Goal: Transaction & Acquisition: Purchase product/service

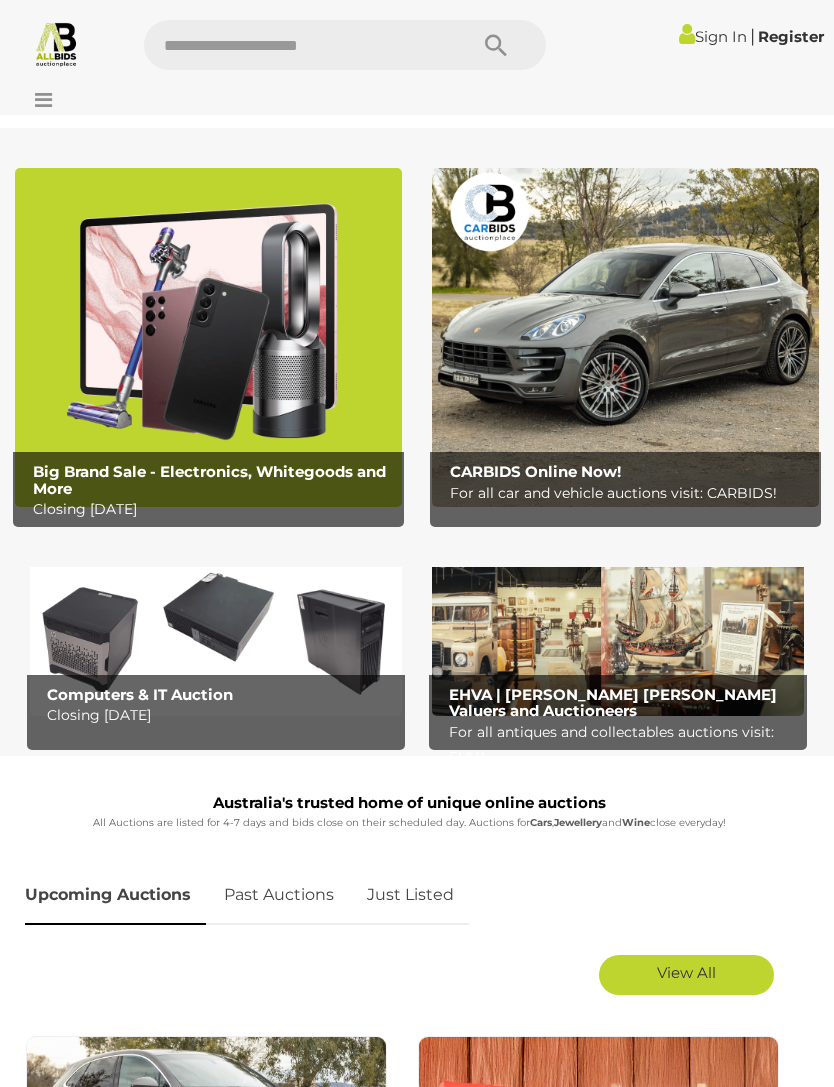
click at [343, 48] on input "text" at bounding box center [295, 45] width 303 height 50
type input "*******"
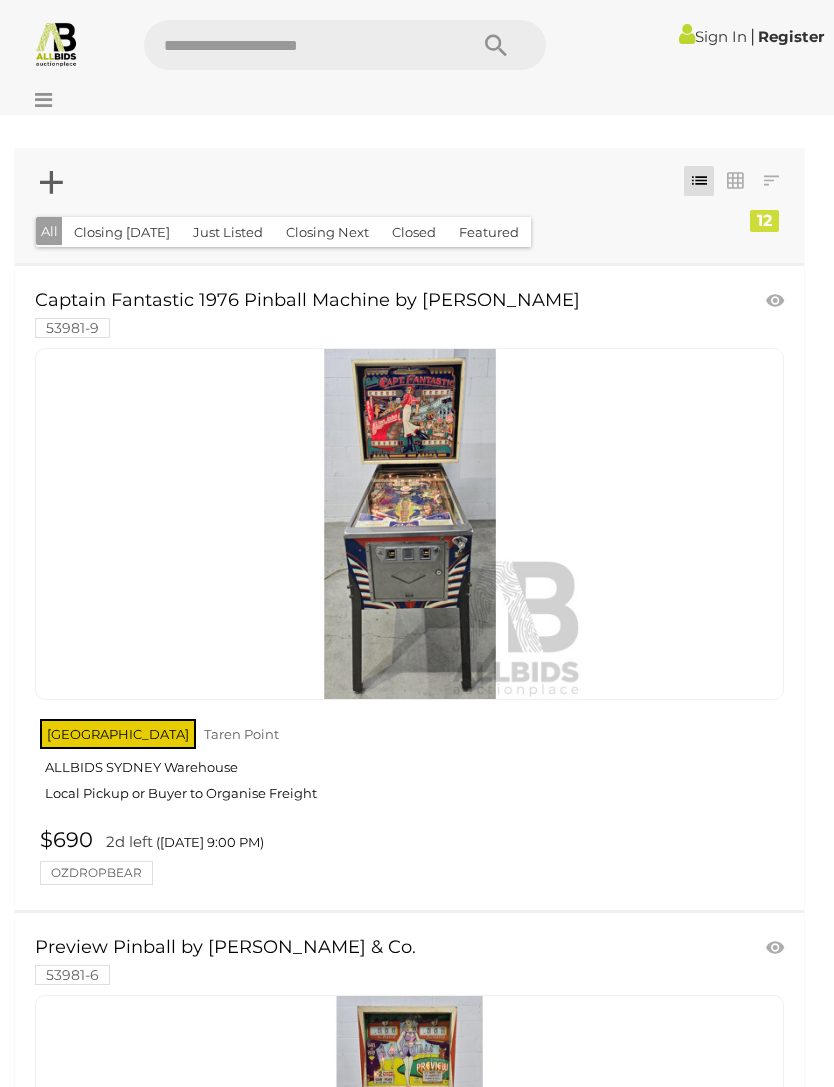
click at [391, 495] on link at bounding box center [409, 524] width 749 height 352
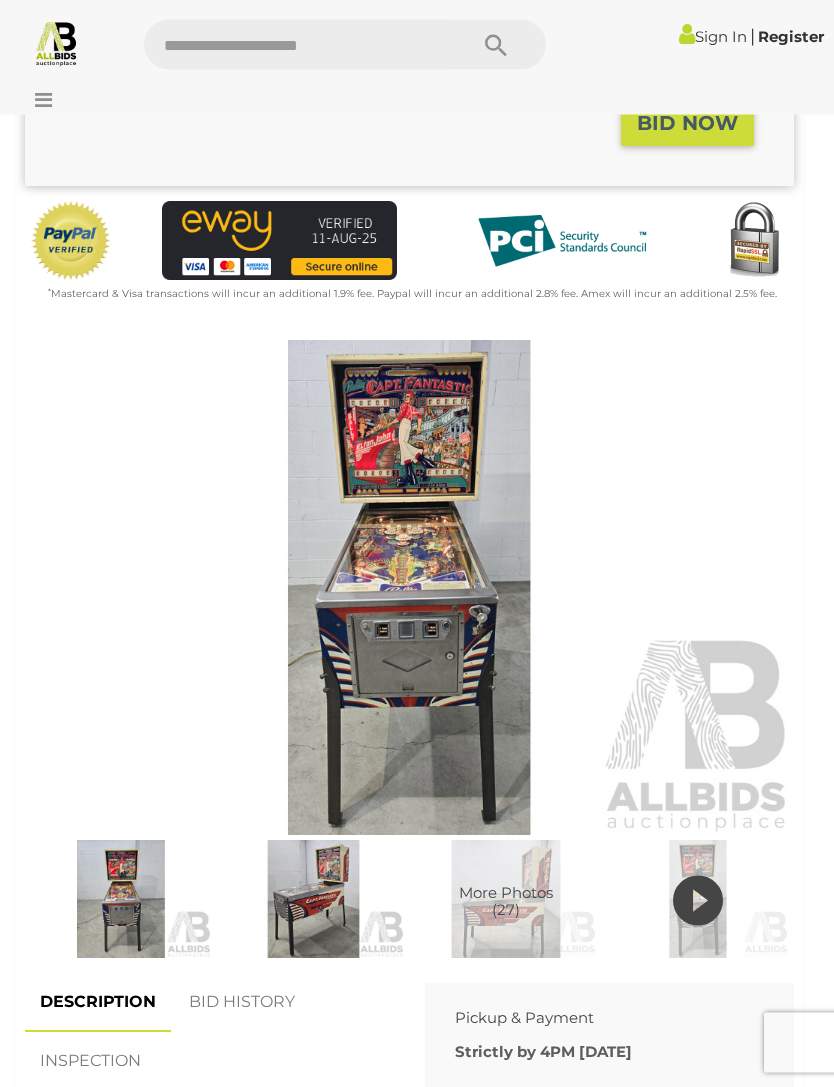
scroll to position [557, 0]
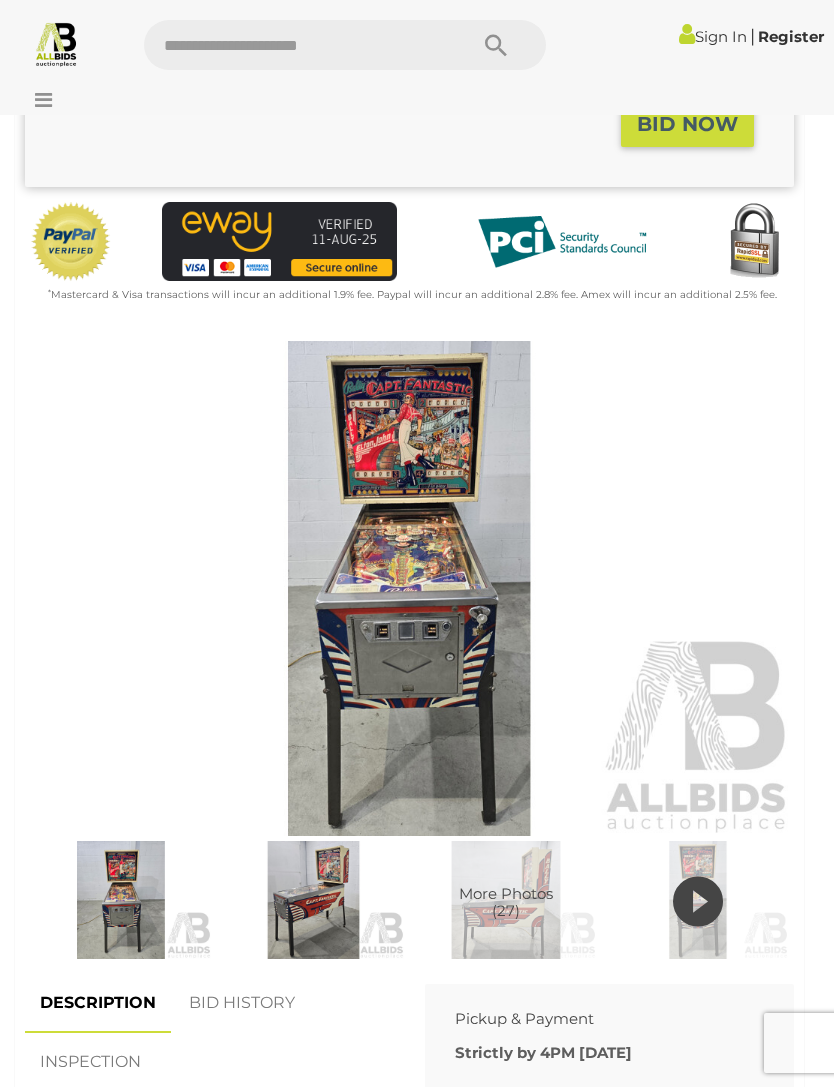
click at [369, 719] on img at bounding box center [409, 589] width 769 height 496
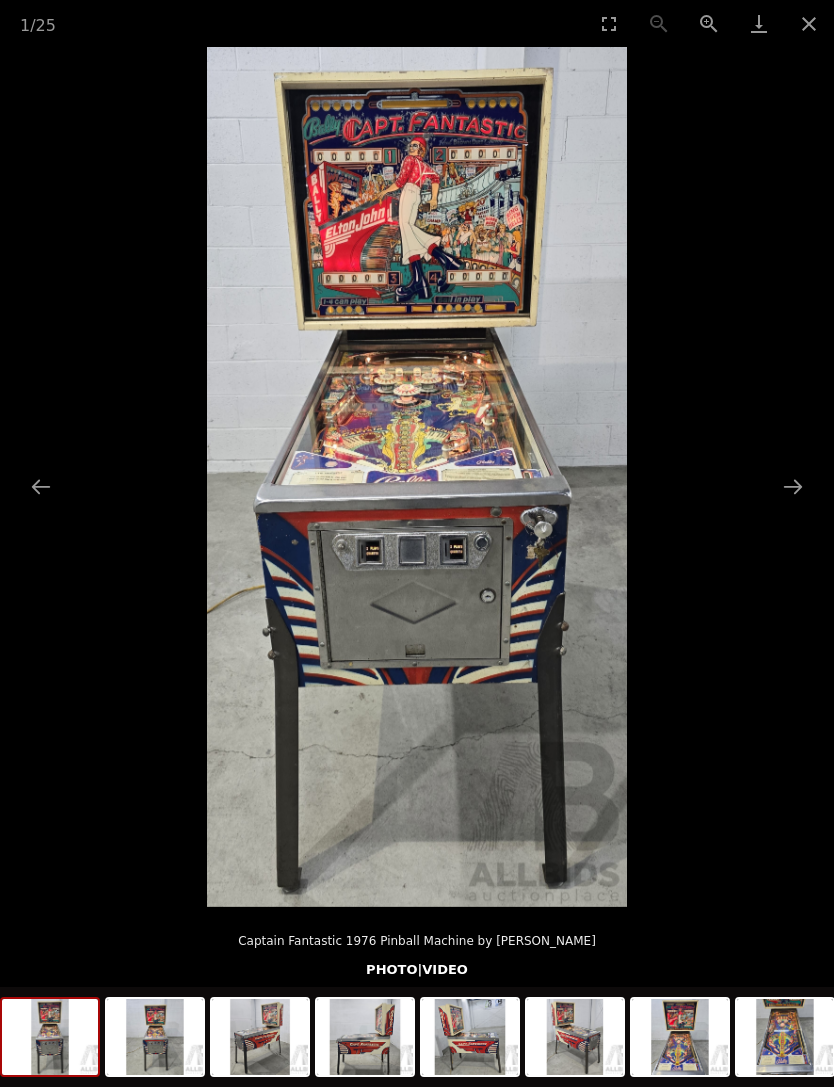
click at [798, 506] on button "Next slide" at bounding box center [793, 486] width 42 height 39
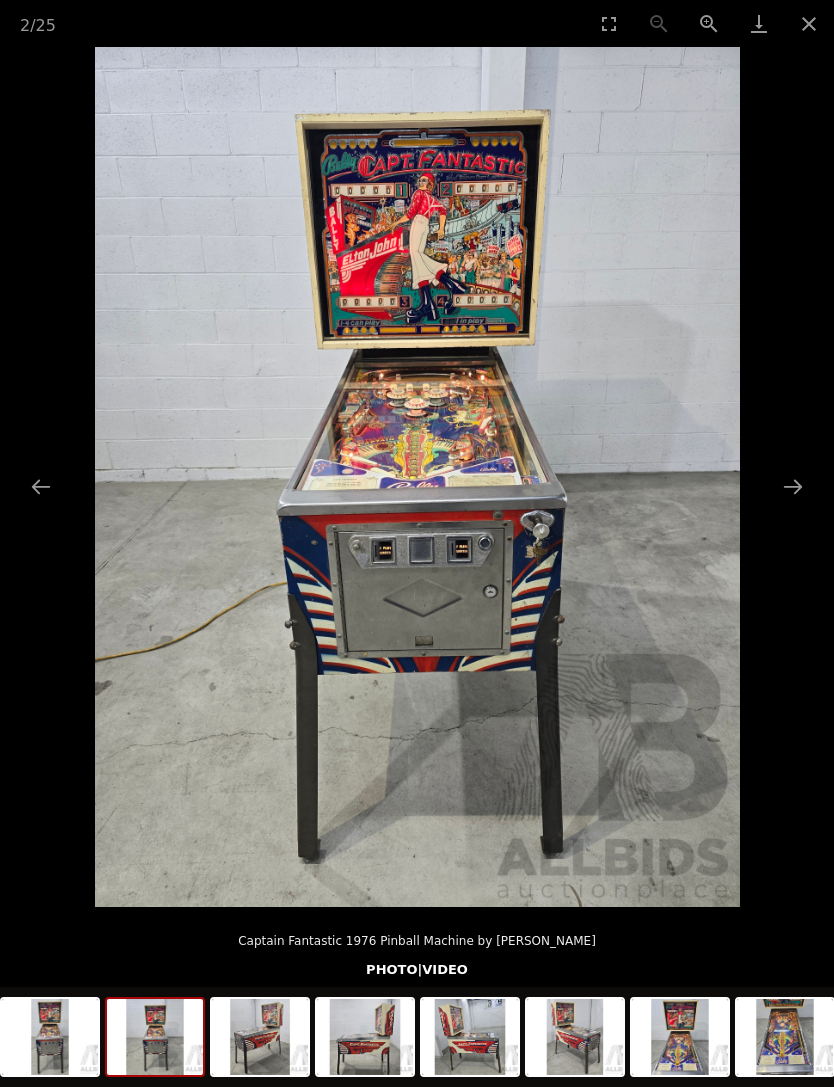
click at [800, 506] on button "Next slide" at bounding box center [793, 486] width 42 height 39
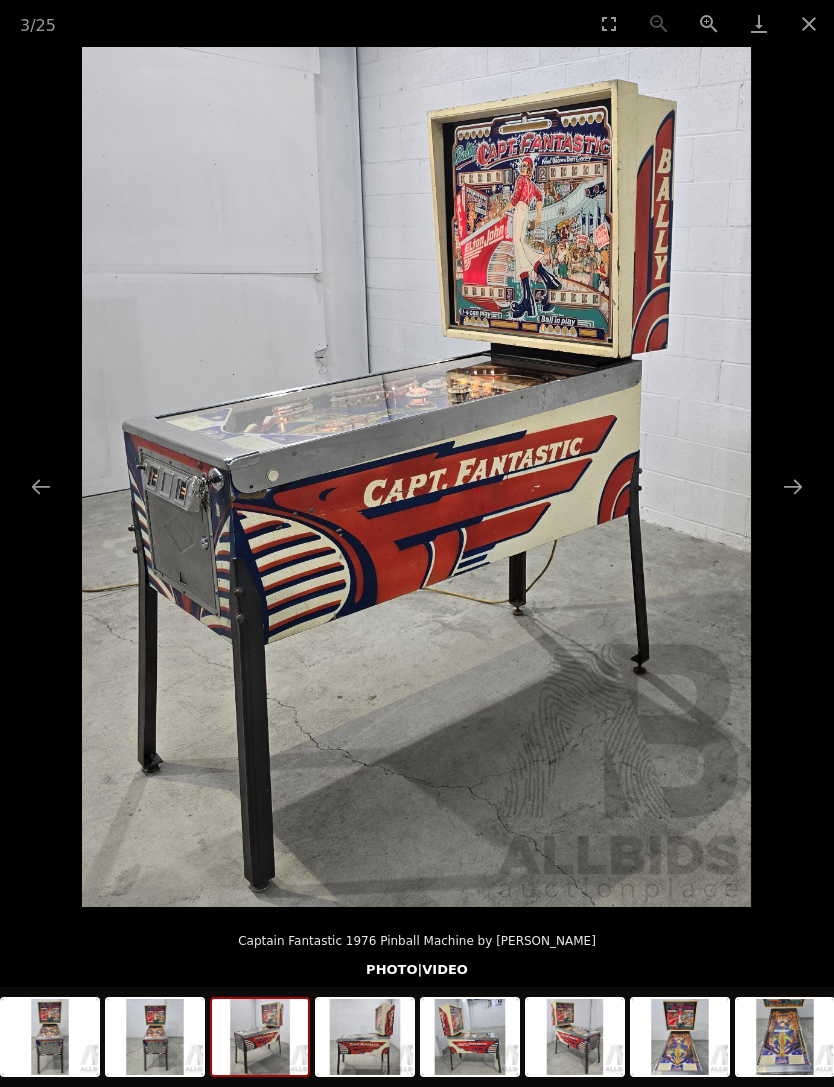
click at [783, 506] on button "Next slide" at bounding box center [793, 486] width 42 height 39
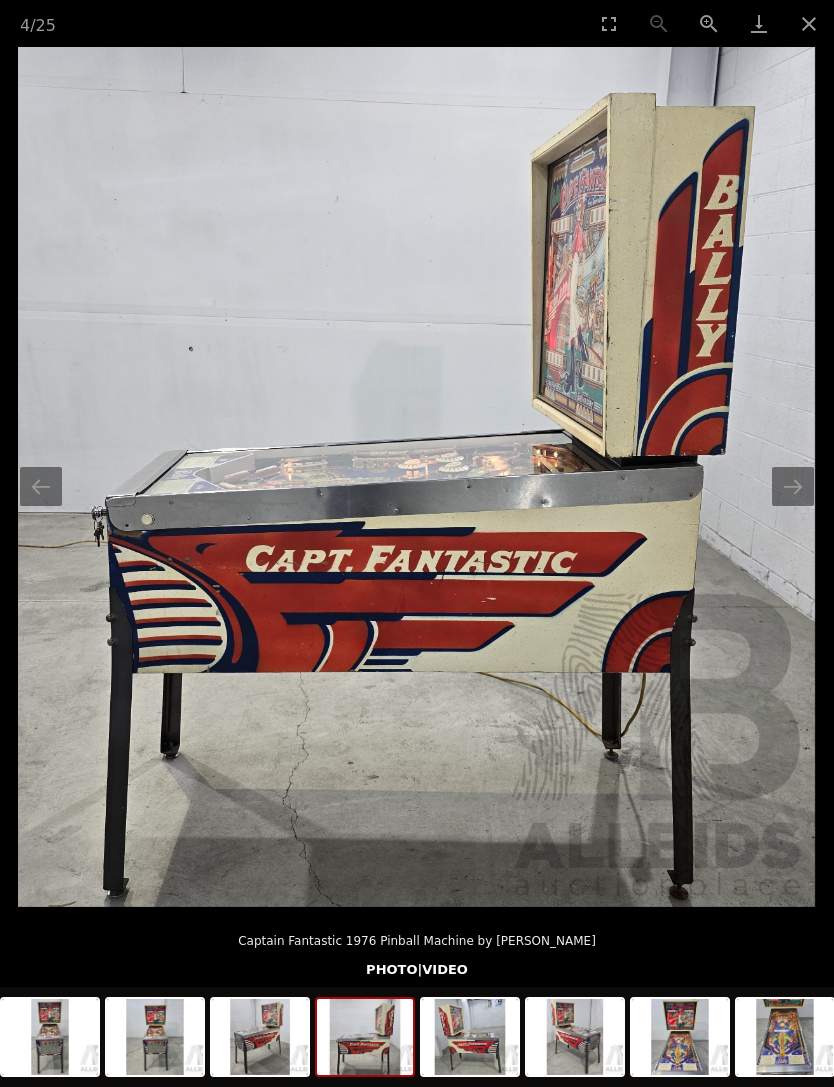
click at [788, 506] on button "Next slide" at bounding box center [793, 486] width 42 height 39
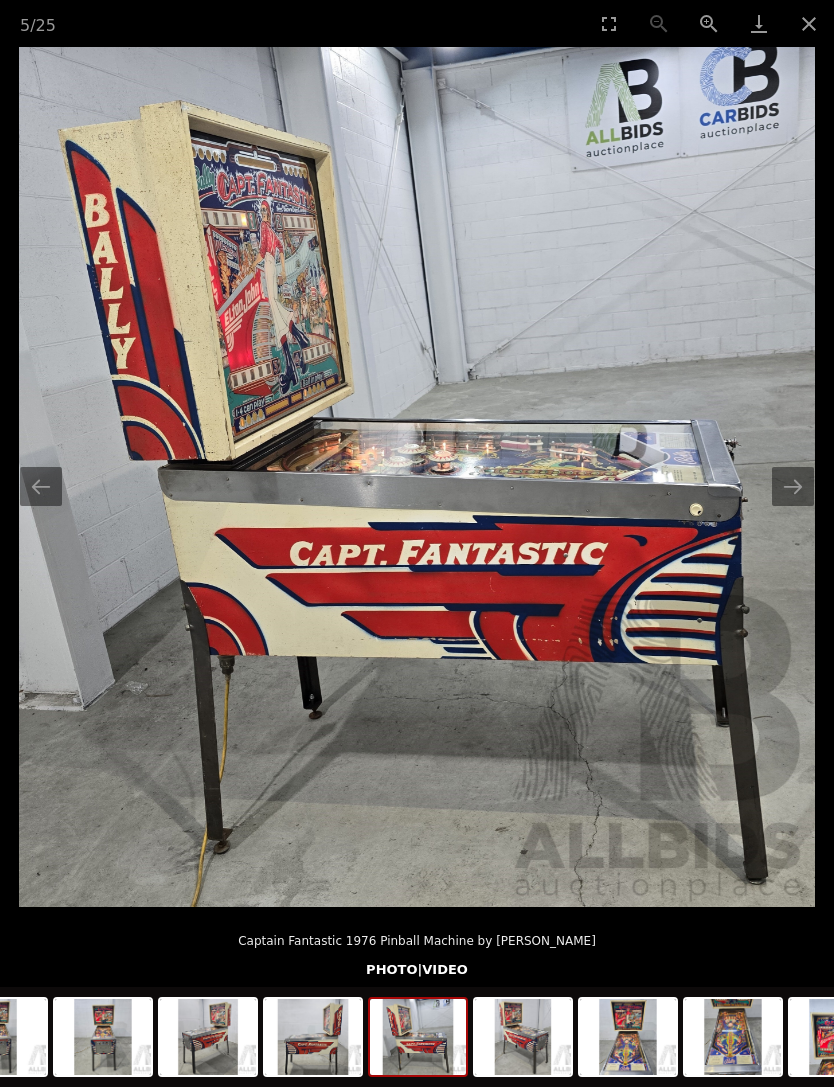
click at [792, 506] on button "Next slide" at bounding box center [793, 486] width 42 height 39
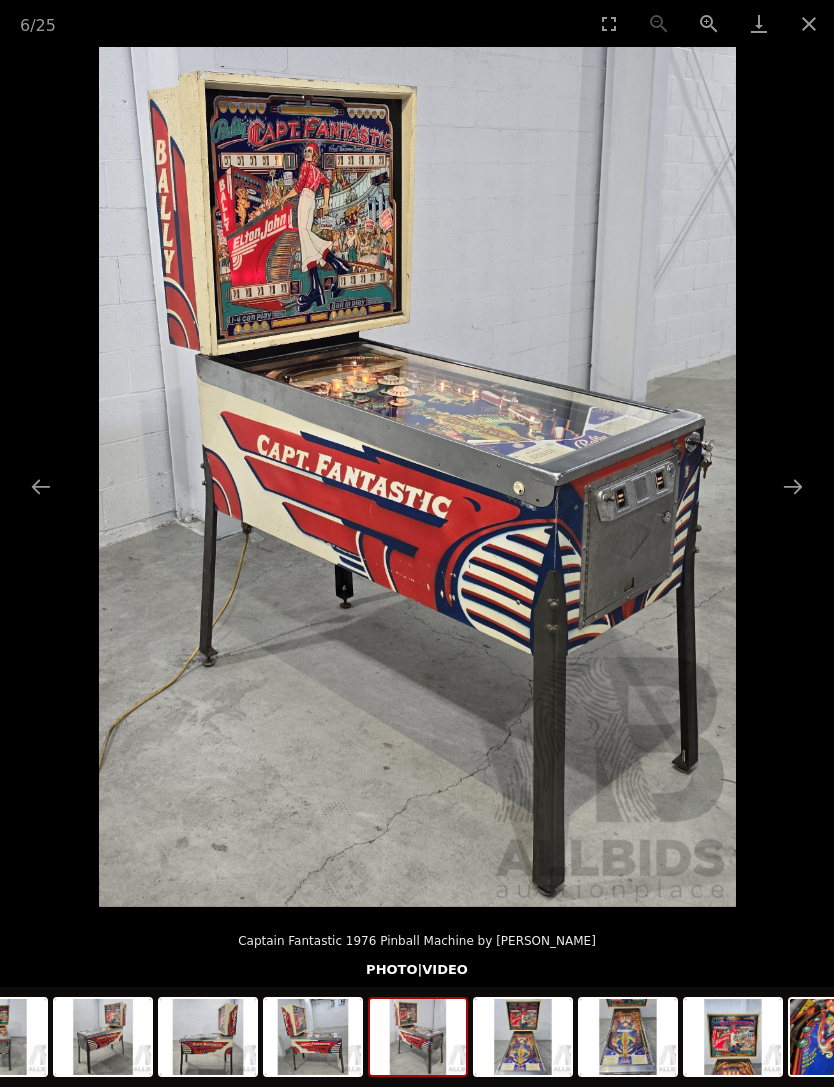
click at [793, 506] on button "Next slide" at bounding box center [793, 486] width 42 height 39
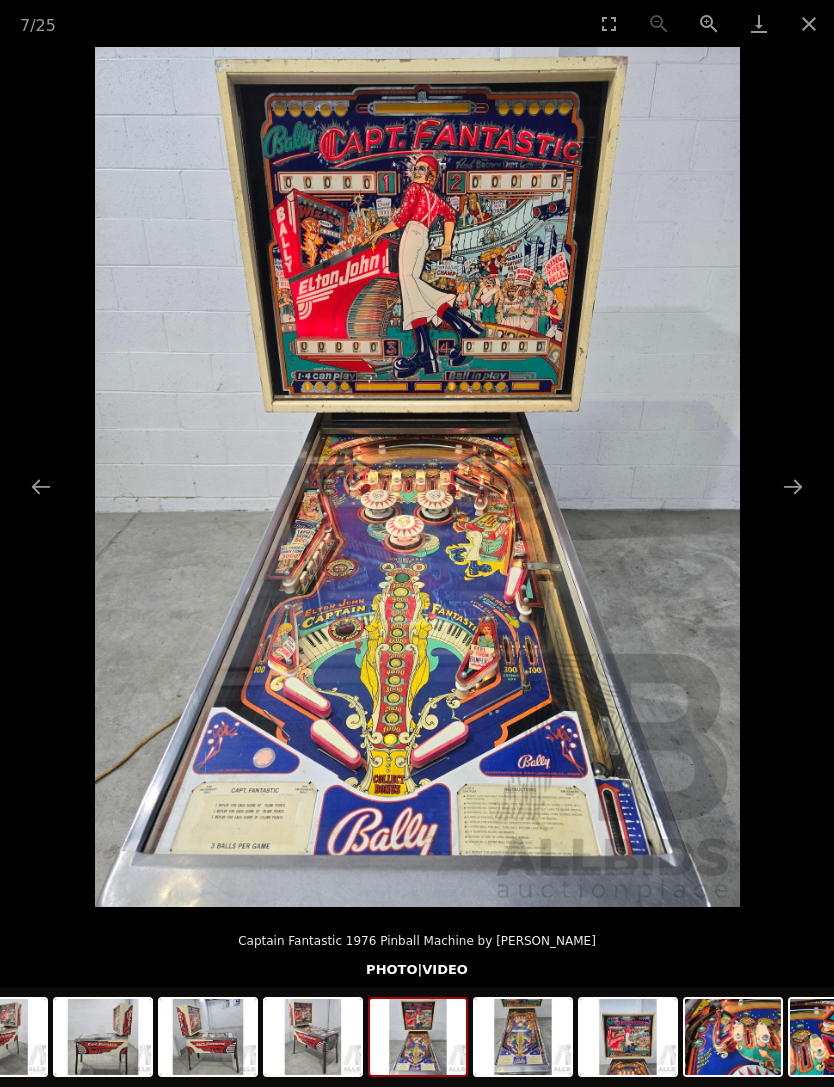
click at [792, 506] on button "Next slide" at bounding box center [793, 486] width 42 height 39
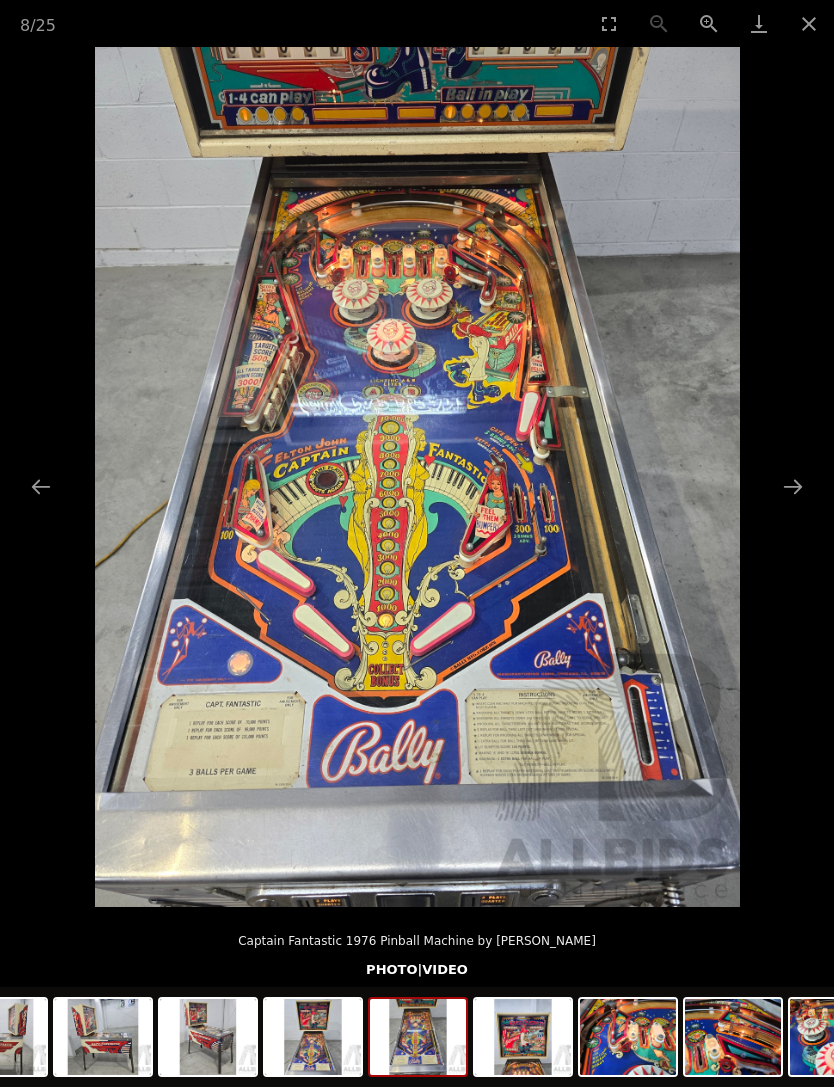
click at [786, 506] on button "Next slide" at bounding box center [793, 486] width 42 height 39
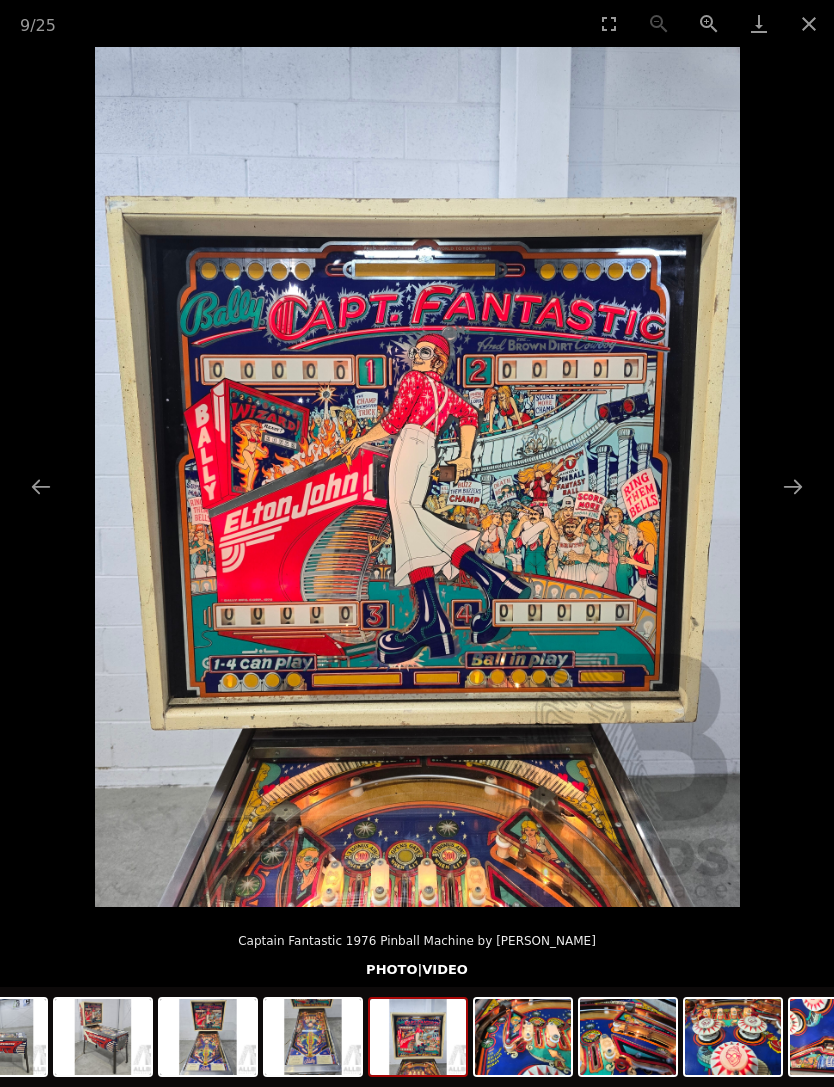
click at [788, 506] on button "Next slide" at bounding box center [793, 486] width 42 height 39
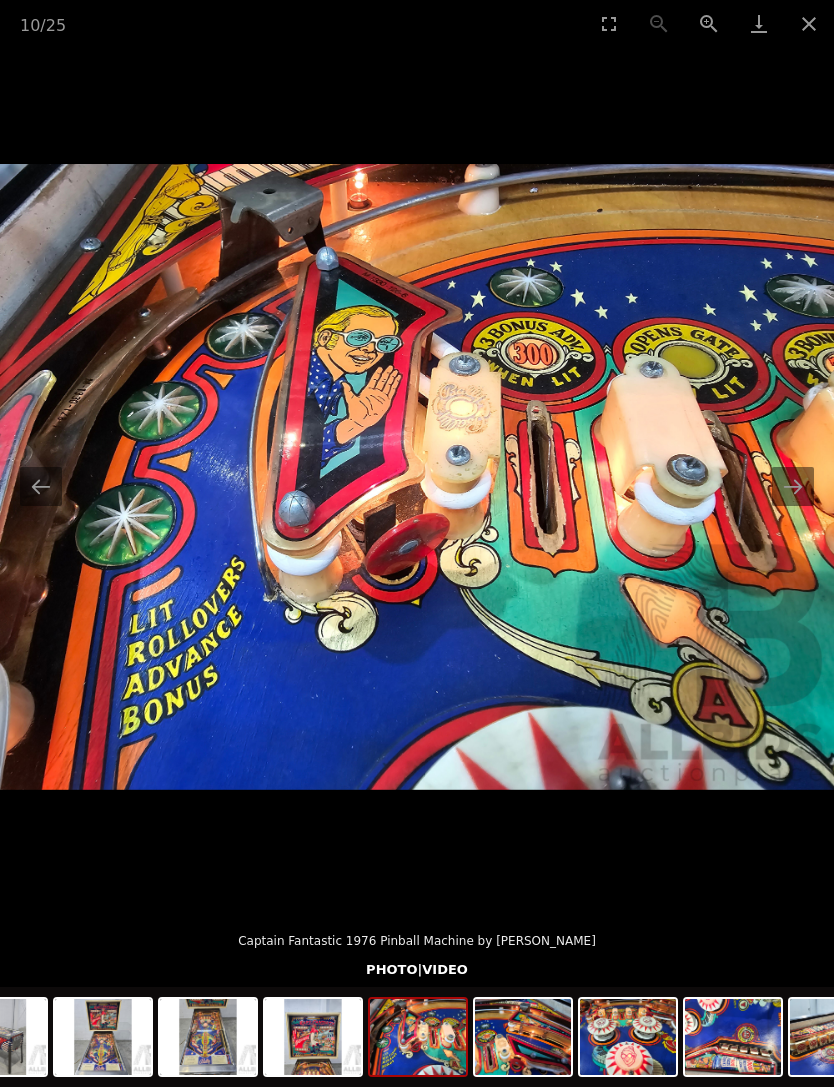
click at [793, 506] on button "Next slide" at bounding box center [793, 486] width 42 height 39
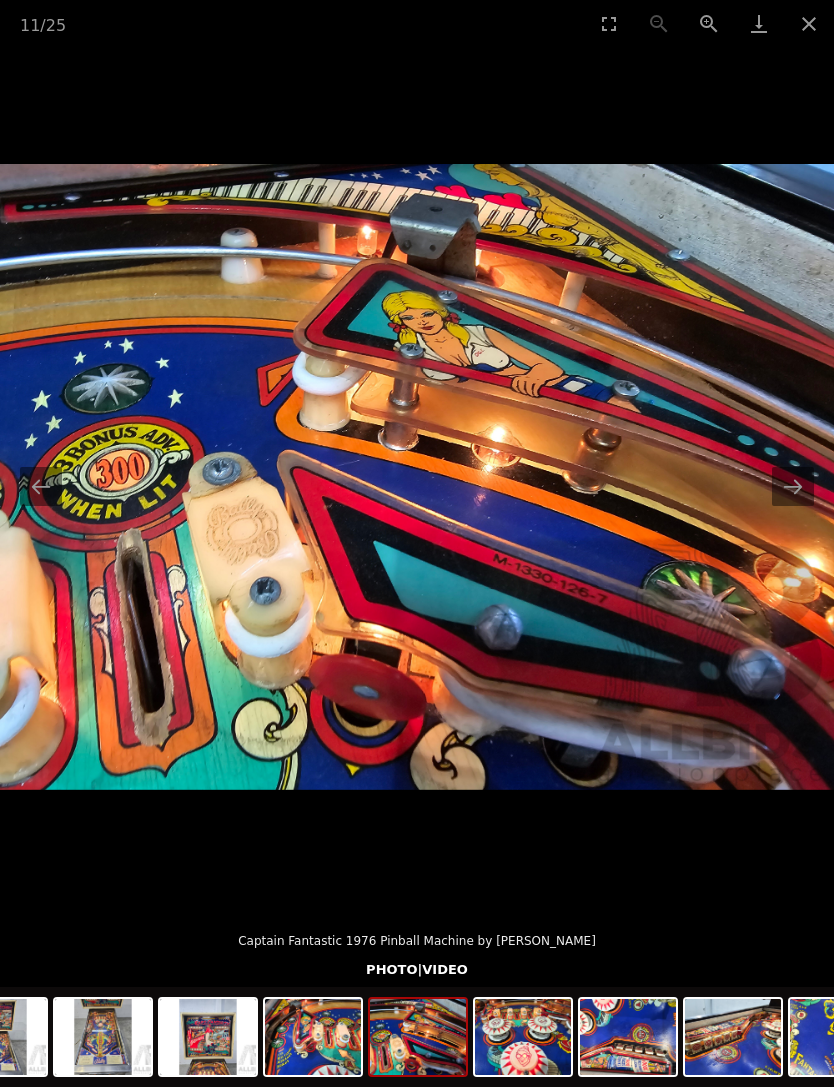
click at [792, 506] on button "Next slide" at bounding box center [793, 486] width 42 height 39
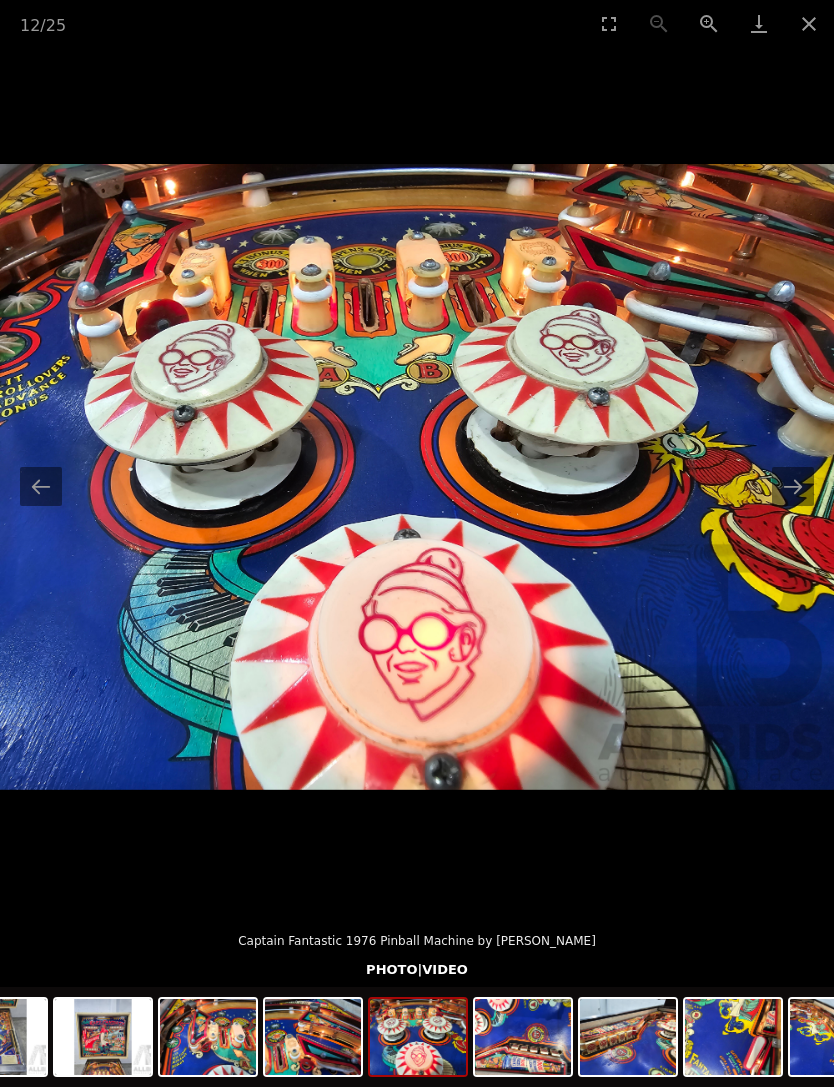
click at [789, 506] on button "Next slide" at bounding box center [793, 486] width 42 height 39
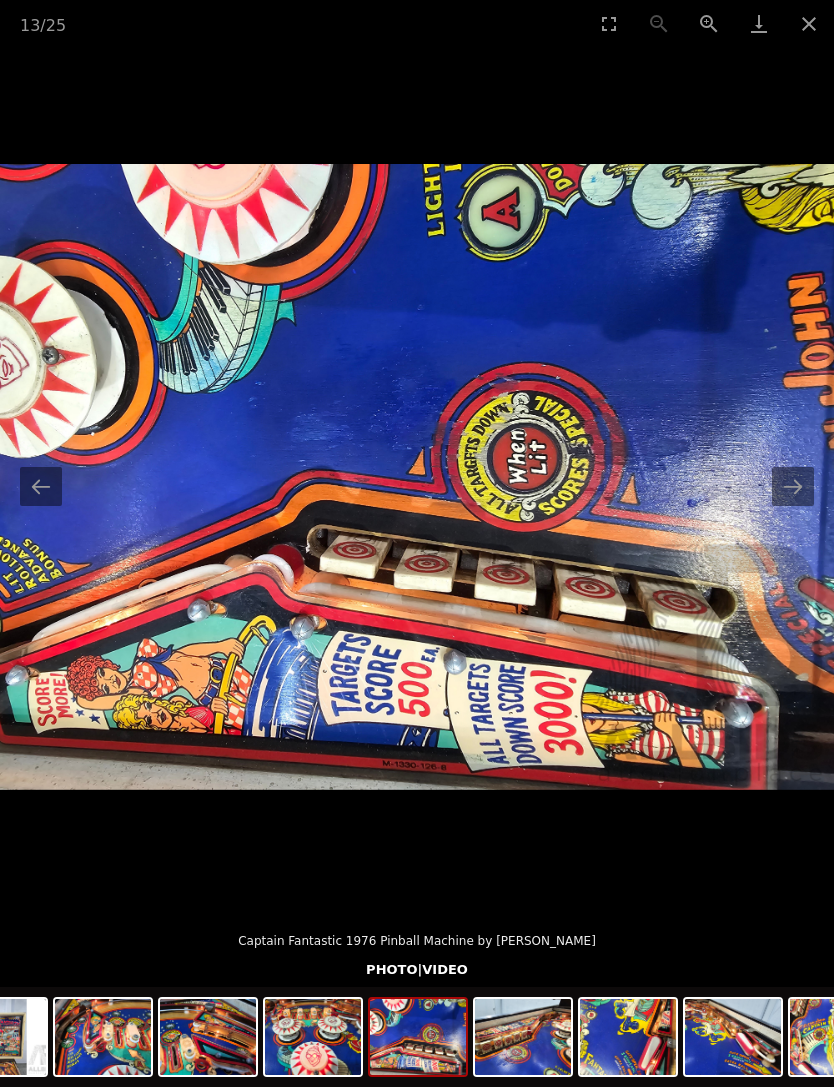
click at [787, 506] on button "Next slide" at bounding box center [793, 486] width 42 height 39
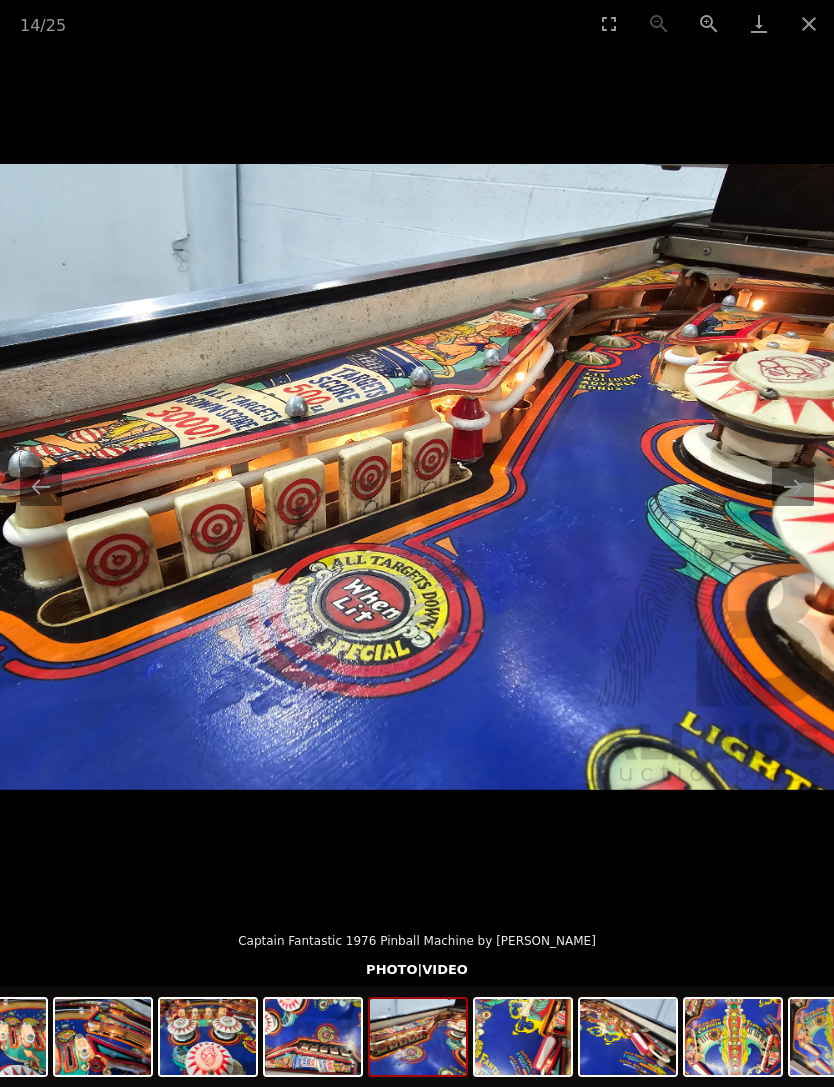
click at [796, 506] on button "Next slide" at bounding box center [793, 486] width 42 height 39
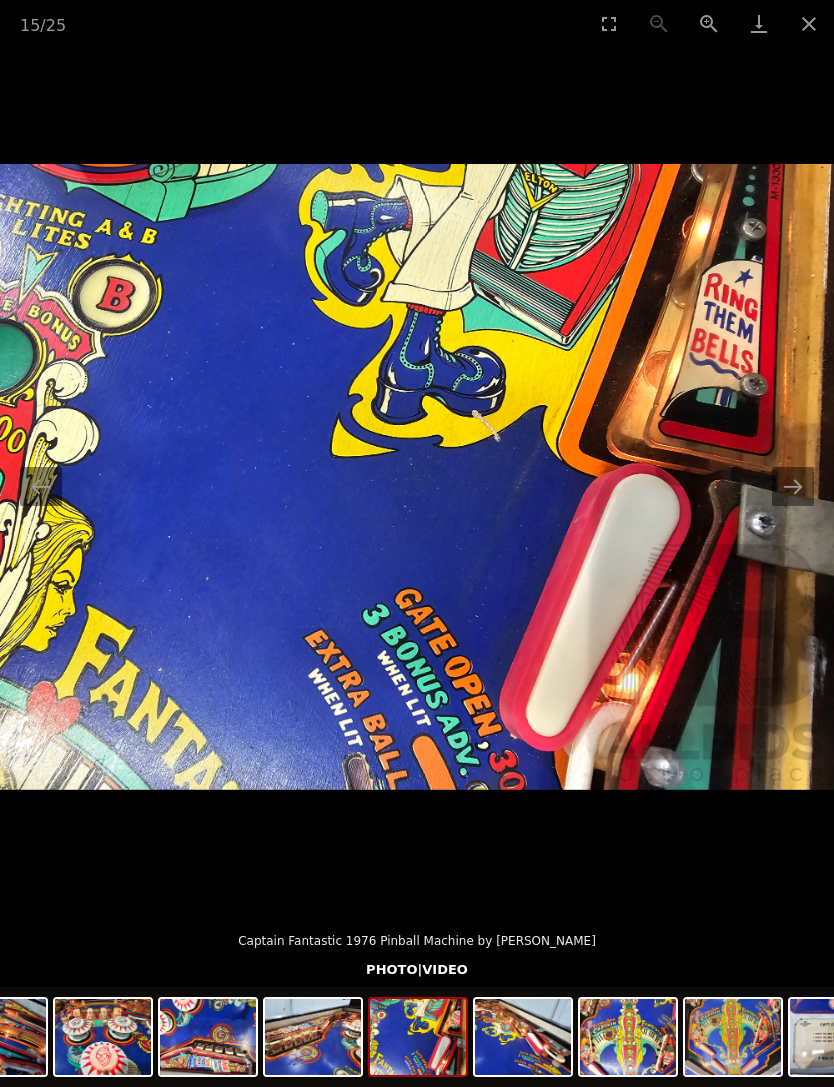
click at [803, 506] on button "Next slide" at bounding box center [793, 486] width 42 height 39
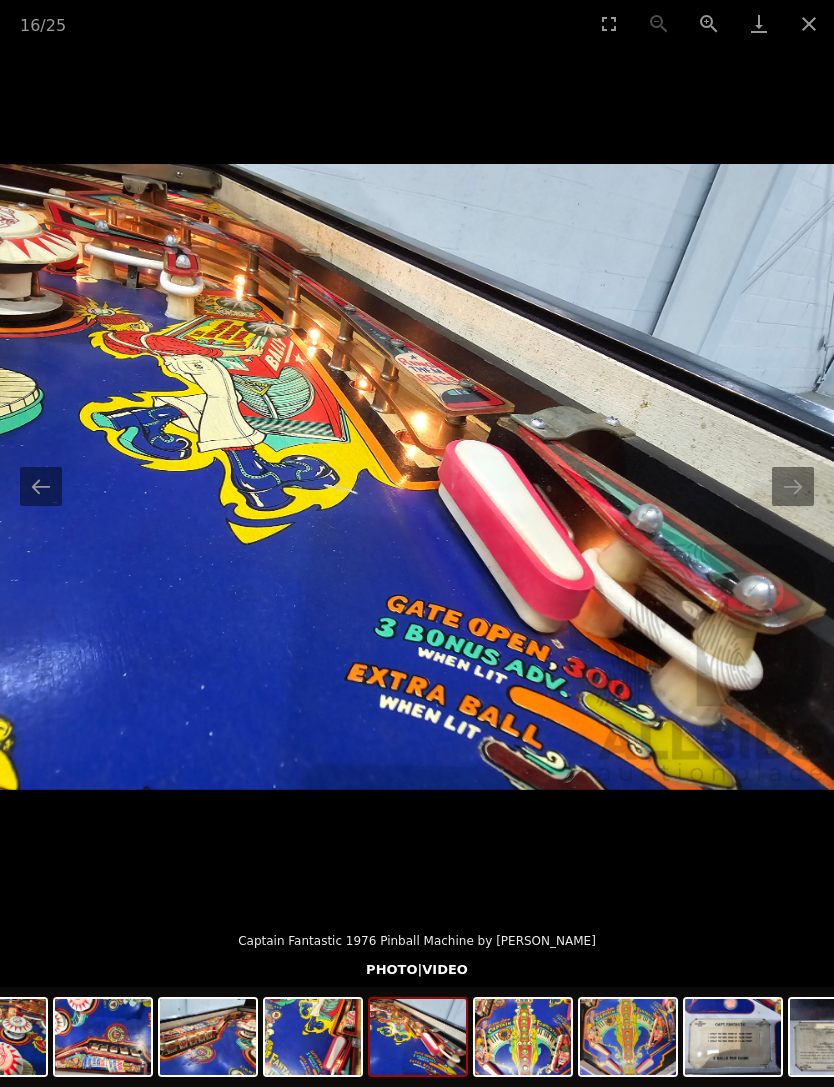
click at [803, 506] on button "Next slide" at bounding box center [793, 486] width 42 height 39
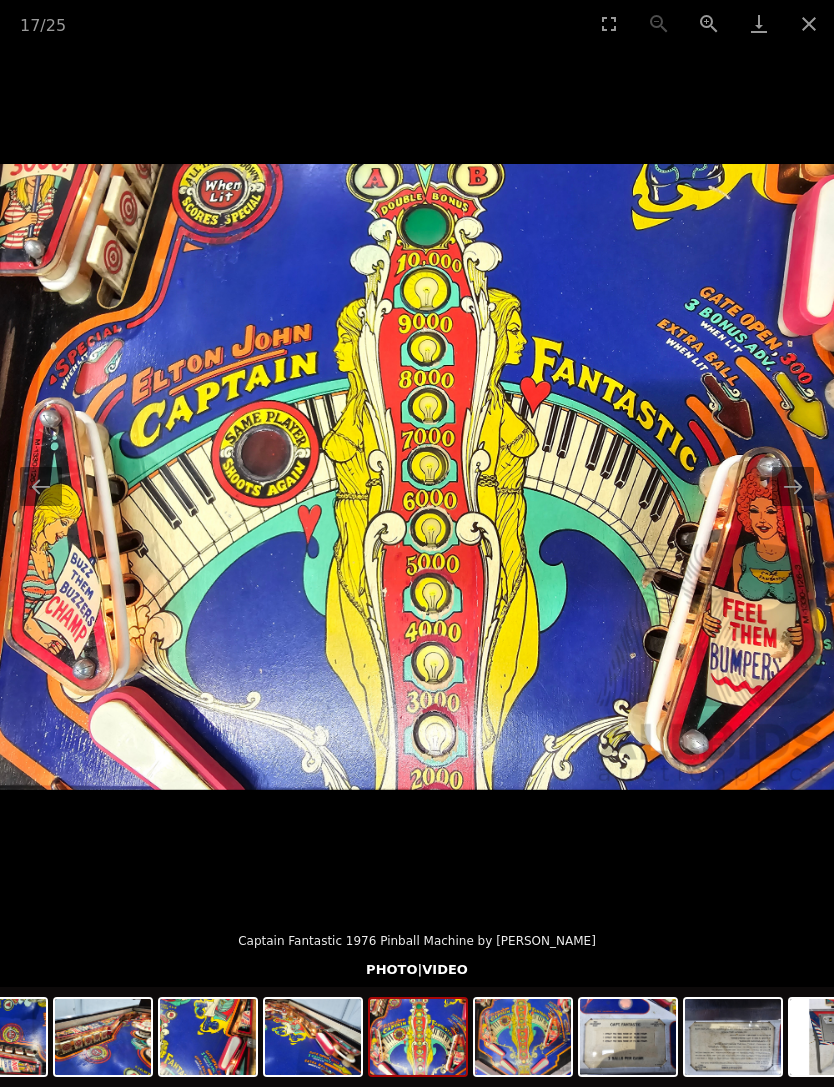
click at [798, 506] on button "Next slide" at bounding box center [793, 486] width 42 height 39
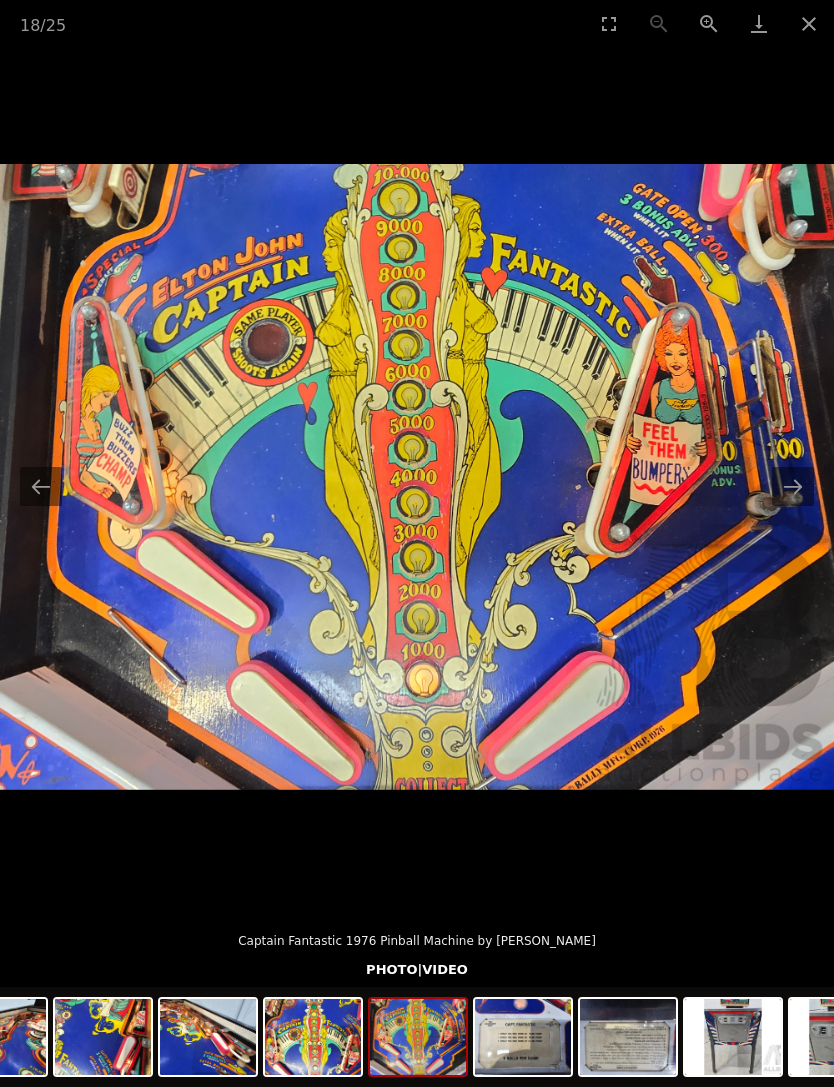
click at [792, 506] on button "Next slide" at bounding box center [793, 486] width 42 height 39
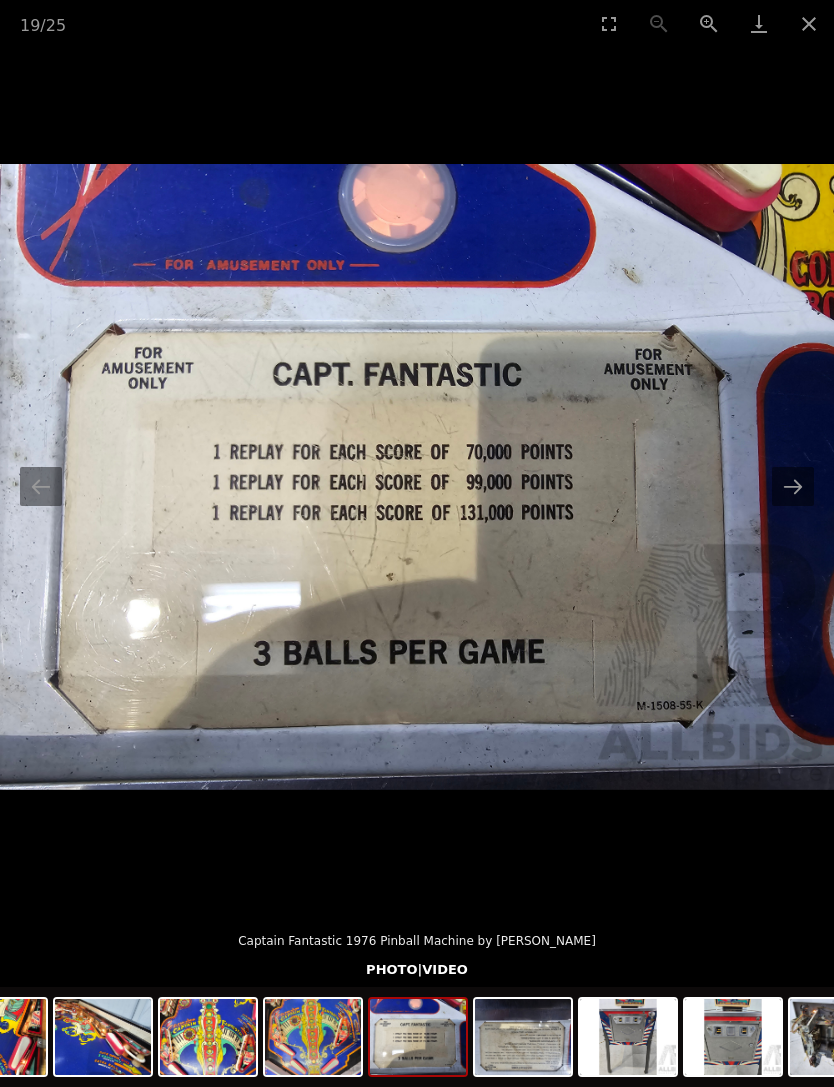
click at [810, 20] on button "Close gallery" at bounding box center [809, 23] width 50 height 47
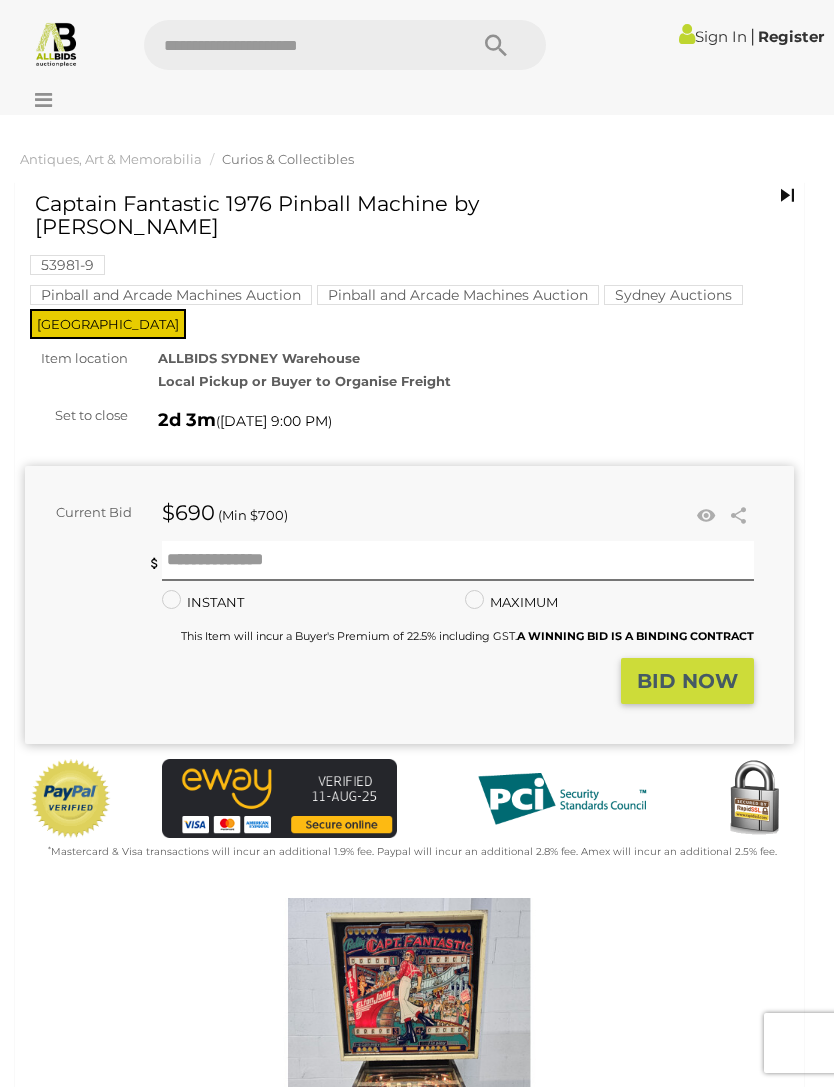
click at [782, 37] on link "Register" at bounding box center [791, 36] width 66 height 19
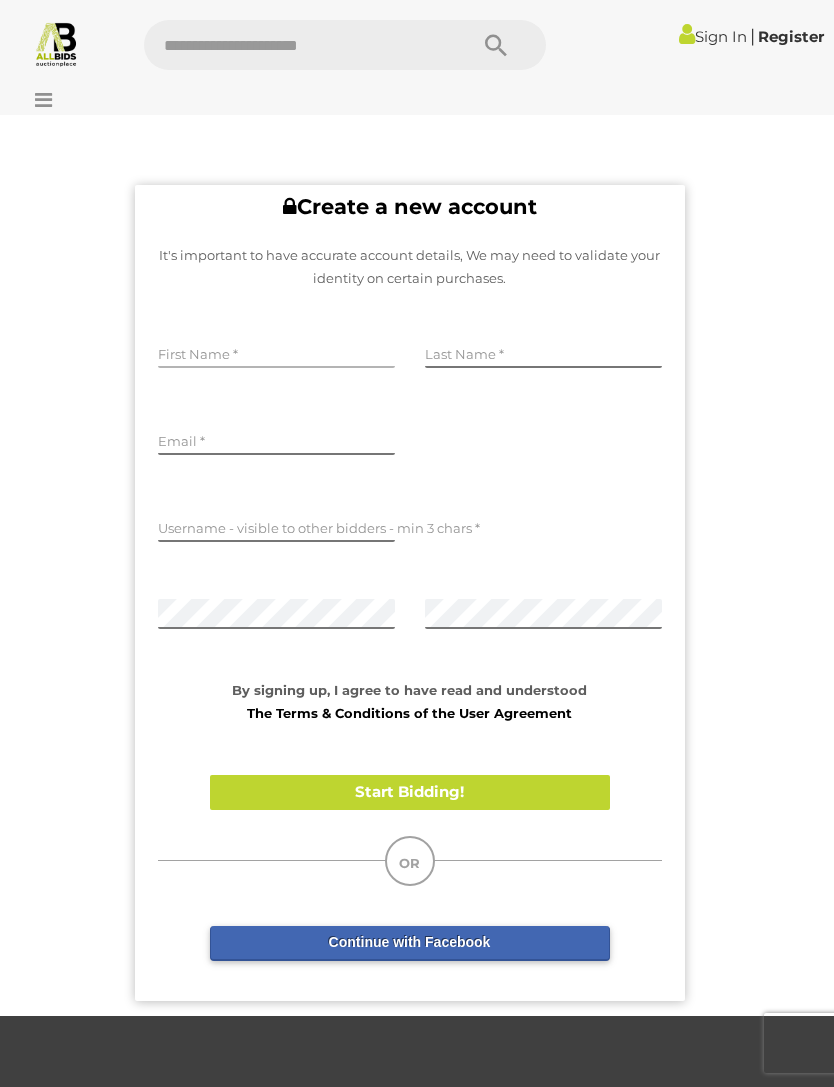
click at [225, 356] on input "text" at bounding box center [276, 353] width 237 height 30
type input "*****"
click at [474, 342] on input "text" at bounding box center [543, 353] width 237 height 30
type input "*********"
click at [177, 448] on input "email" at bounding box center [276, 440] width 237 height 30
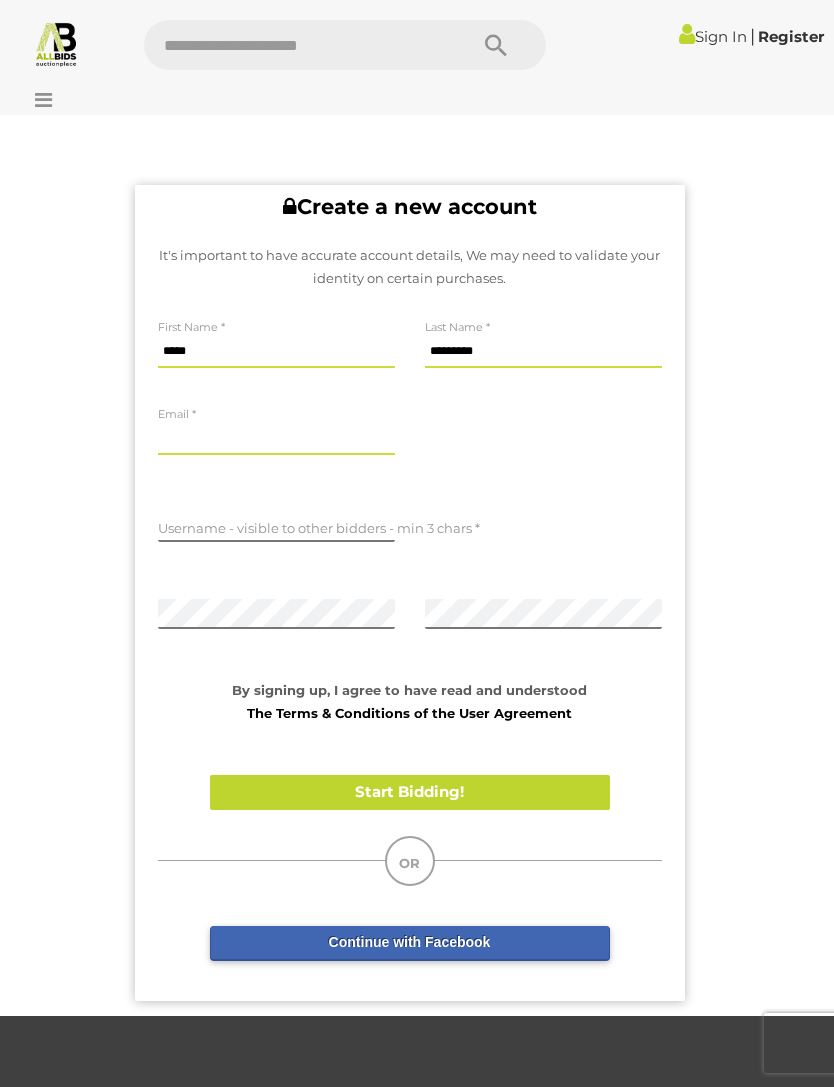
type input "*"
type input "**********"
click at [199, 531] on input "text" at bounding box center [276, 527] width 237 height 30
type input "********"
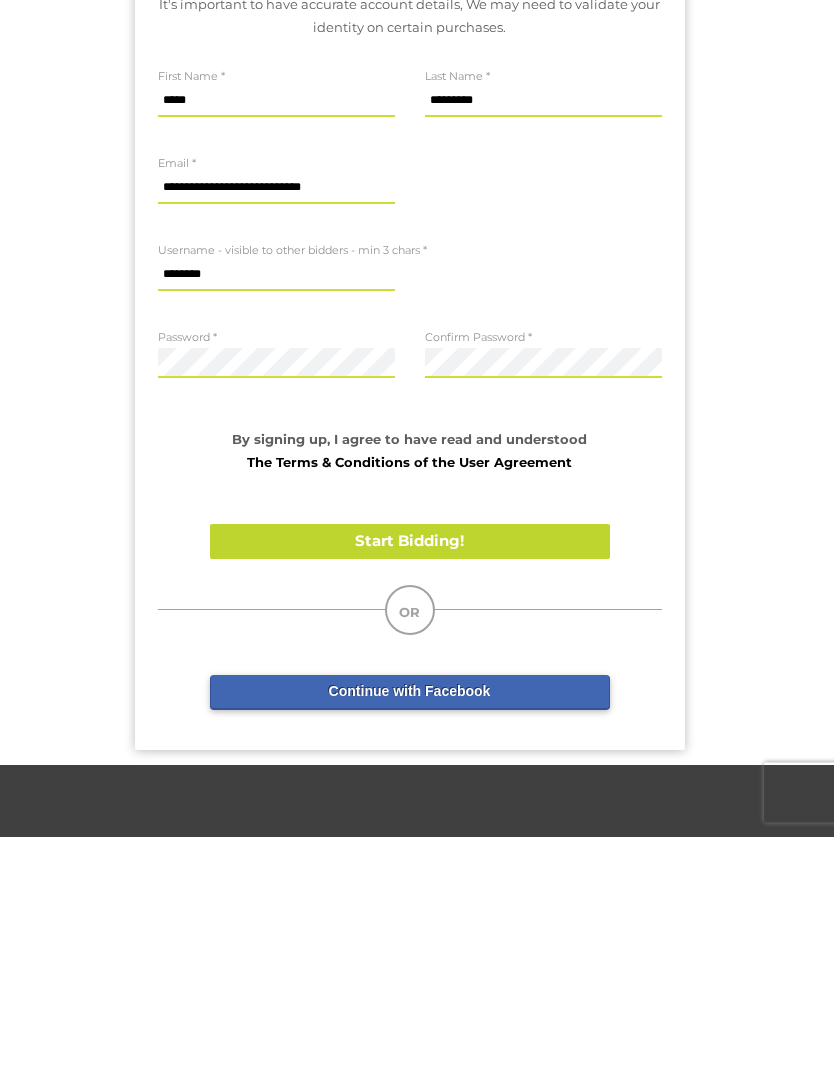
click at [305, 775] on button "Start Bidding!" at bounding box center [410, 792] width 400 height 35
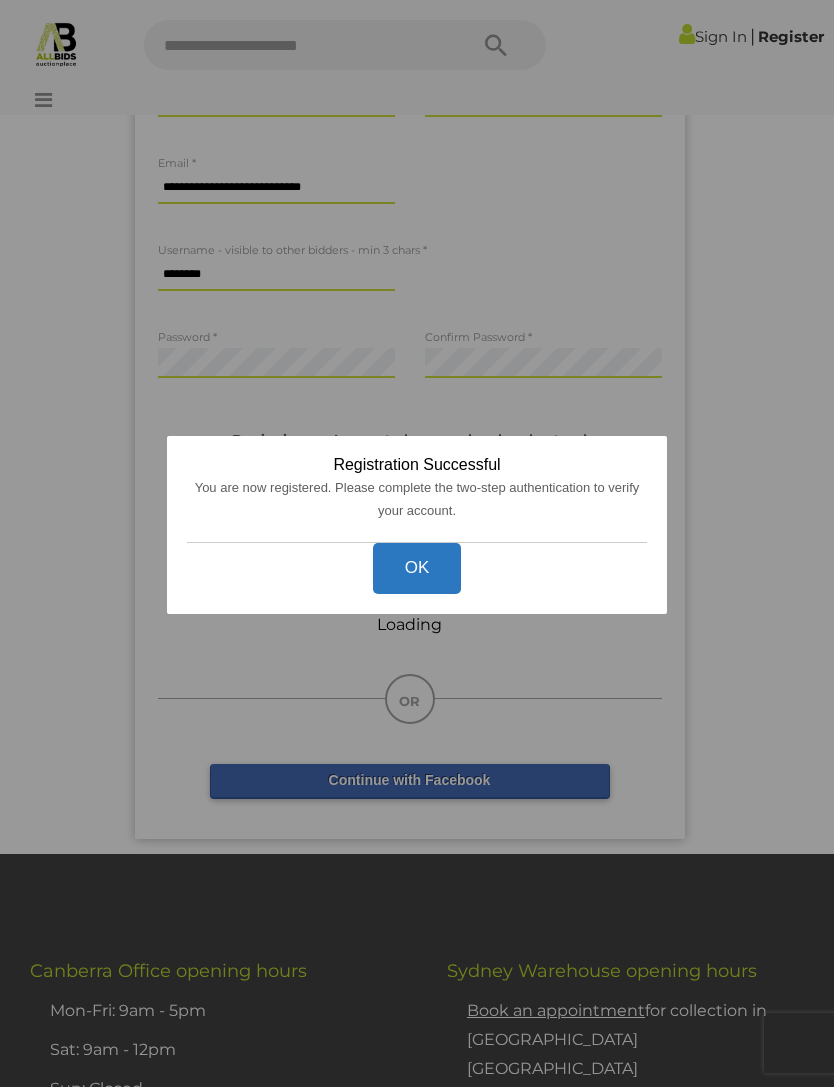
click at [417, 594] on button "OK" at bounding box center [417, 568] width 89 height 51
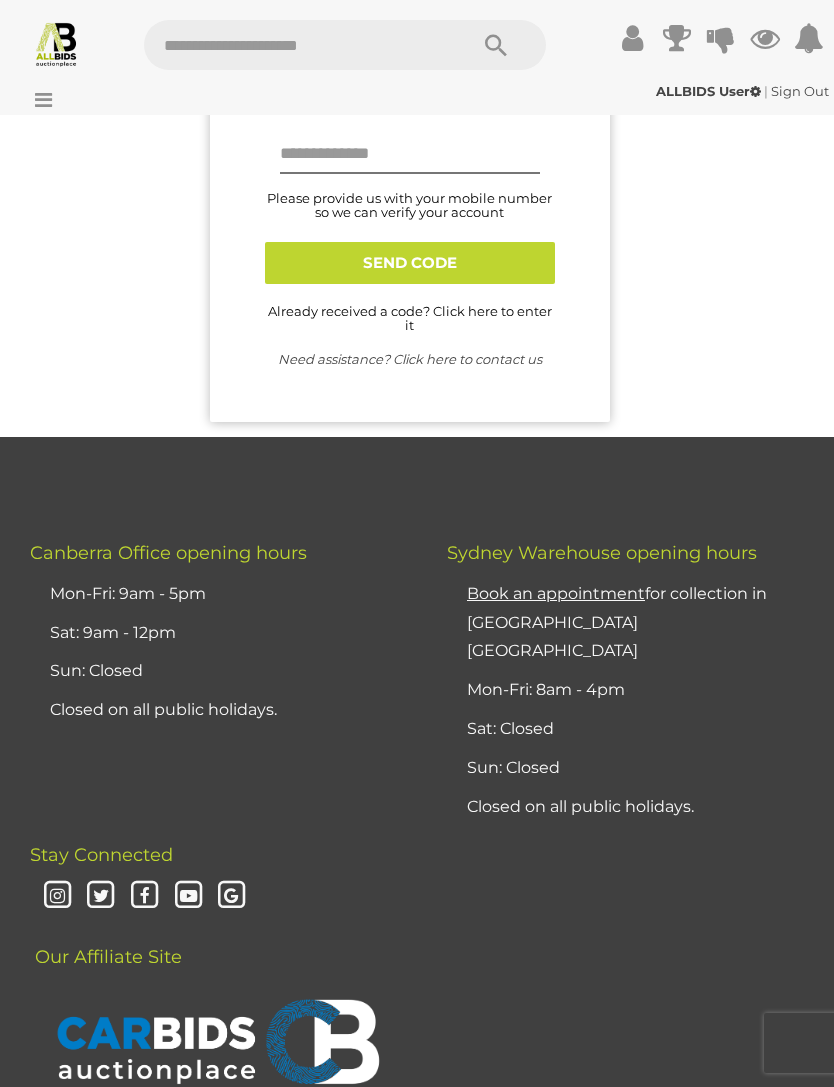
scroll to position [7, 0]
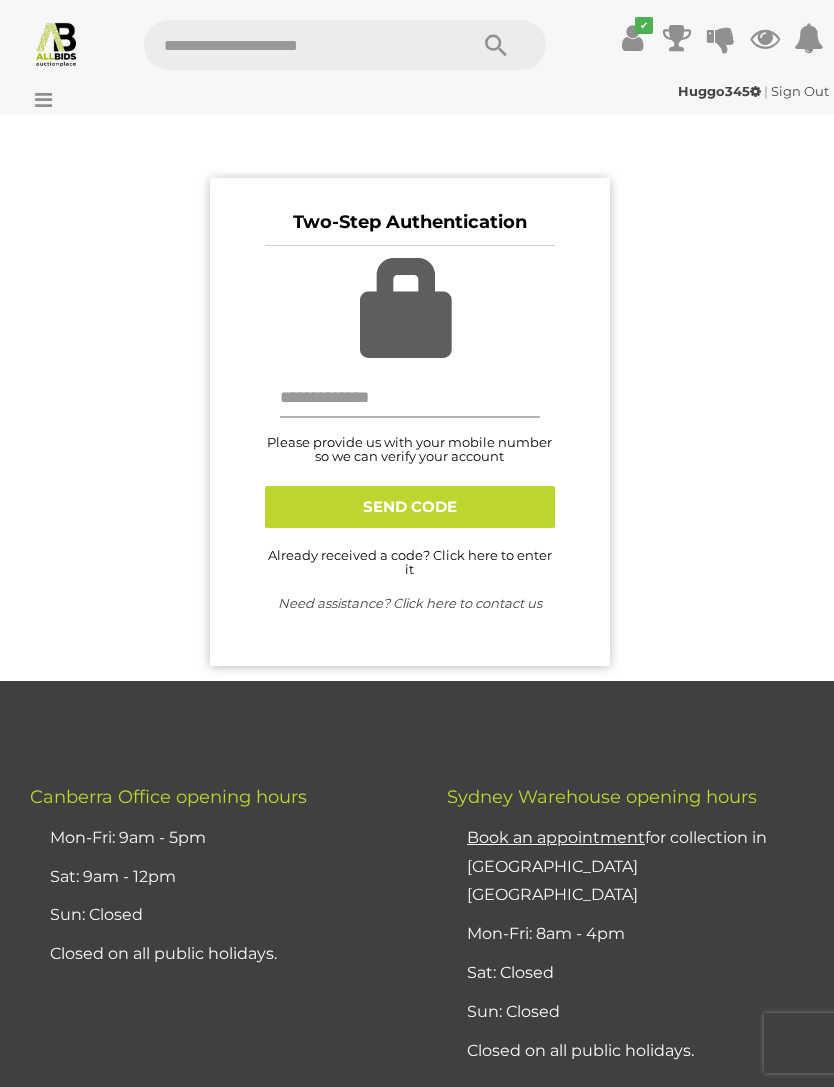
click at [323, 405] on input "text" at bounding box center [410, 398] width 260 height 40
type input "**********"
click at [491, 506] on button "SEND CODE" at bounding box center [410, 507] width 290 height 42
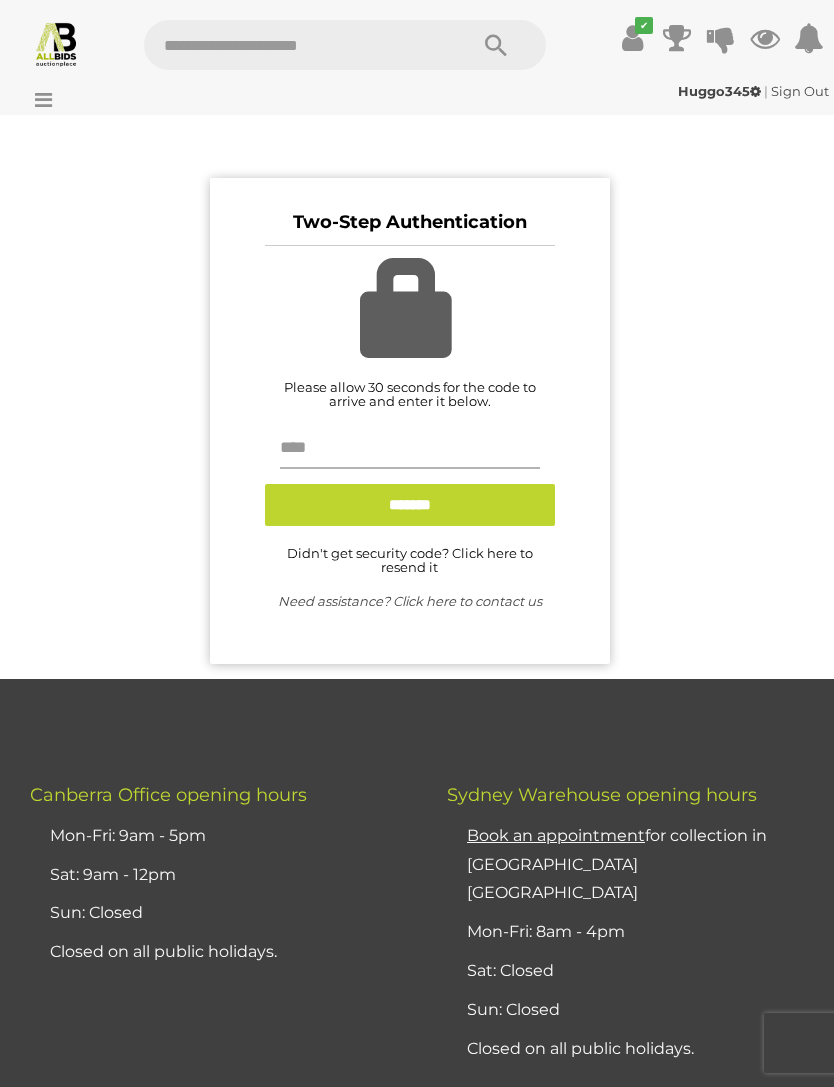
click at [407, 438] on input "text" at bounding box center [410, 449] width 260 height 40
type input "******"
click at [479, 512] on input "*******" at bounding box center [410, 505] width 290 height 42
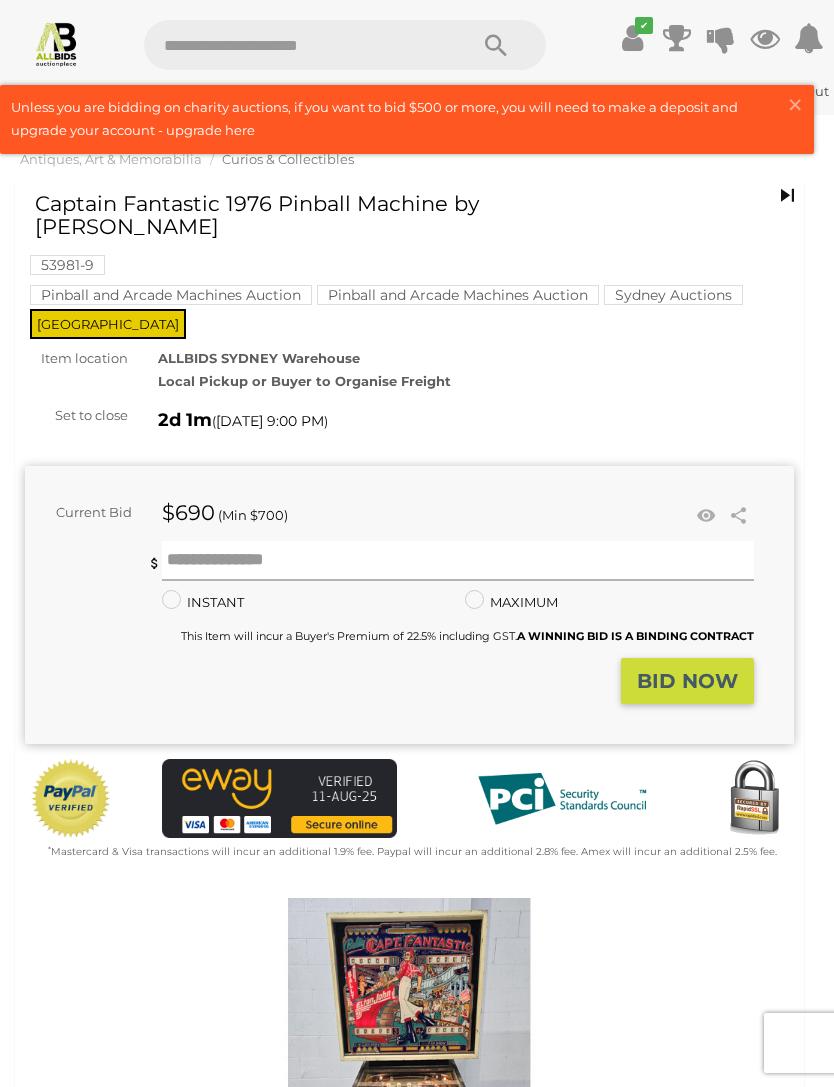
click at [199, 541] on input "text" at bounding box center [458, 561] width 593 height 40
type input "***"
click at [694, 669] on strong "BID NOW" at bounding box center [687, 681] width 101 height 24
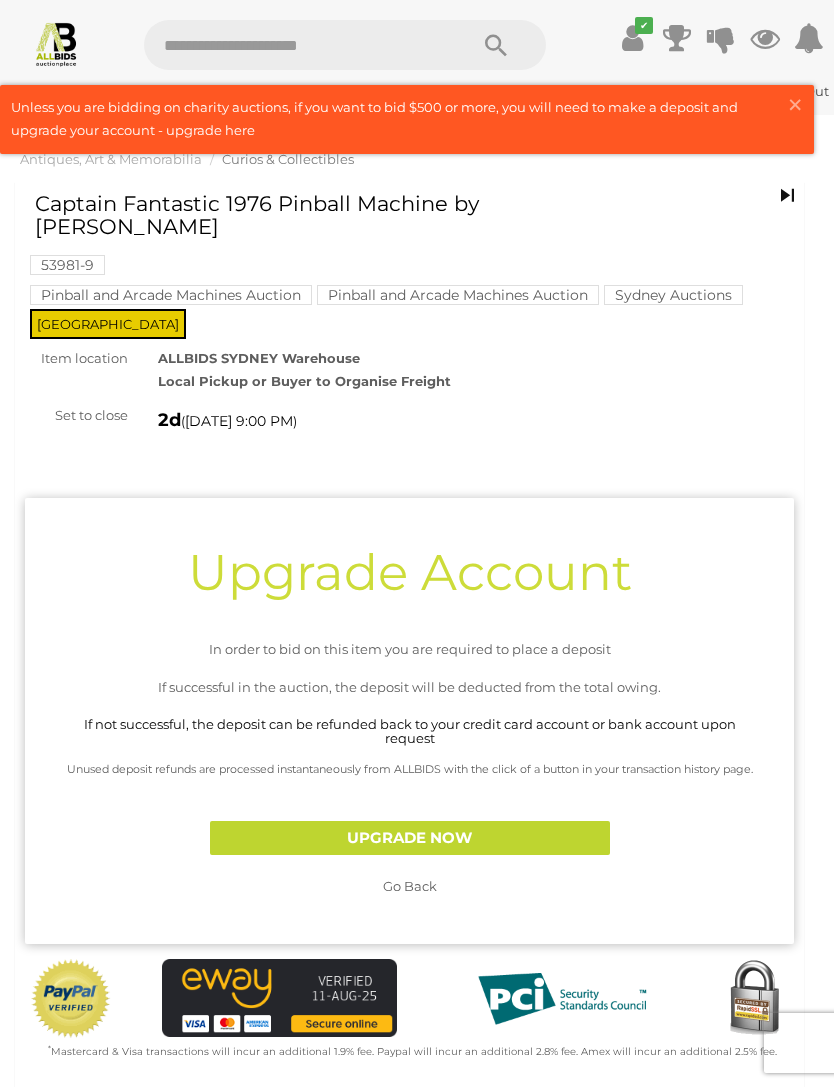
click at [410, 878] on span "Go Back" at bounding box center [410, 886] width 54 height 16
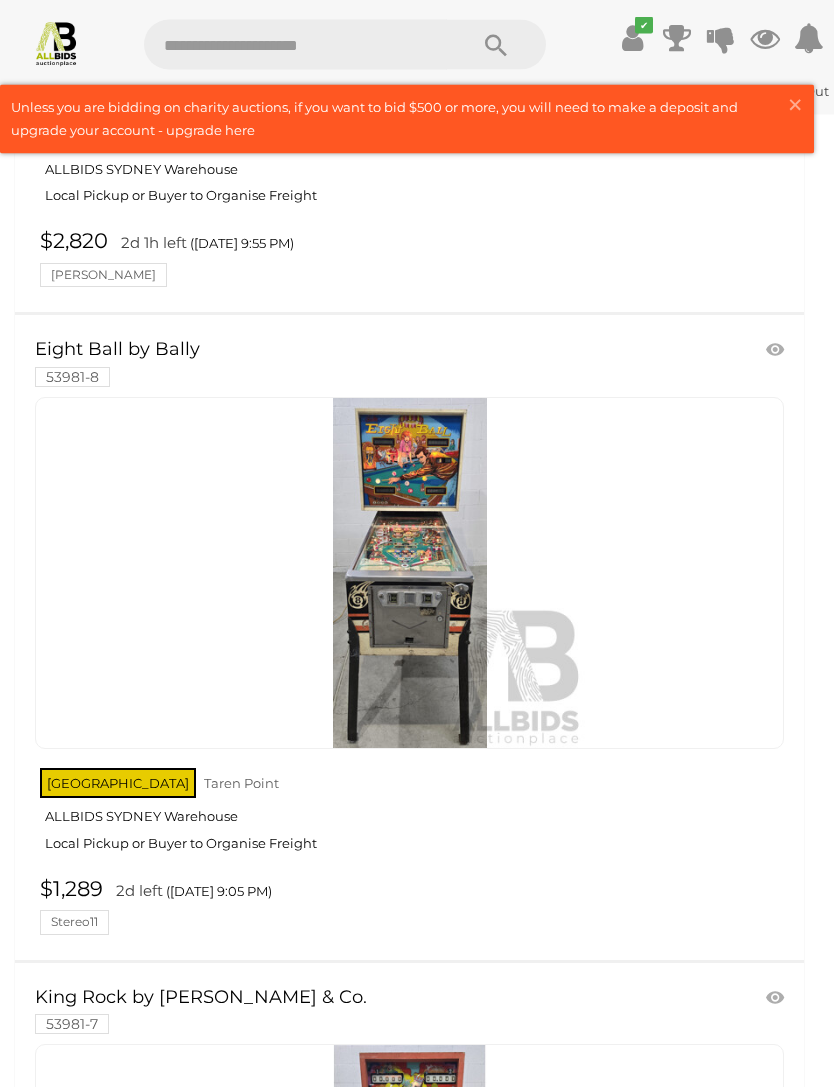
scroll to position [3209, 0]
click at [439, 668] on img at bounding box center [410, 573] width 350 height 350
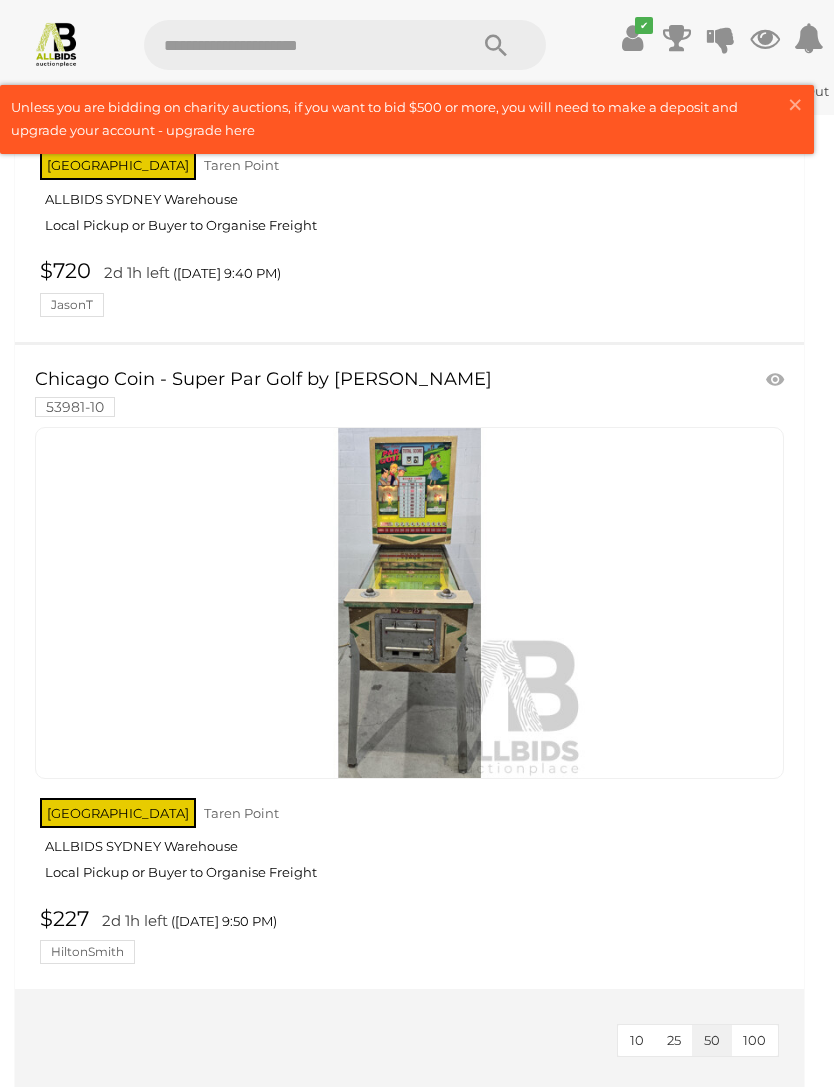
scroll to position [7064, 0]
click at [426, 578] on img at bounding box center [410, 604] width 350 height 350
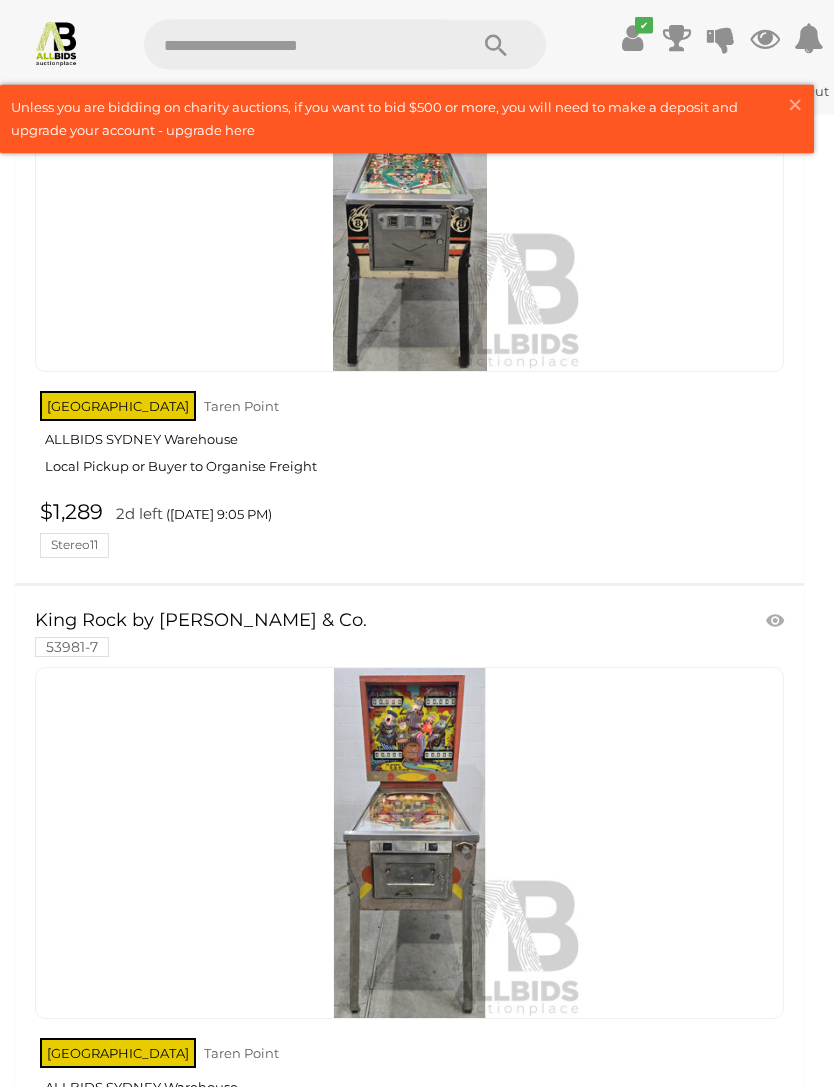
scroll to position [3586, 0]
click at [437, 808] on link at bounding box center [409, 843] width 749 height 352
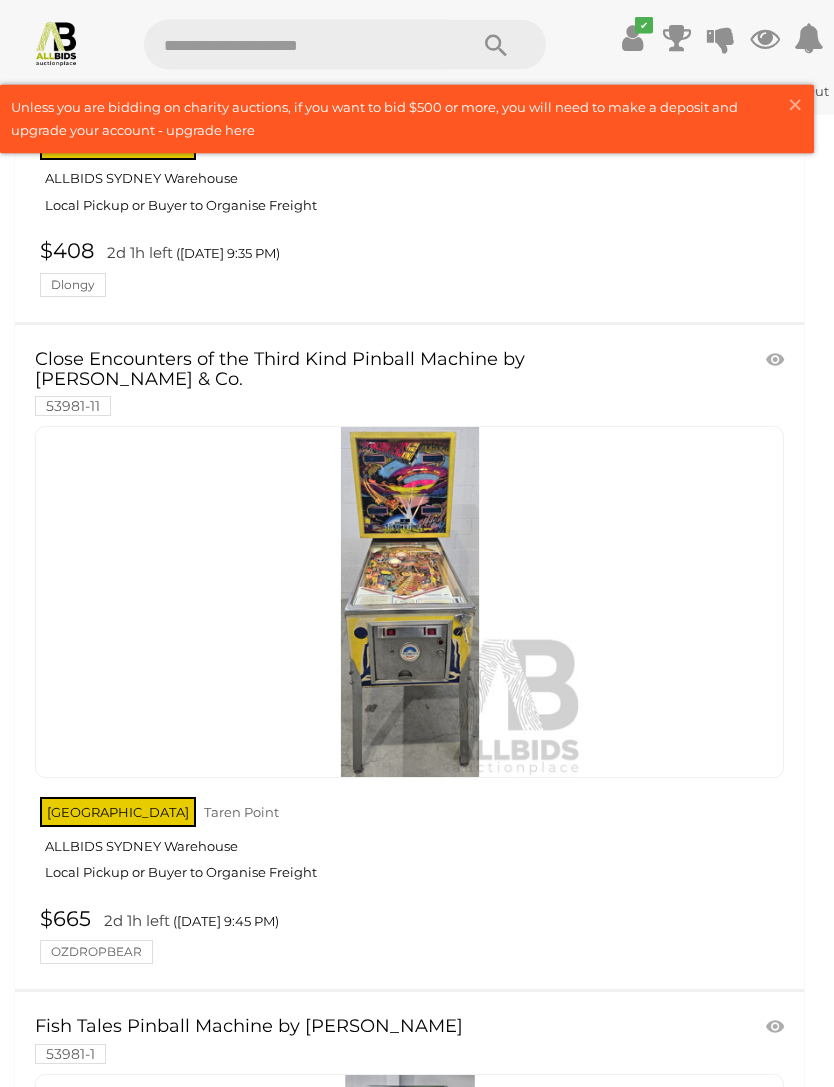
scroll to position [1884, 0]
click at [423, 620] on img at bounding box center [410, 602] width 350 height 350
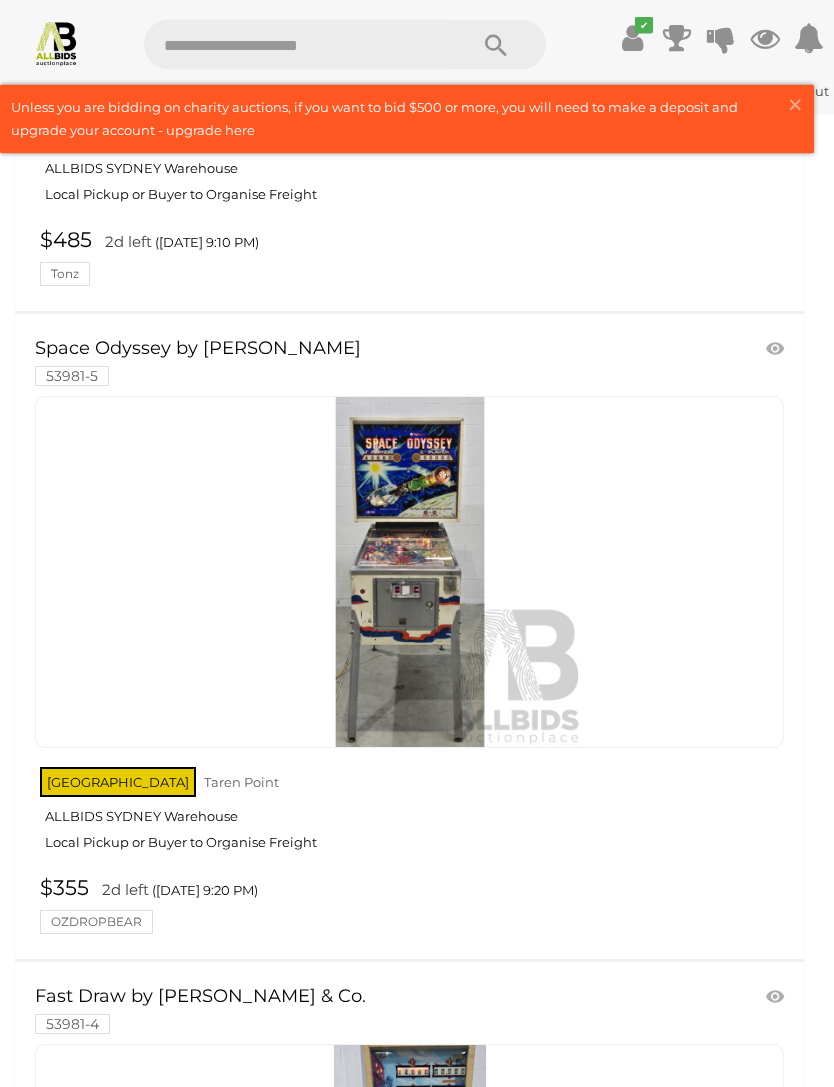
scroll to position [4505, 0]
click at [421, 538] on link at bounding box center [409, 572] width 749 height 352
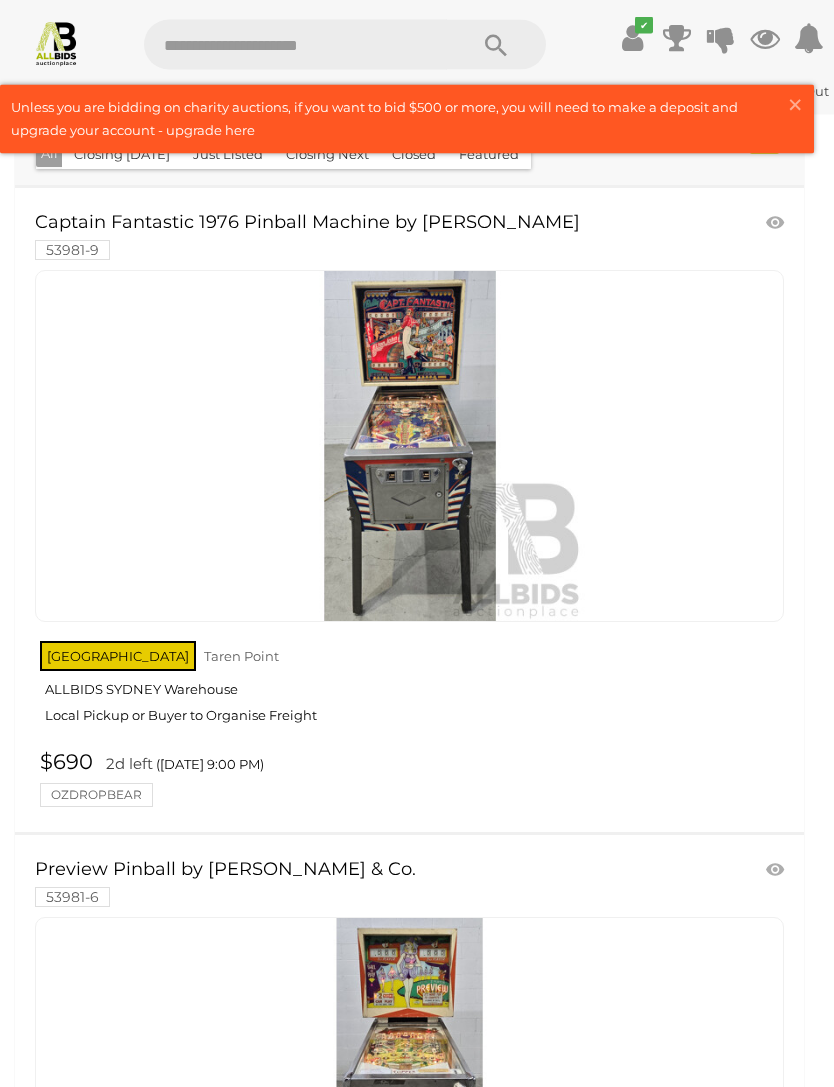
scroll to position [0, 0]
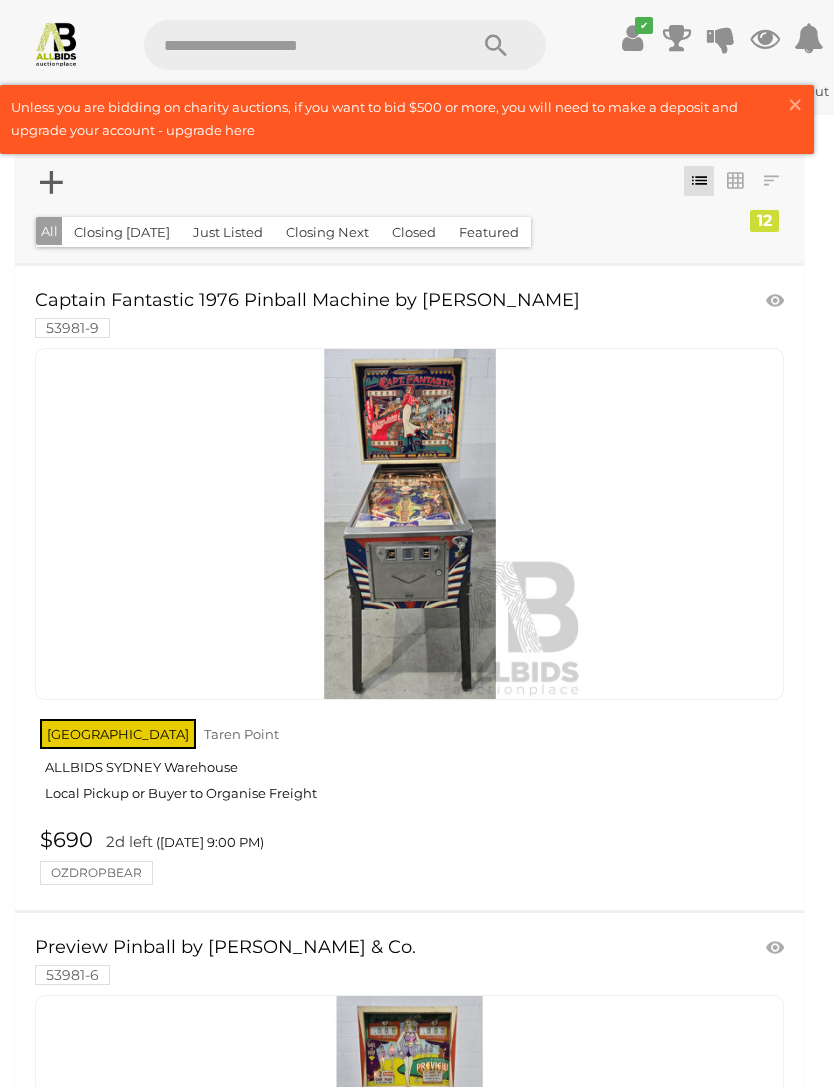
click at [397, 480] on link at bounding box center [409, 524] width 749 height 352
click at [442, 1] on div "✔ Track & Trace" at bounding box center [417, 37] width 834 height 75
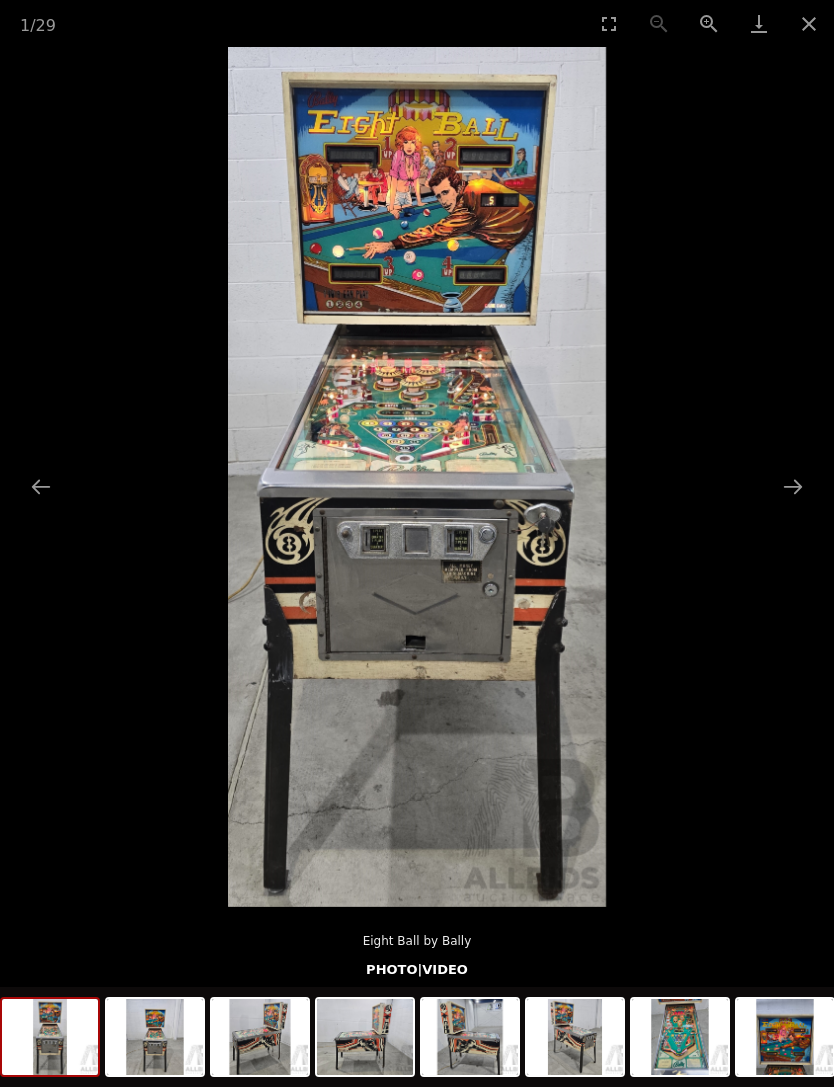
click at [794, 459] on picture at bounding box center [417, 477] width 834 height 860
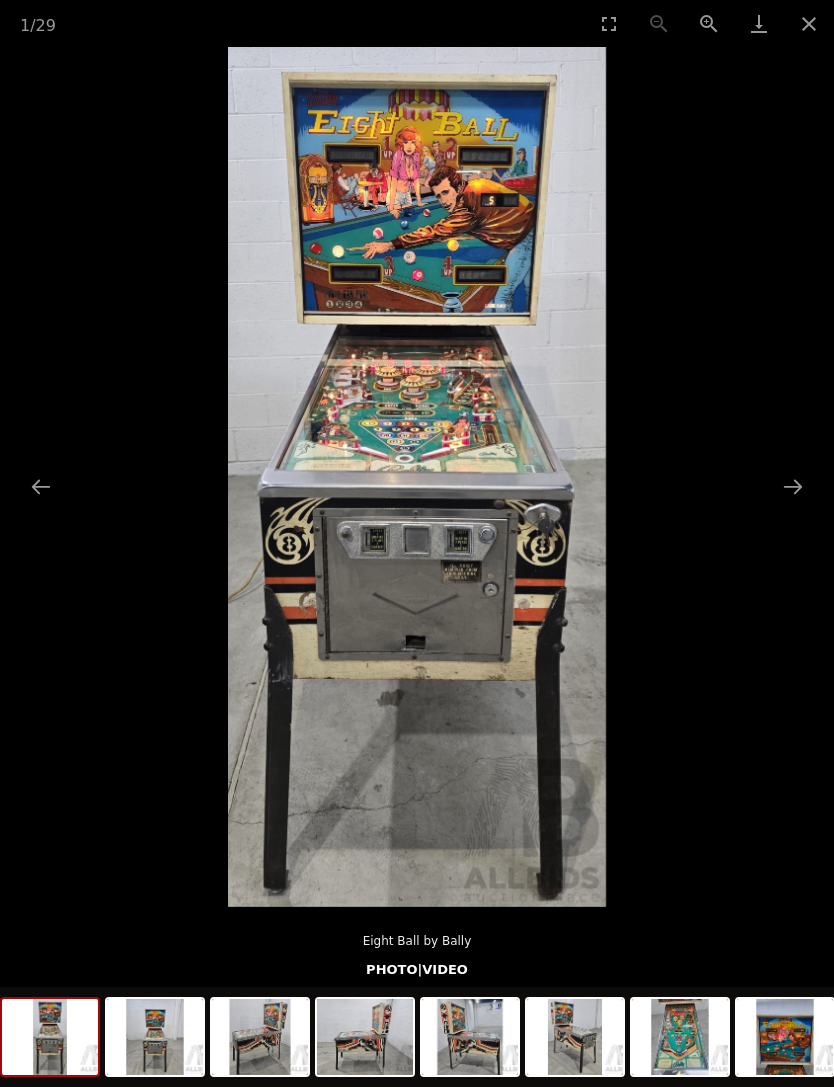
click at [804, 497] on button "Next slide" at bounding box center [793, 486] width 42 height 39
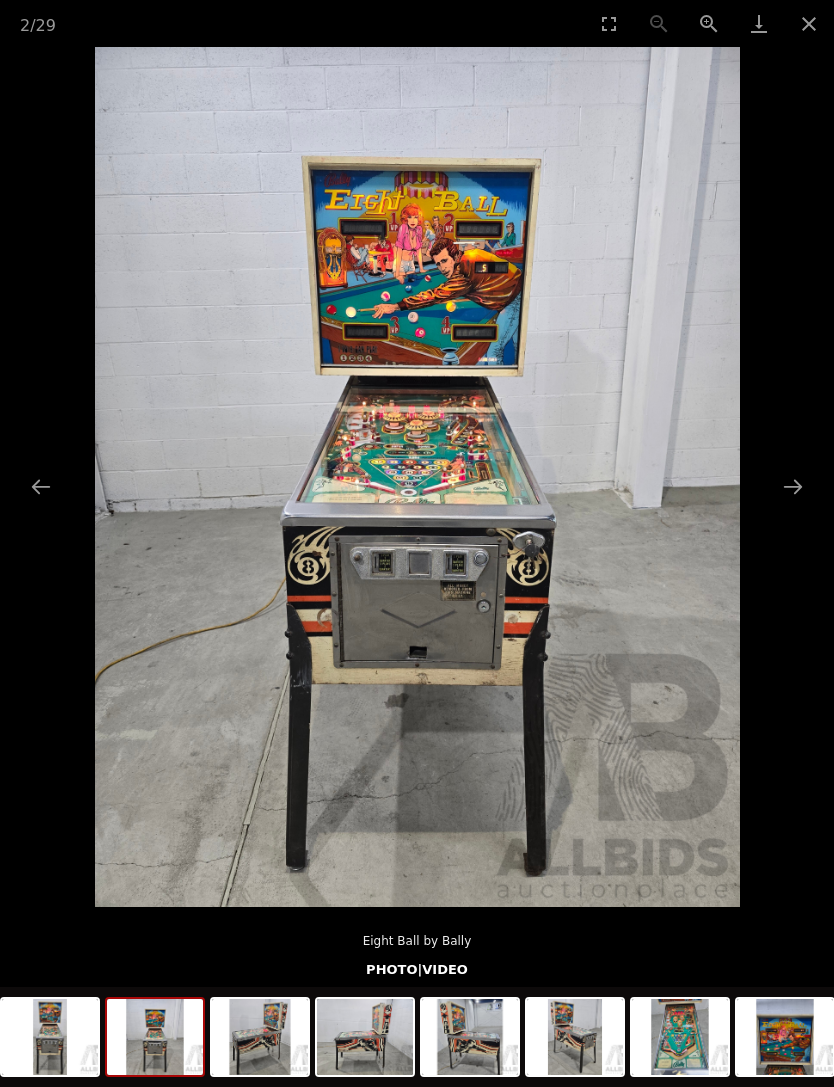
click at [804, 494] on button "Next slide" at bounding box center [793, 486] width 42 height 39
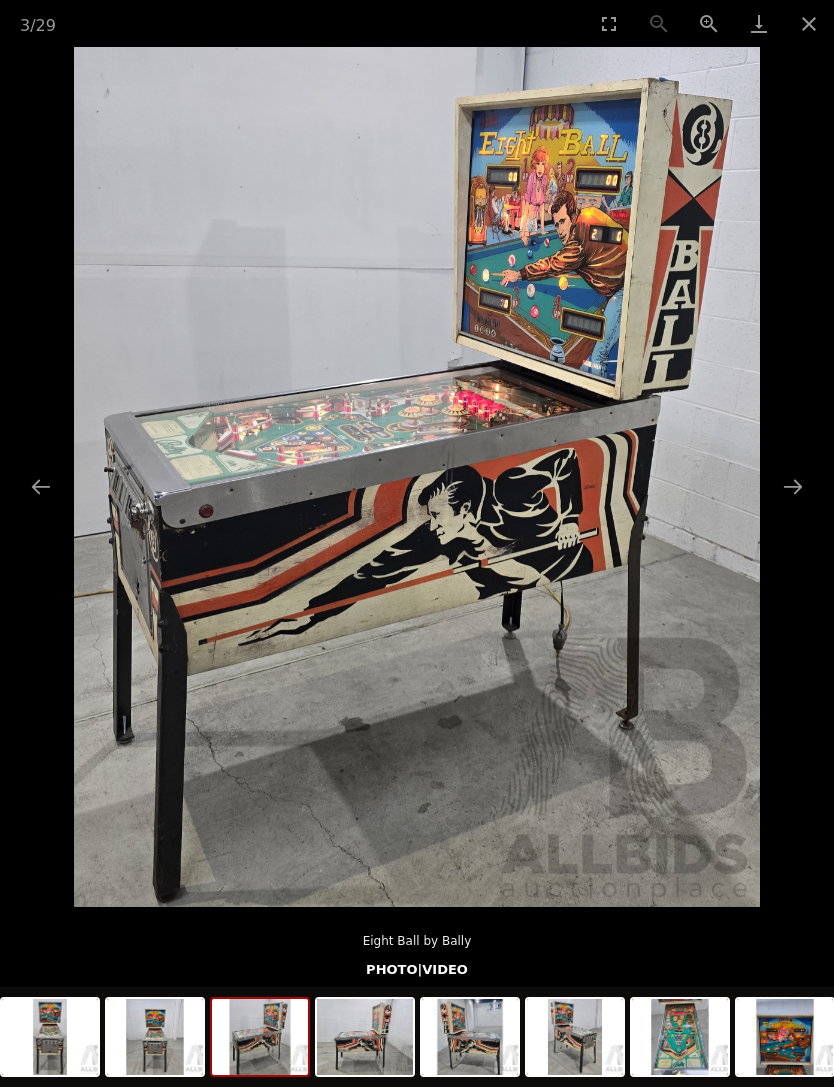
click at [795, 483] on button "Next slide" at bounding box center [793, 486] width 42 height 39
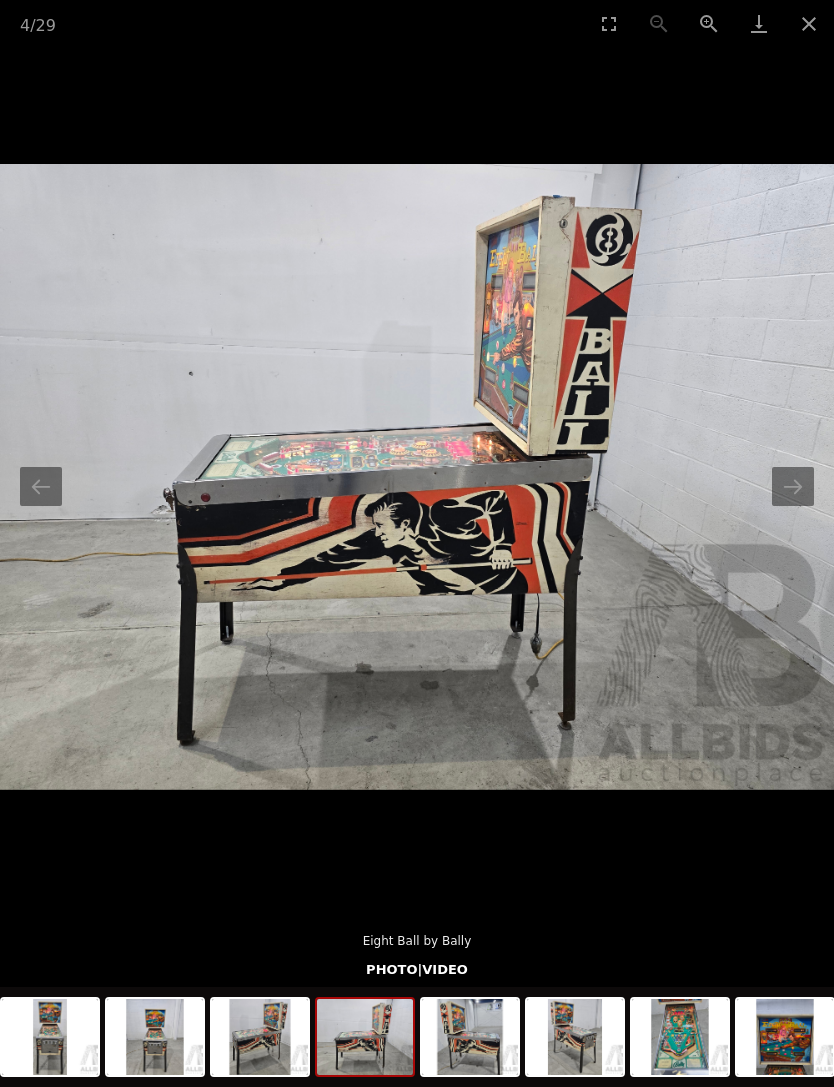
click at [798, 480] on button "Next slide" at bounding box center [793, 486] width 42 height 39
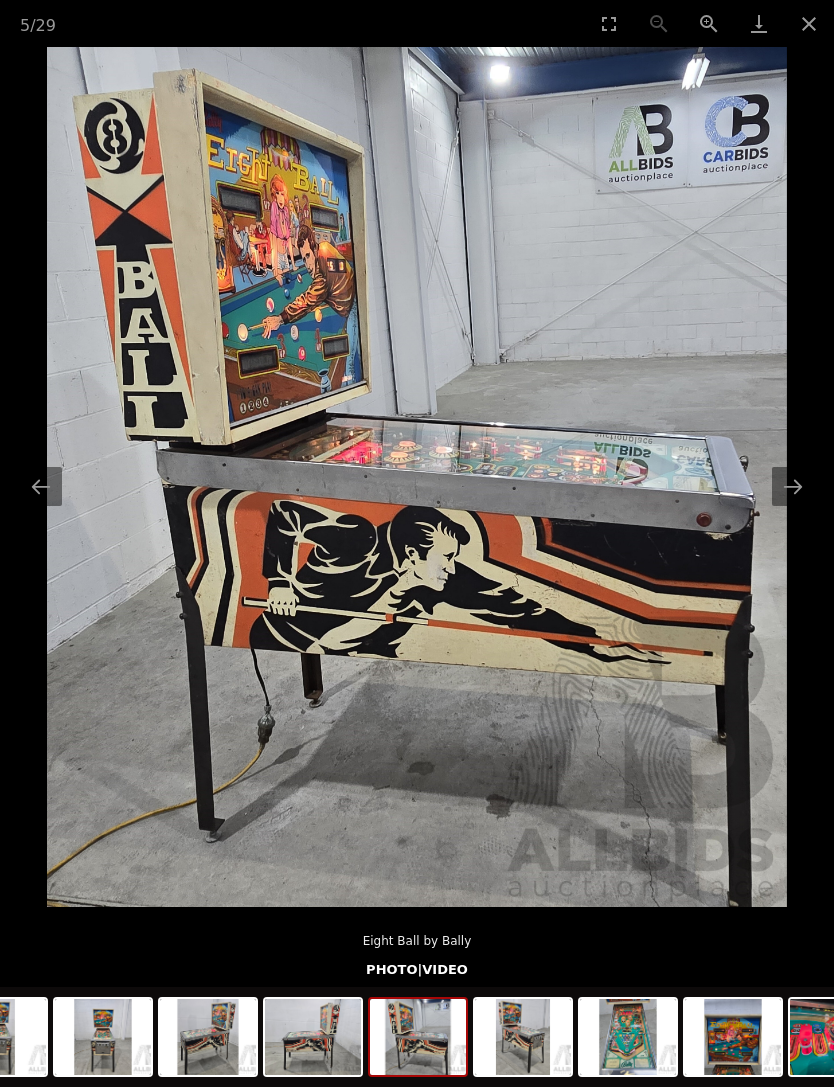
click at [783, 486] on button "Next slide" at bounding box center [793, 486] width 42 height 39
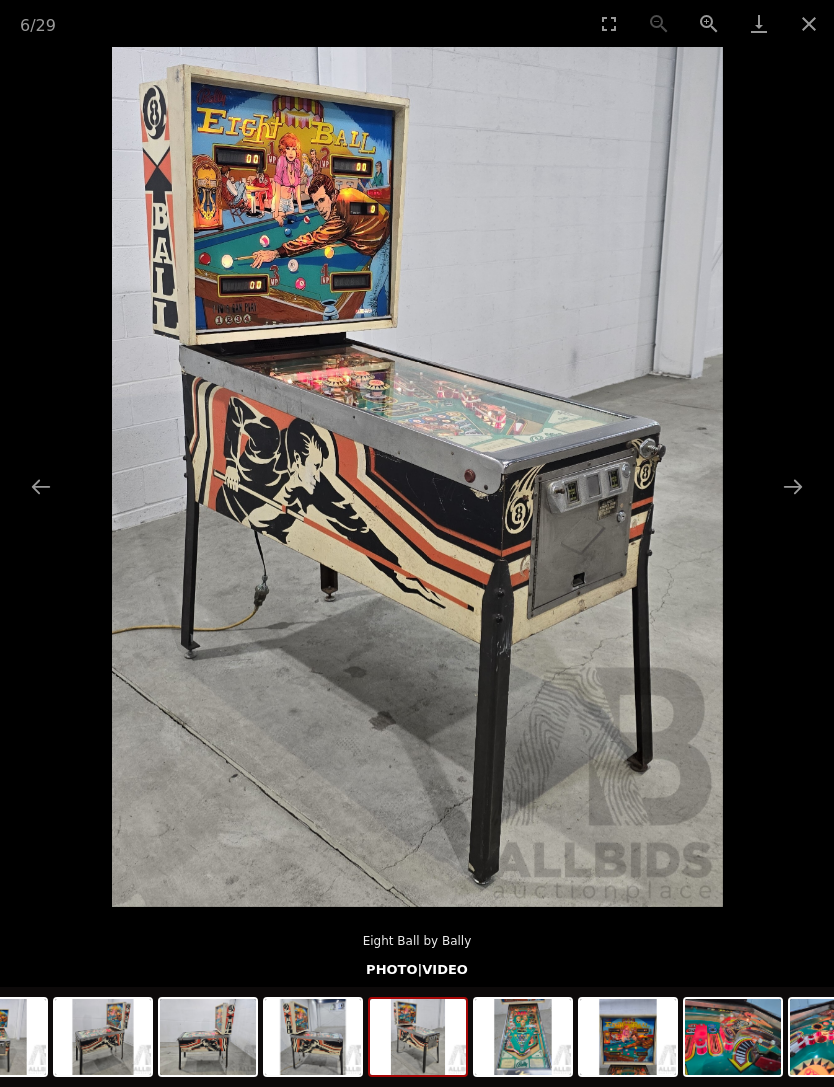
click at [780, 477] on button "Next slide" at bounding box center [793, 486] width 42 height 39
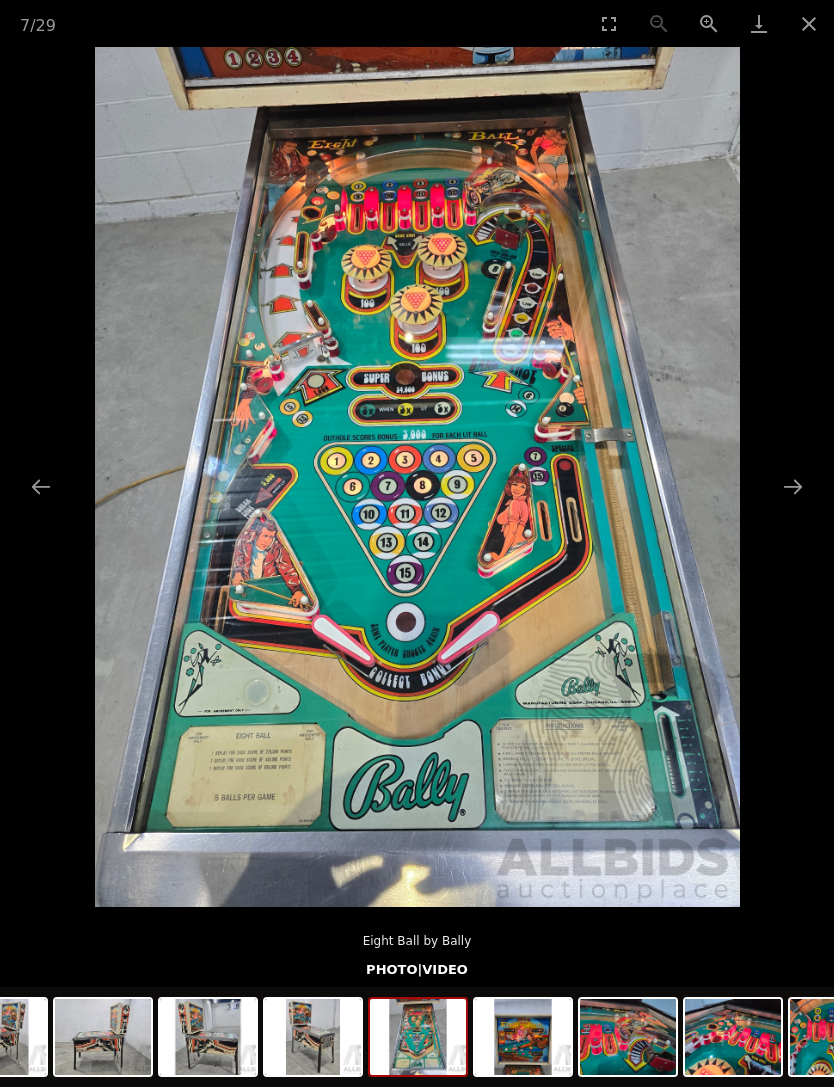
click at [784, 481] on button "Next slide" at bounding box center [793, 486] width 42 height 39
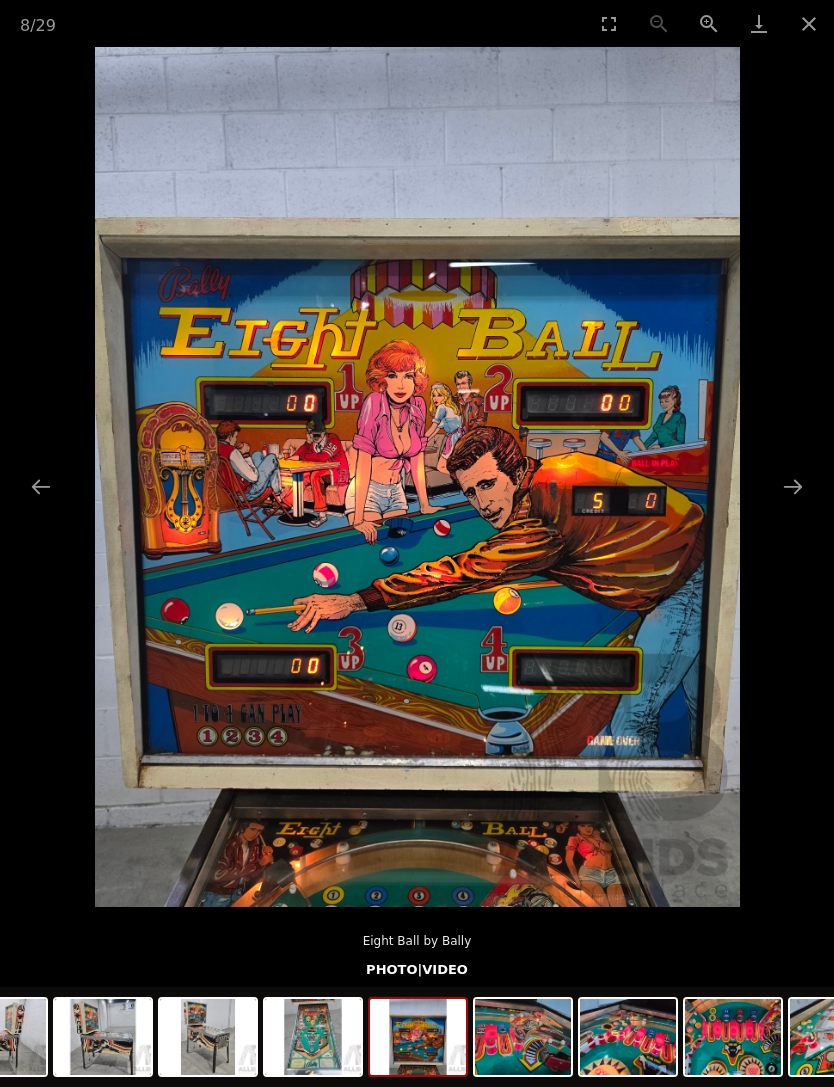
click at [788, 484] on button "Next slide" at bounding box center [793, 486] width 42 height 39
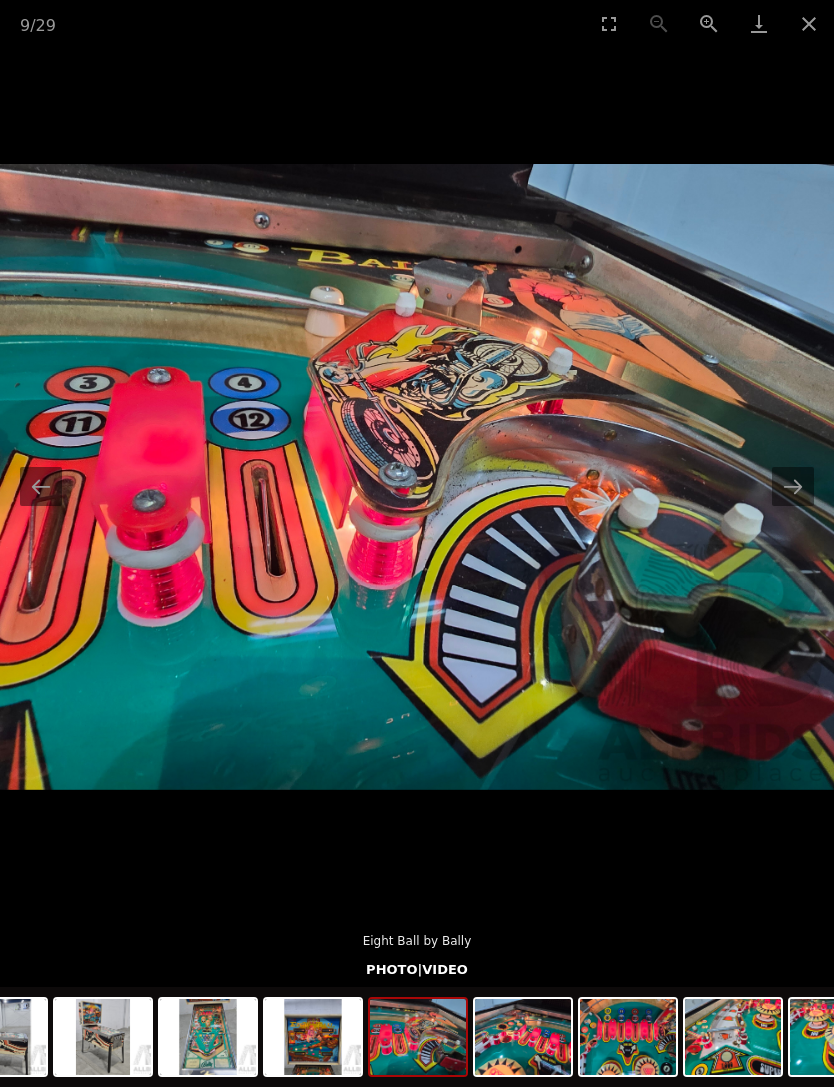
click at [807, 509] on img at bounding box center [417, 477] width 834 height 626
click at [785, 487] on button "Next slide" at bounding box center [793, 486] width 42 height 39
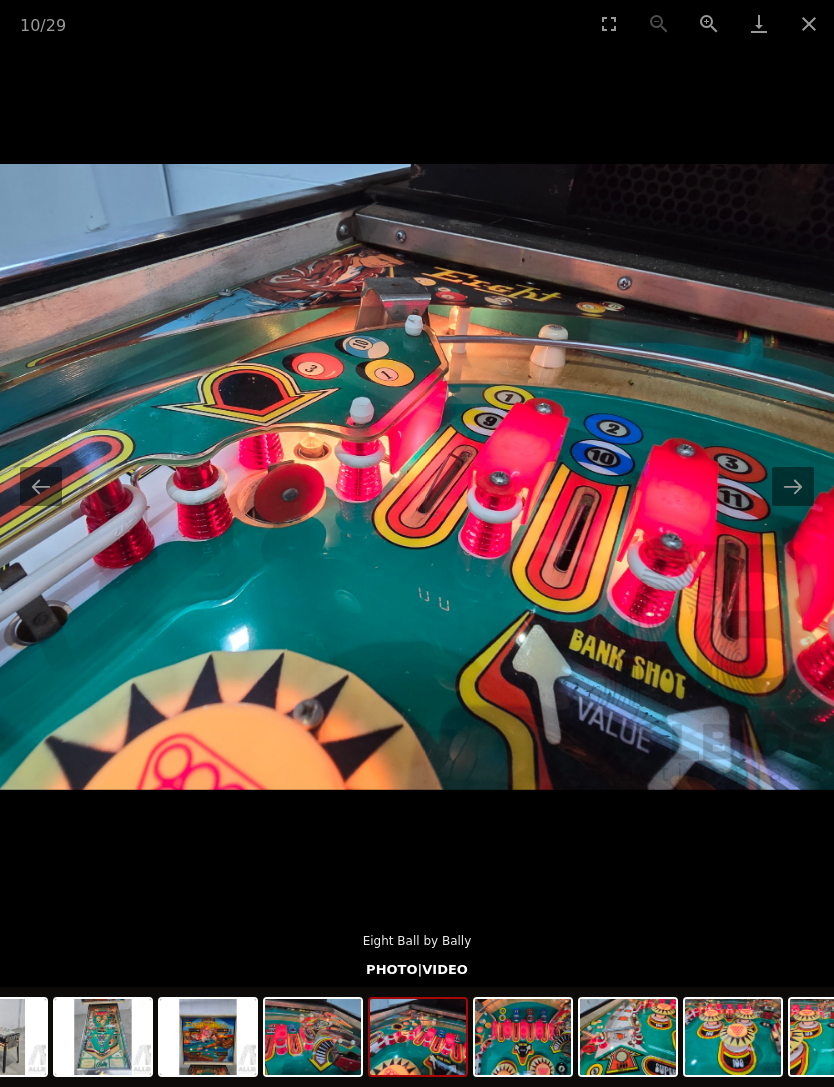
click at [807, 37] on button "Close gallery" at bounding box center [809, 23] width 50 height 47
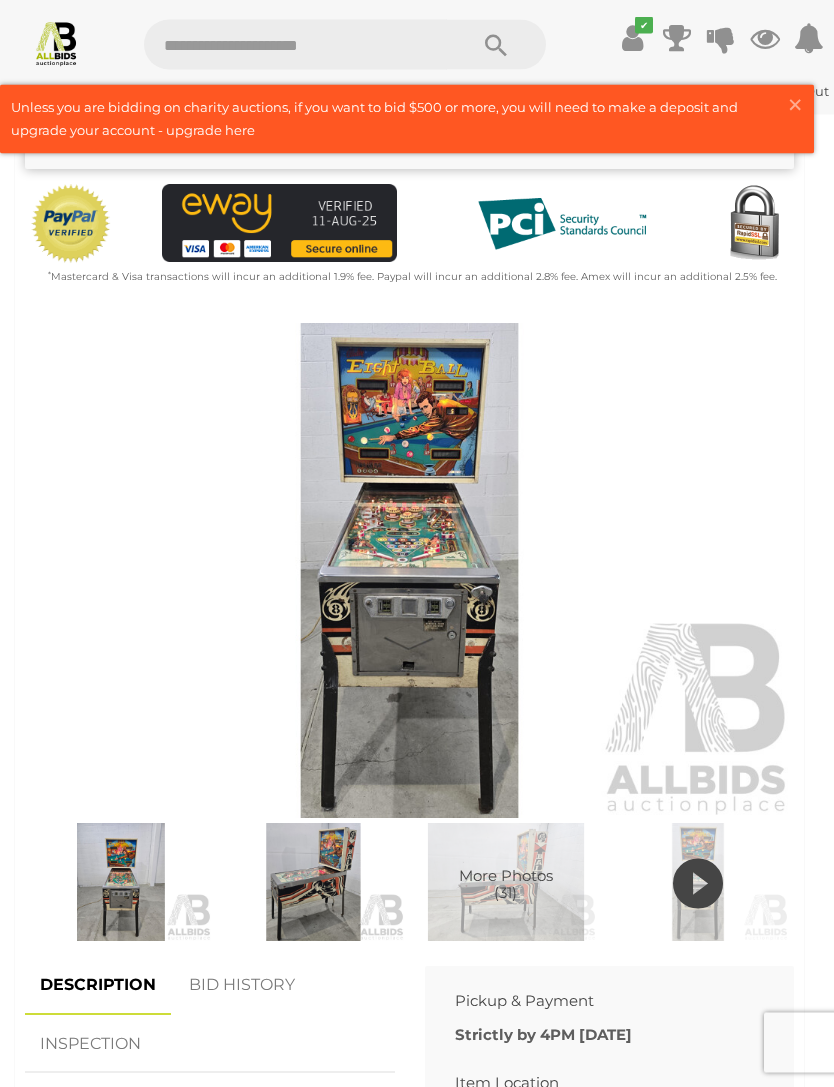
scroll to position [552, 0]
click at [701, 882] on icon at bounding box center [698, 884] width 50 height 60
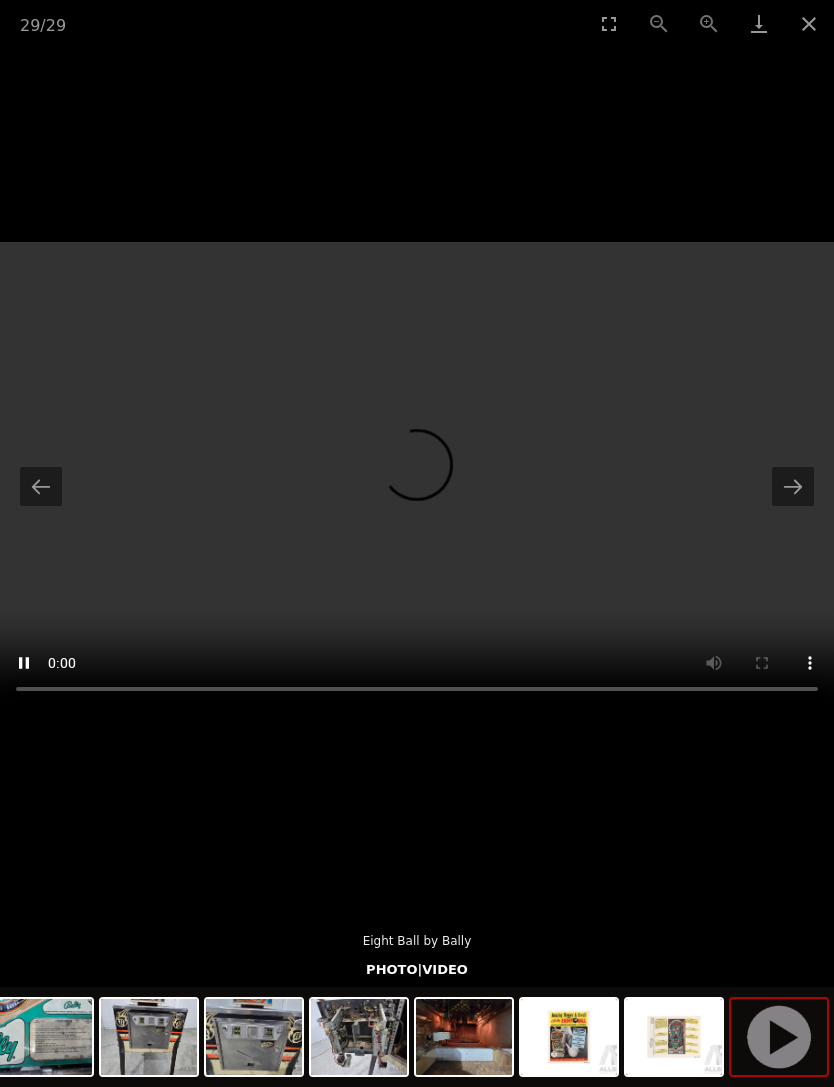
click at [792, 506] on button "Next slide" at bounding box center [793, 486] width 42 height 39
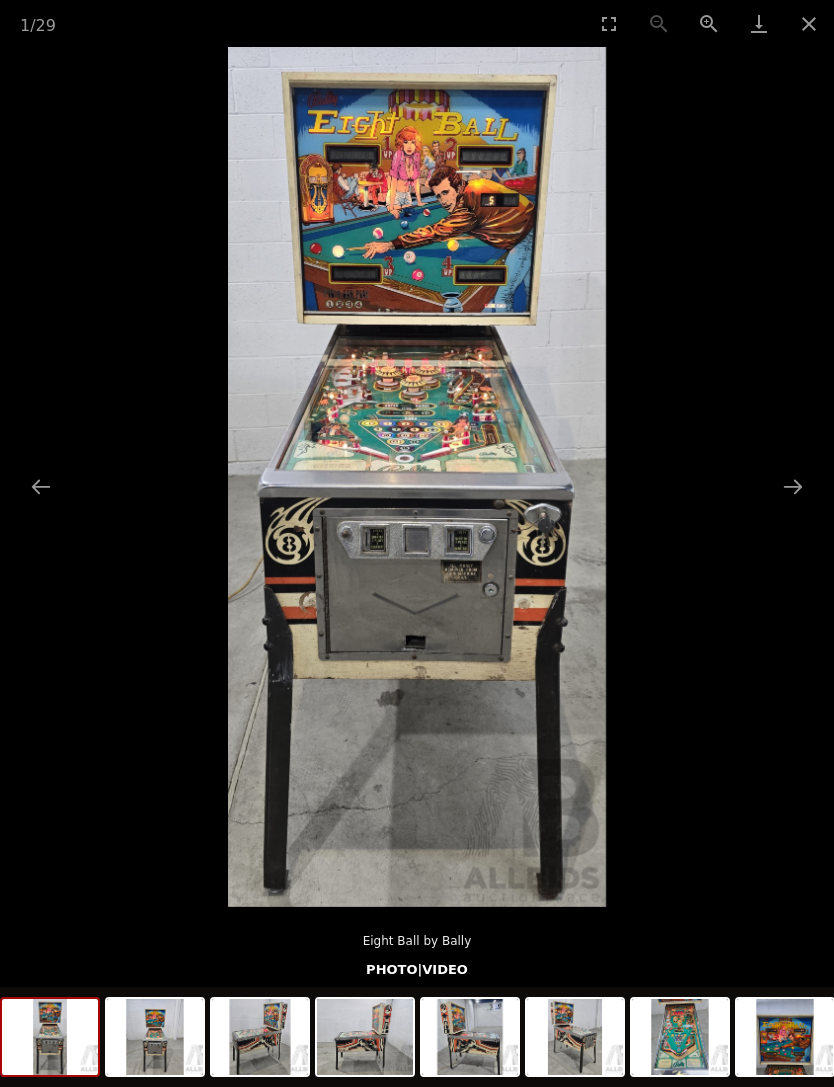
click at [808, 506] on button "Next slide" at bounding box center [793, 486] width 42 height 39
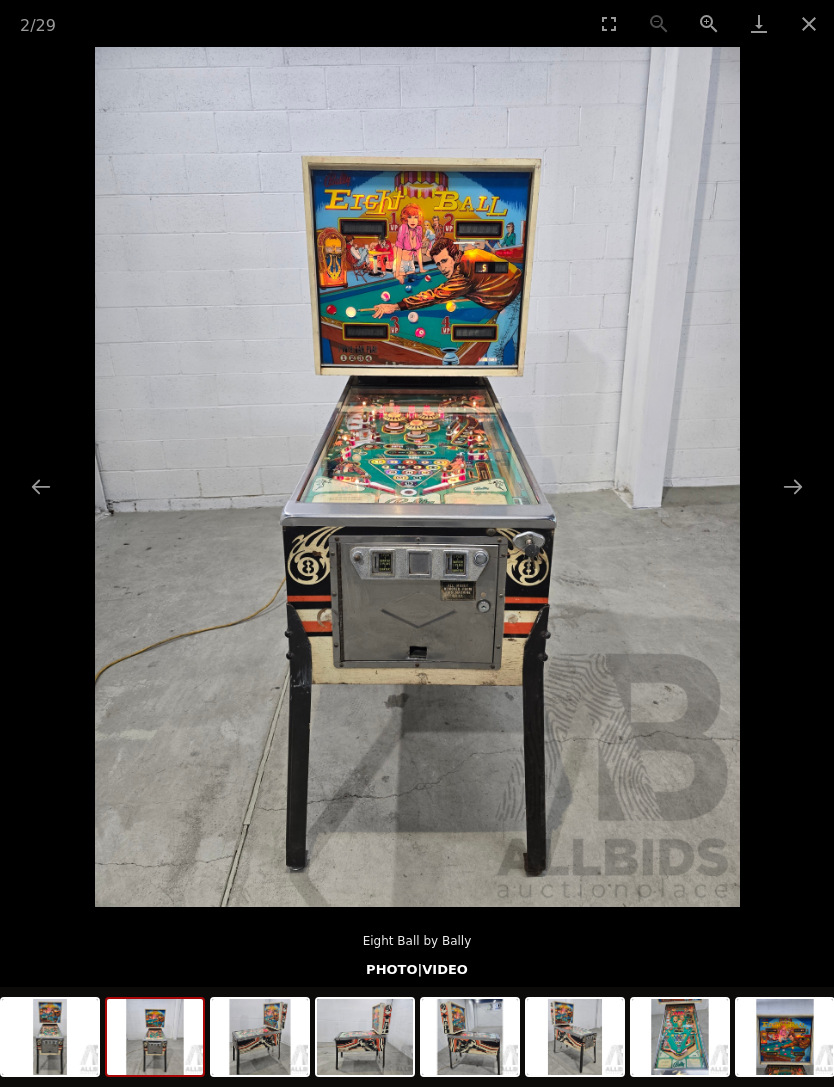
click at [804, 29] on button "Close gallery" at bounding box center [809, 23] width 50 height 47
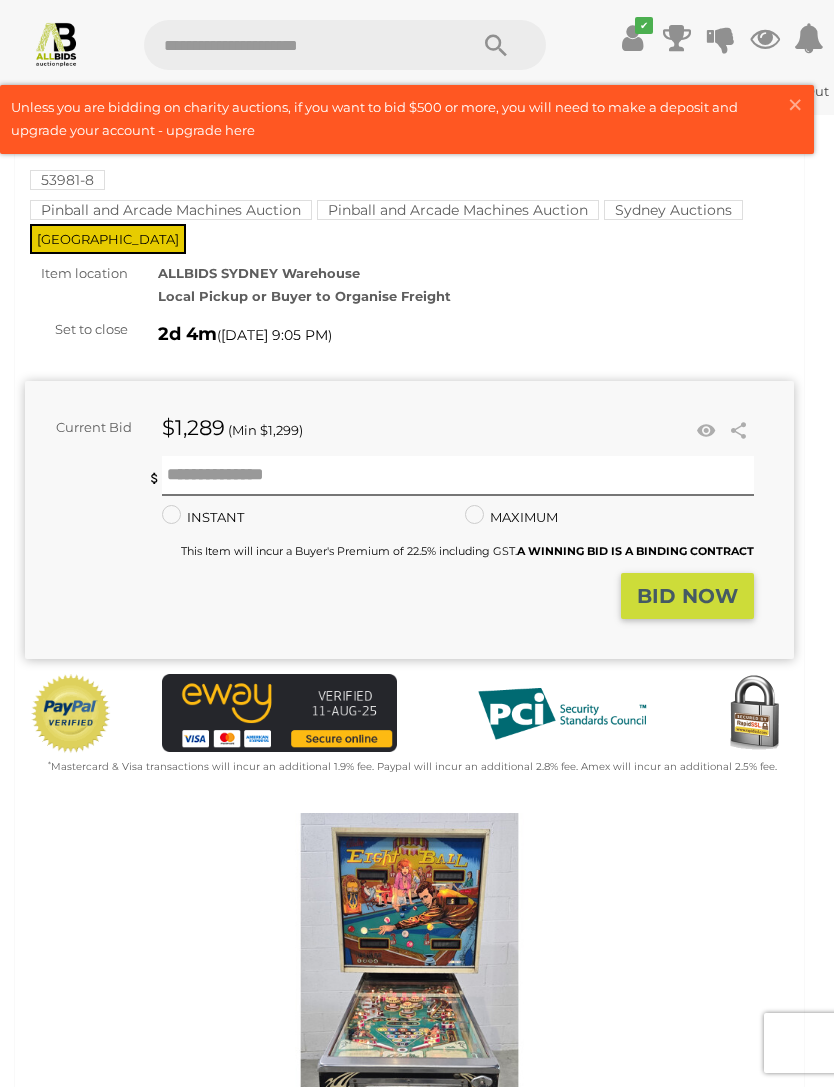
scroll to position [55, 0]
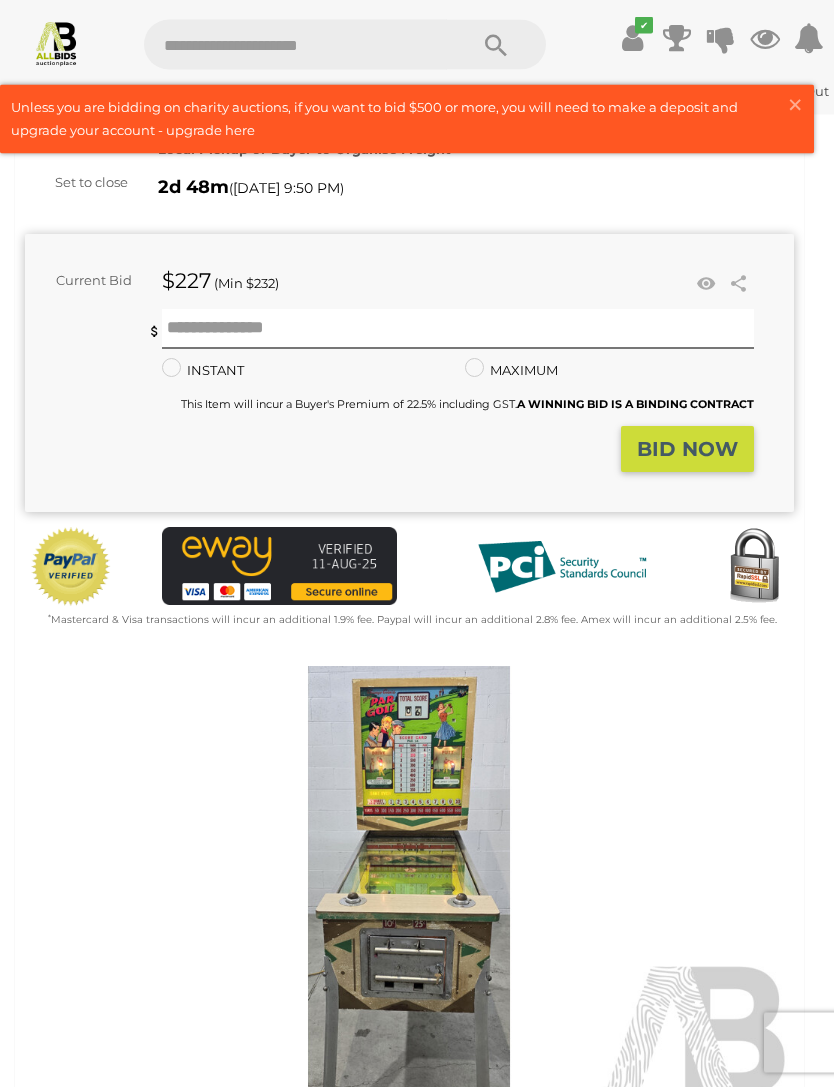
click at [435, 879] on img at bounding box center [409, 915] width 769 height 496
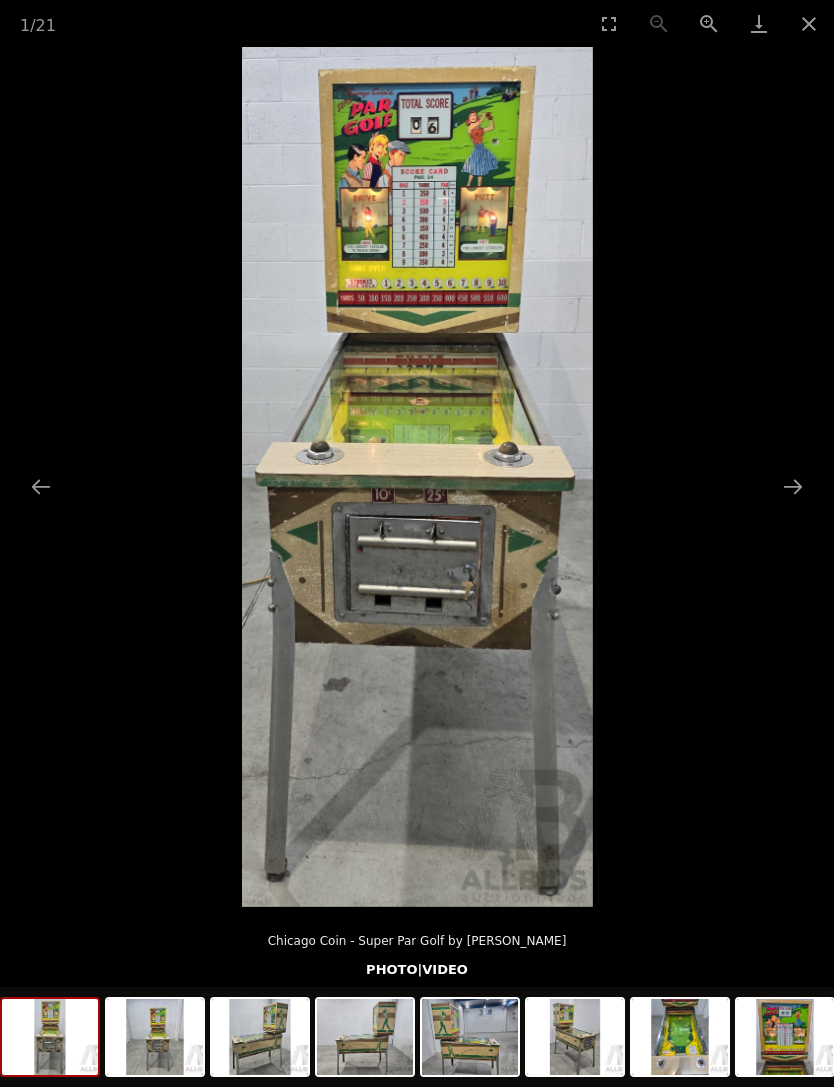
click at [787, 506] on button "Next slide" at bounding box center [793, 486] width 42 height 39
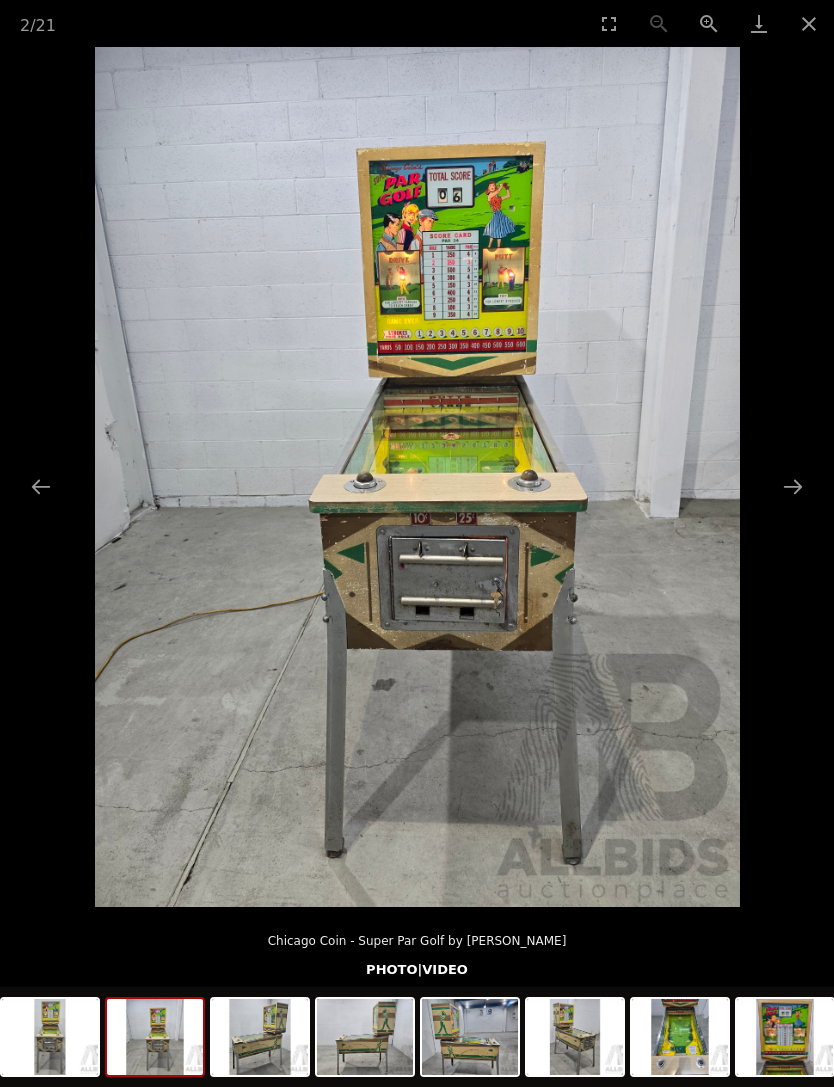
click at [793, 506] on button "Next slide" at bounding box center [793, 486] width 42 height 39
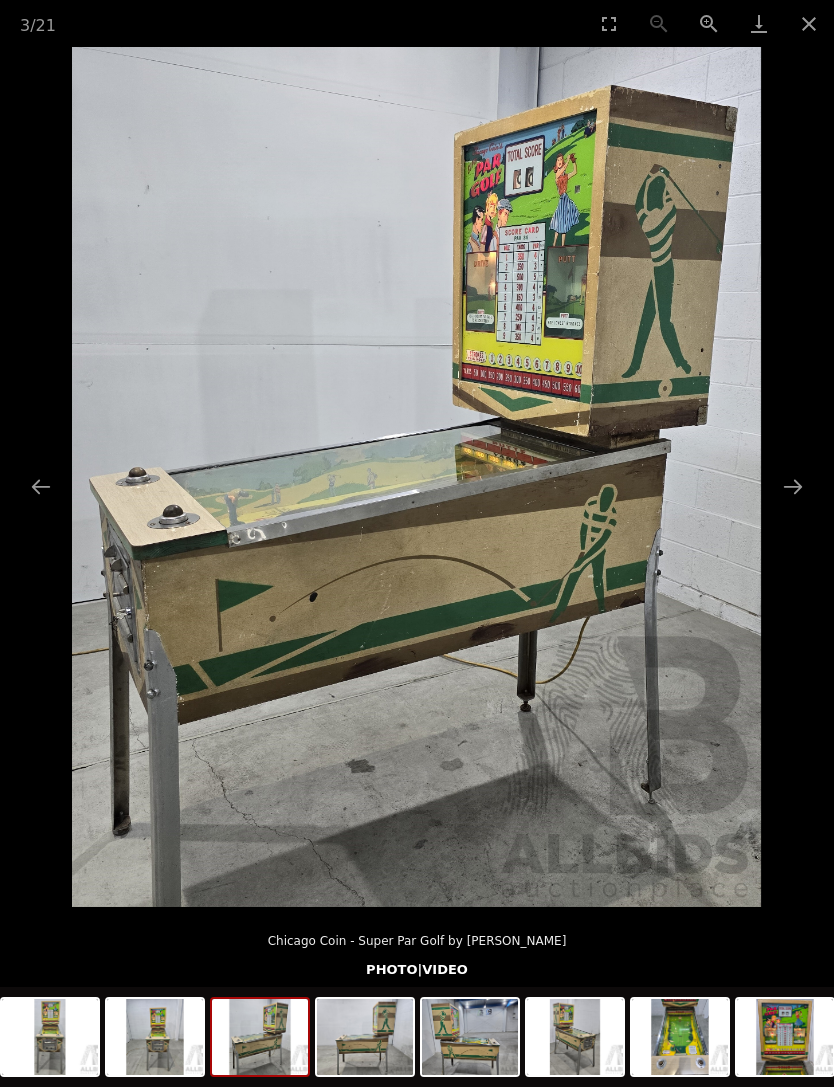
click at [800, 506] on button "Next slide" at bounding box center [793, 486] width 42 height 39
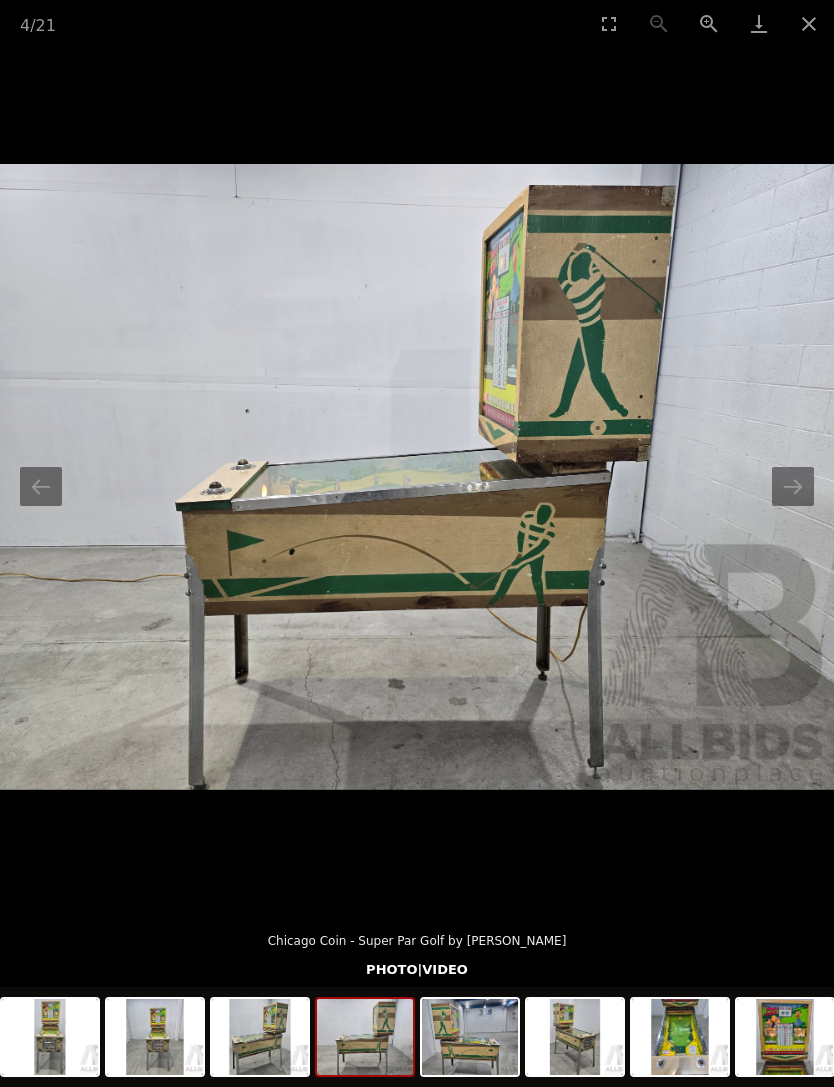
click at [809, 506] on button "Next slide" at bounding box center [793, 486] width 42 height 39
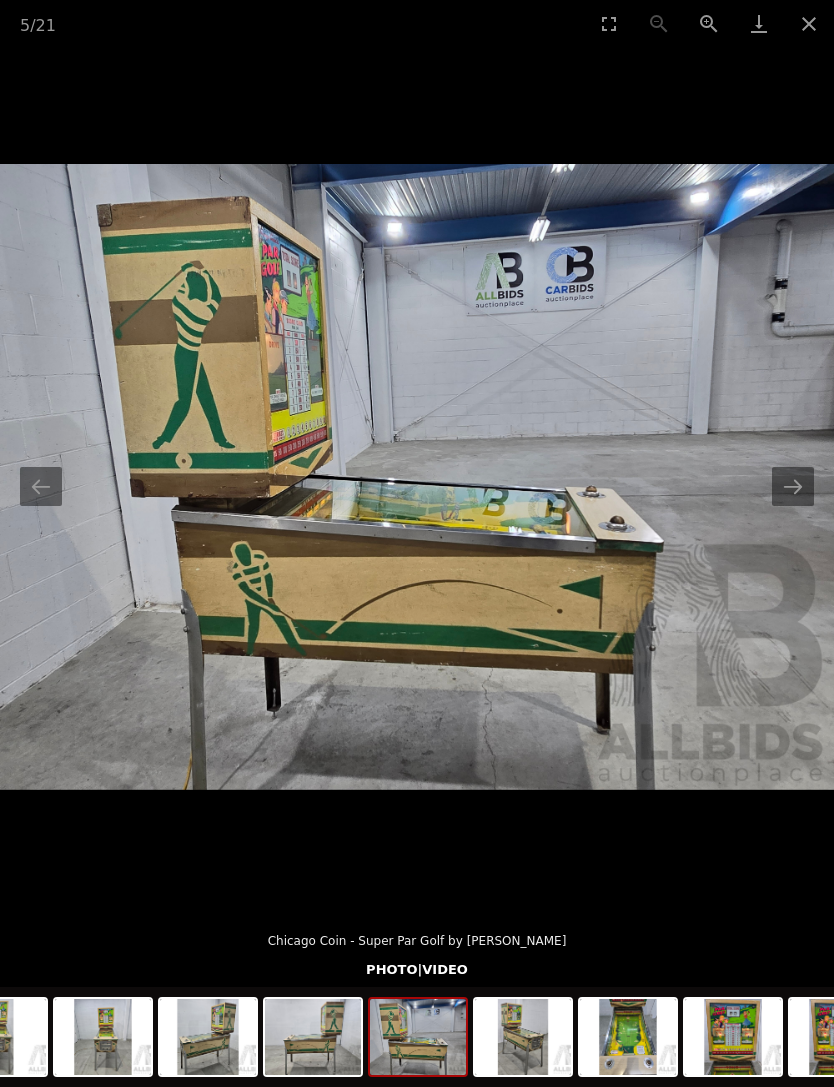
click at [785, 506] on button "Next slide" at bounding box center [793, 486] width 42 height 39
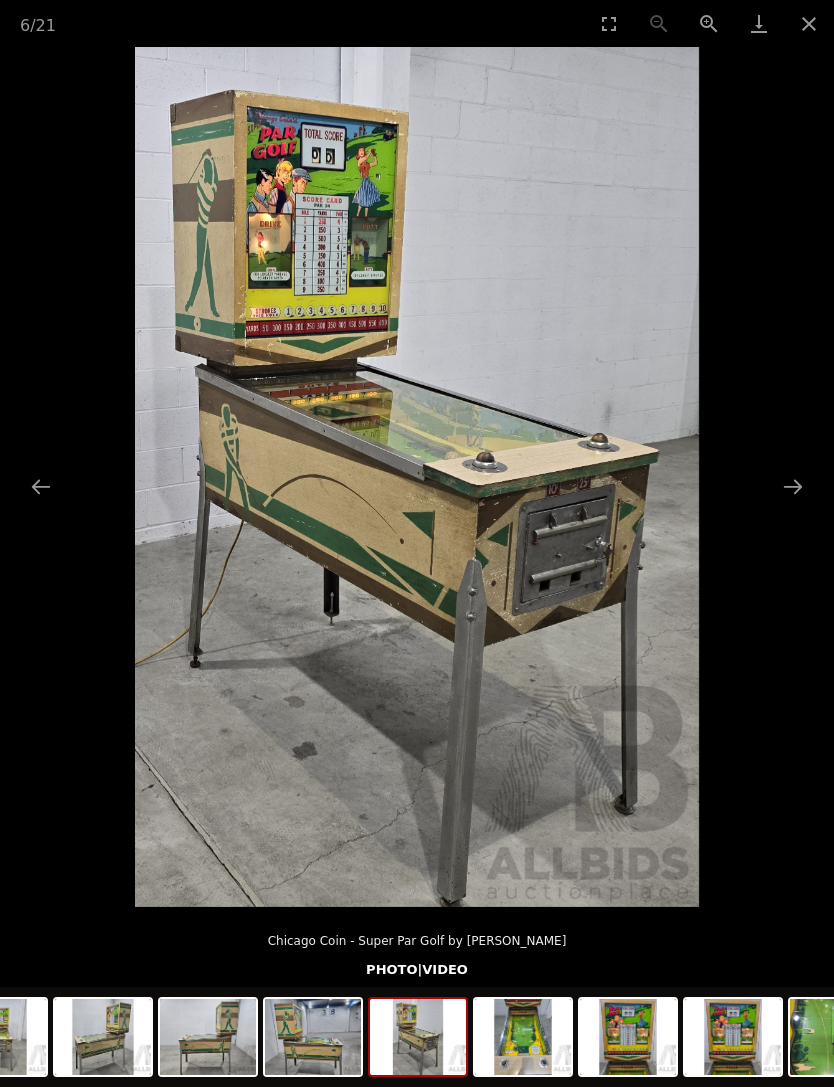
click at [801, 506] on button "Next slide" at bounding box center [793, 486] width 42 height 39
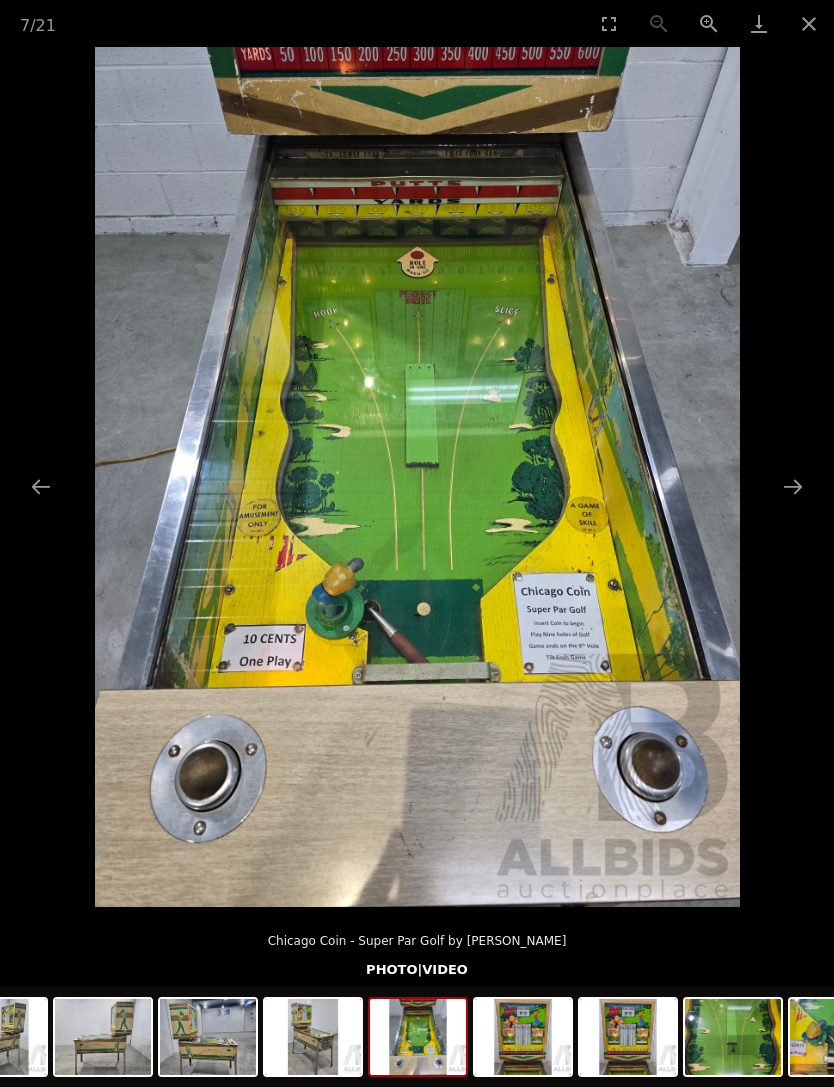
click at [802, 506] on button "Next slide" at bounding box center [793, 486] width 42 height 39
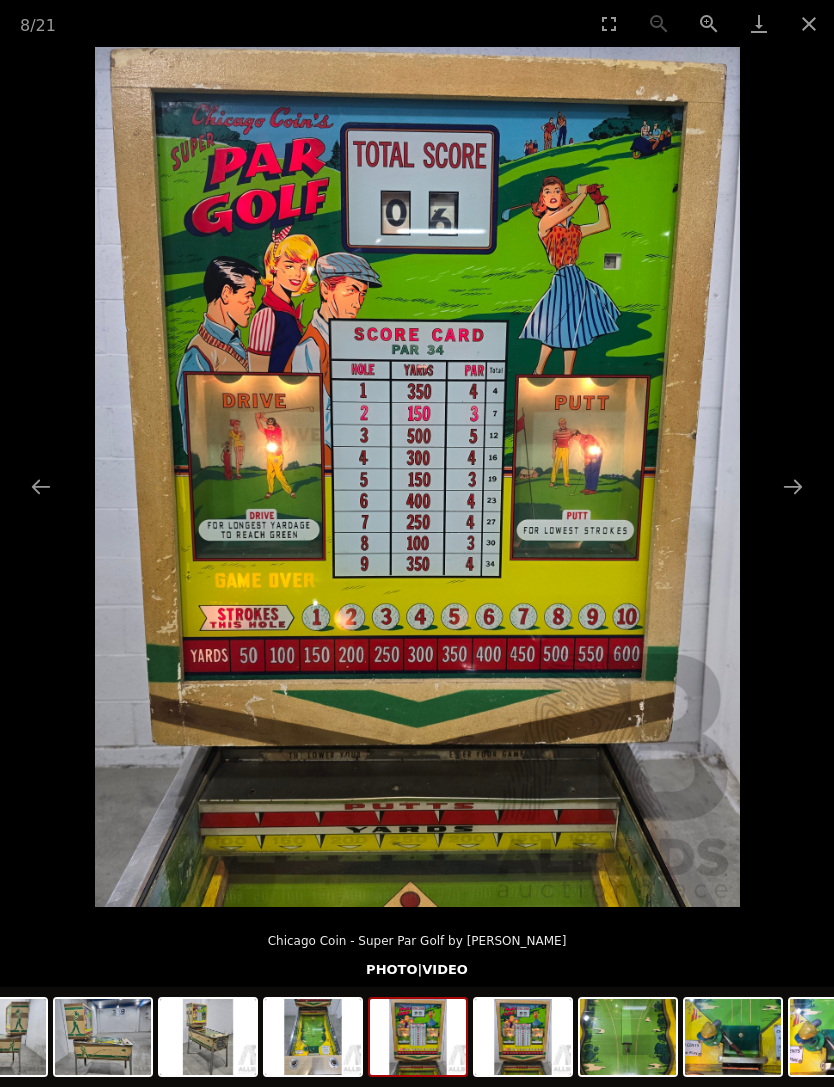
click at [807, 39] on button "Close gallery" at bounding box center [809, 23] width 50 height 47
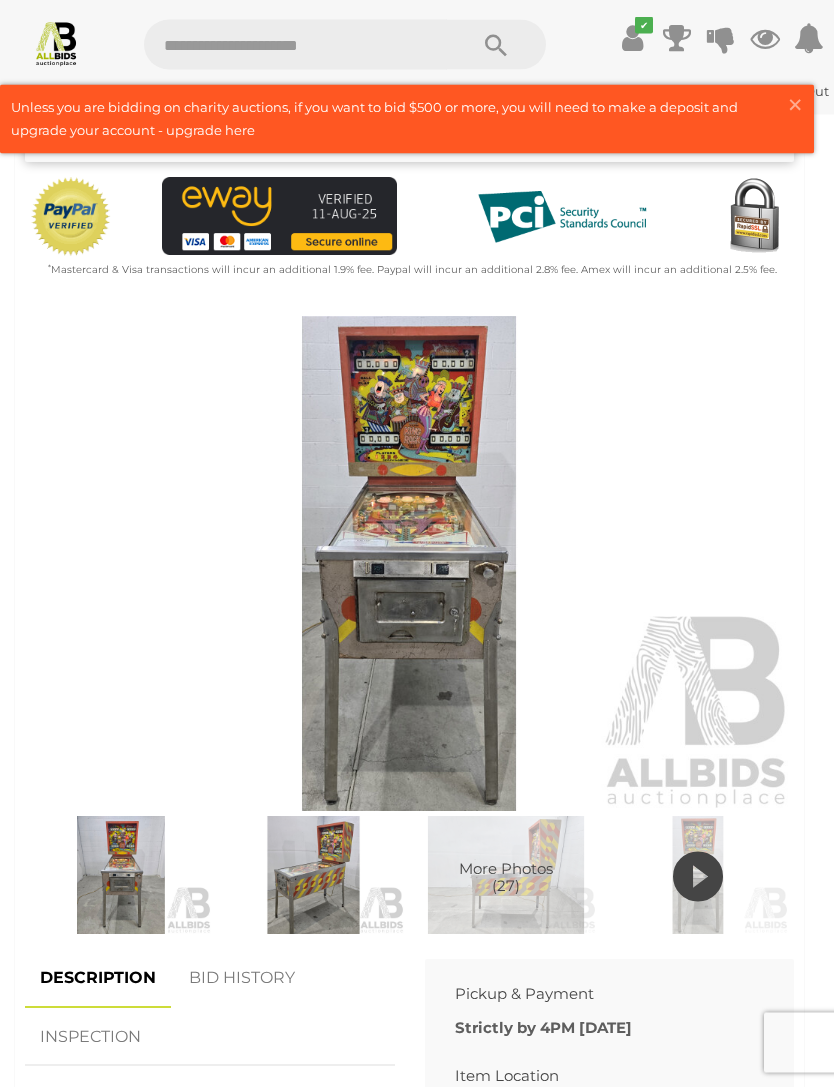
scroll to position [620, 0]
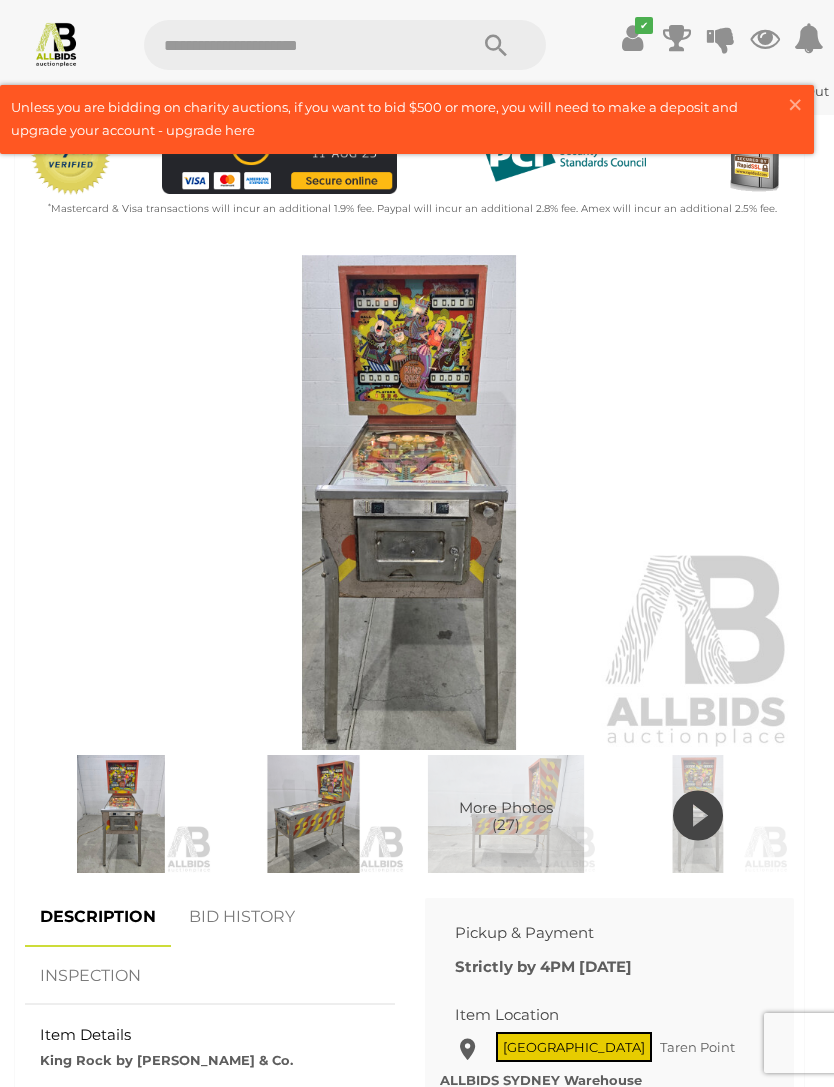
click at [695, 817] on icon at bounding box center [698, 816] width 50 height 60
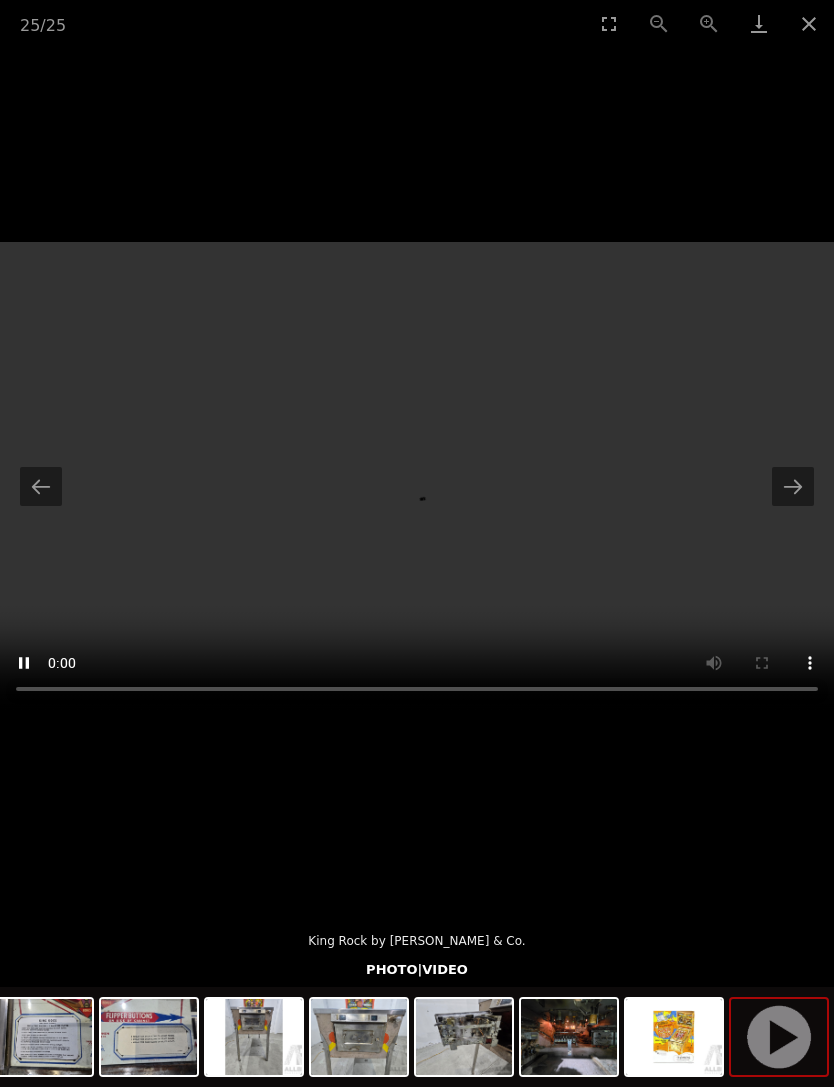
click at [788, 506] on button "Next slide" at bounding box center [793, 486] width 42 height 39
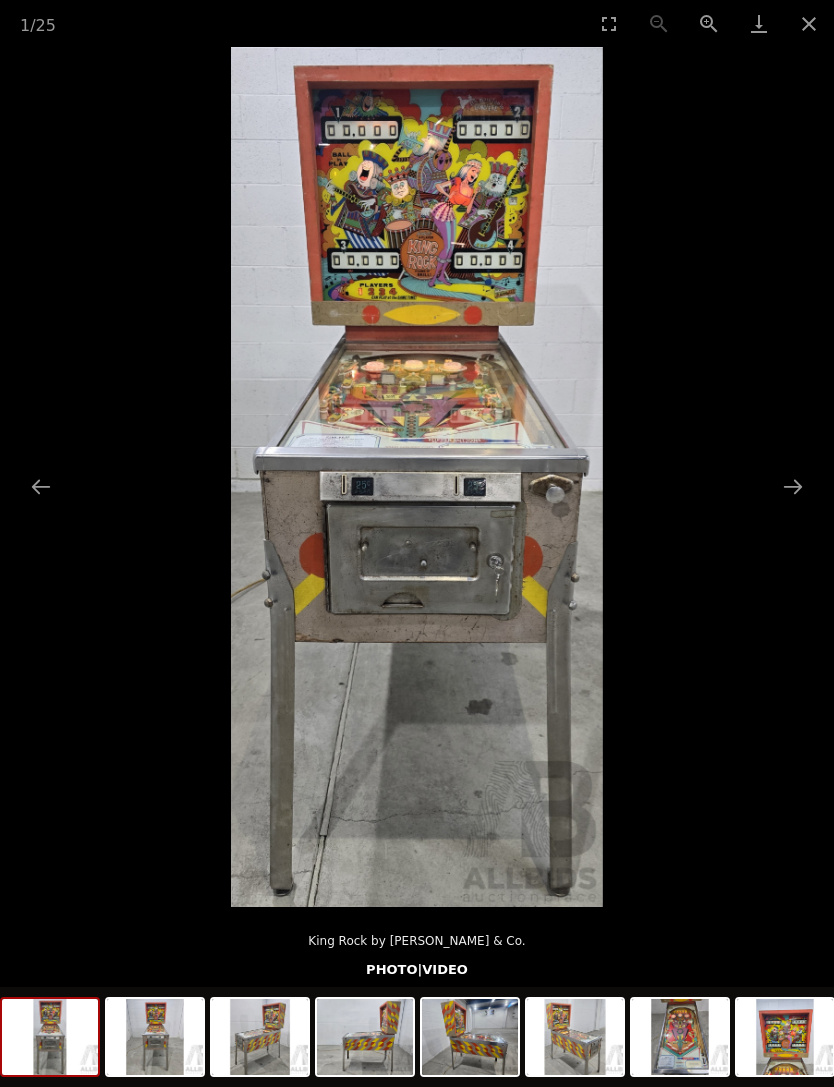
click at [787, 506] on button "Next slide" at bounding box center [793, 486] width 42 height 39
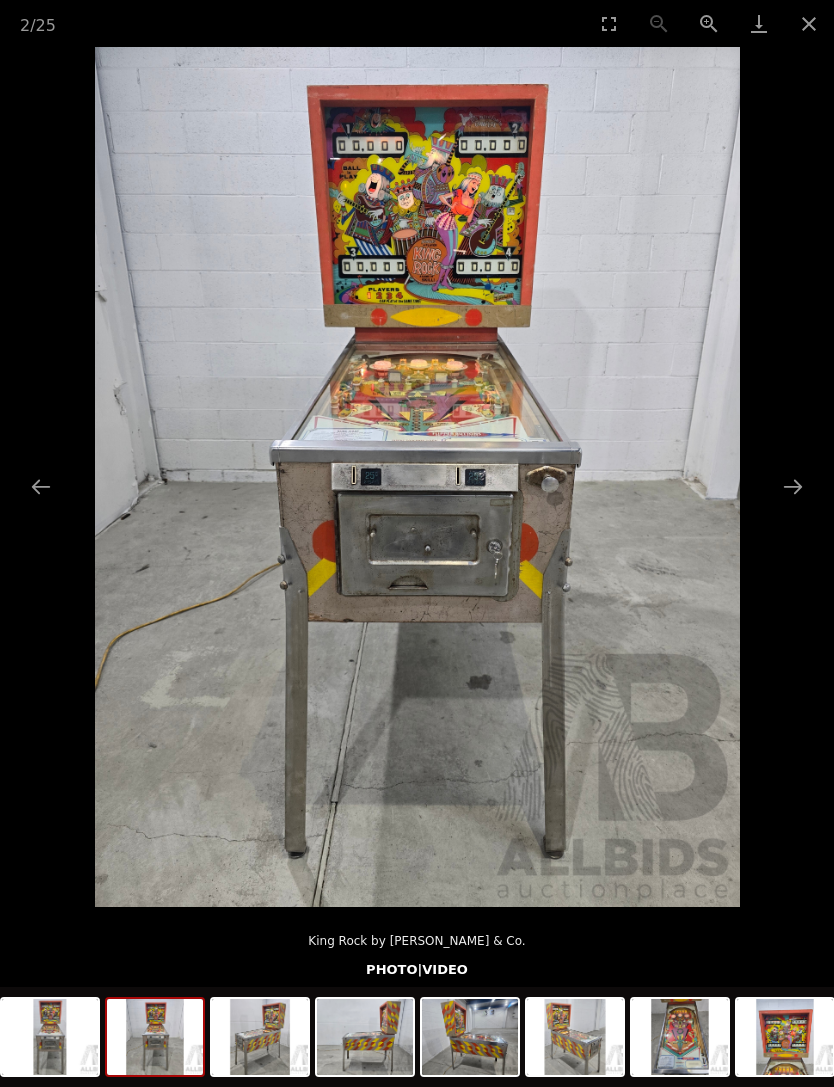
click at [801, 506] on button "Next slide" at bounding box center [793, 486] width 42 height 39
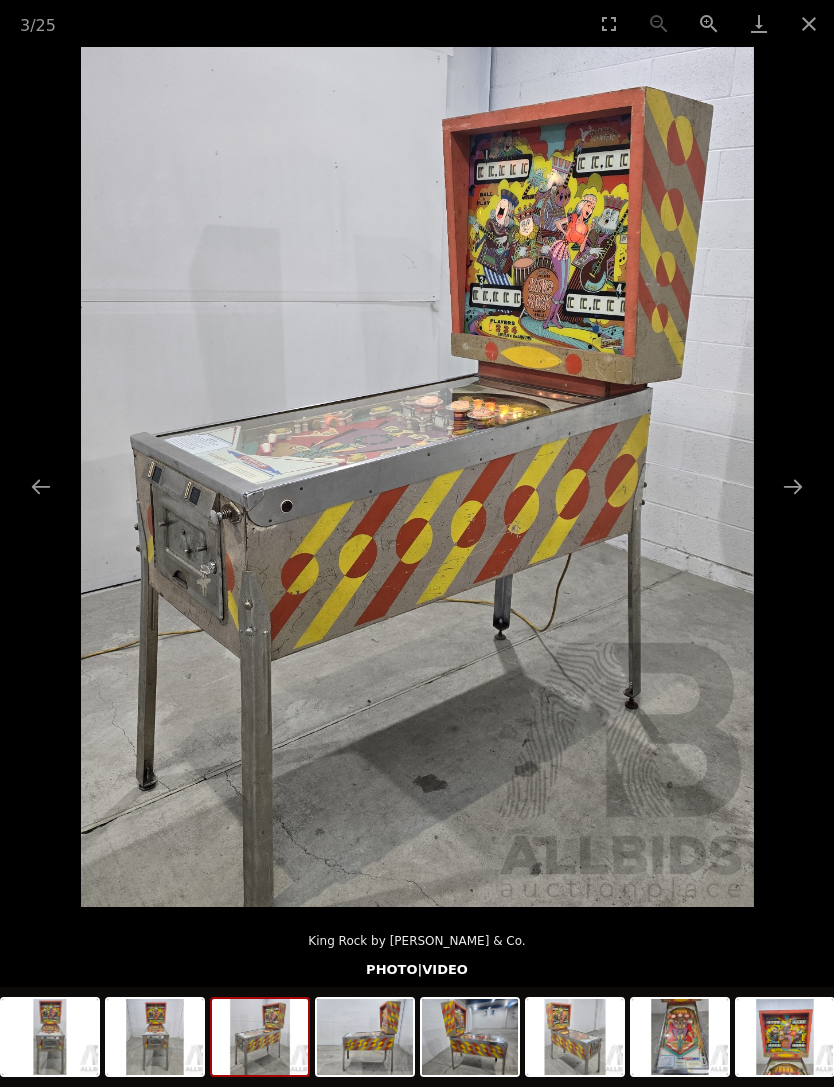
click at [799, 506] on button "Next slide" at bounding box center [793, 486] width 42 height 39
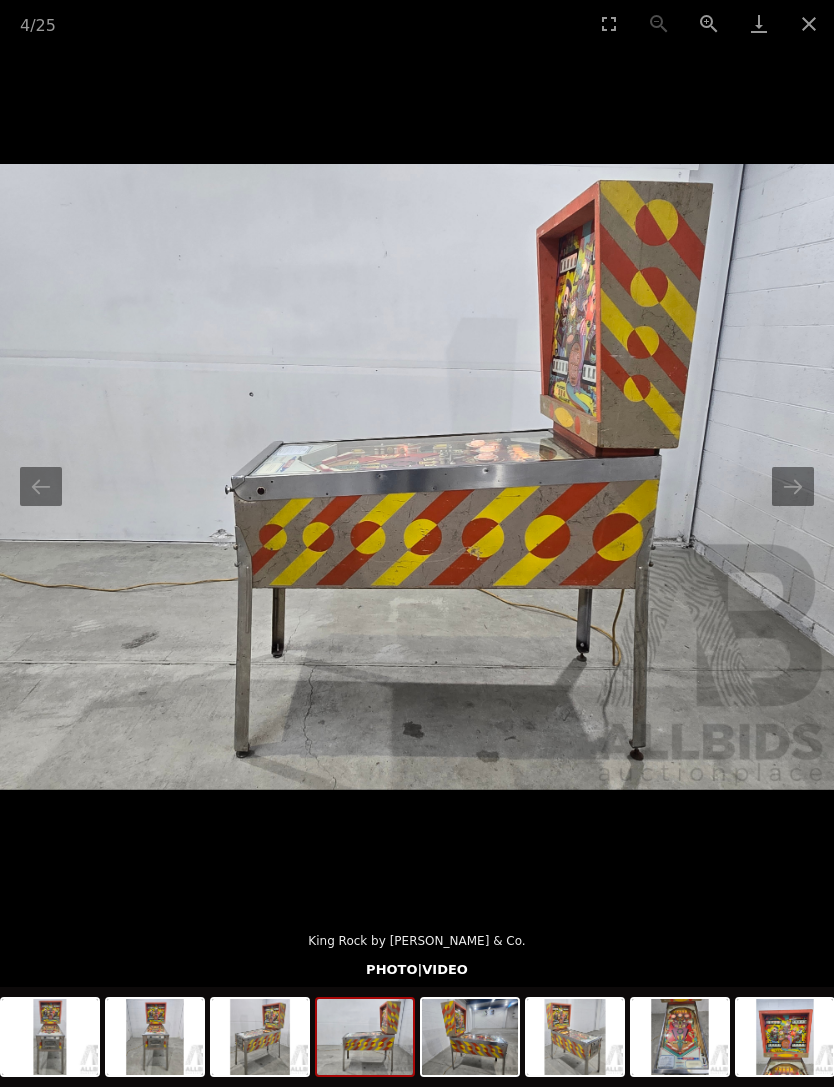
click at [795, 506] on button "Next slide" at bounding box center [793, 486] width 42 height 39
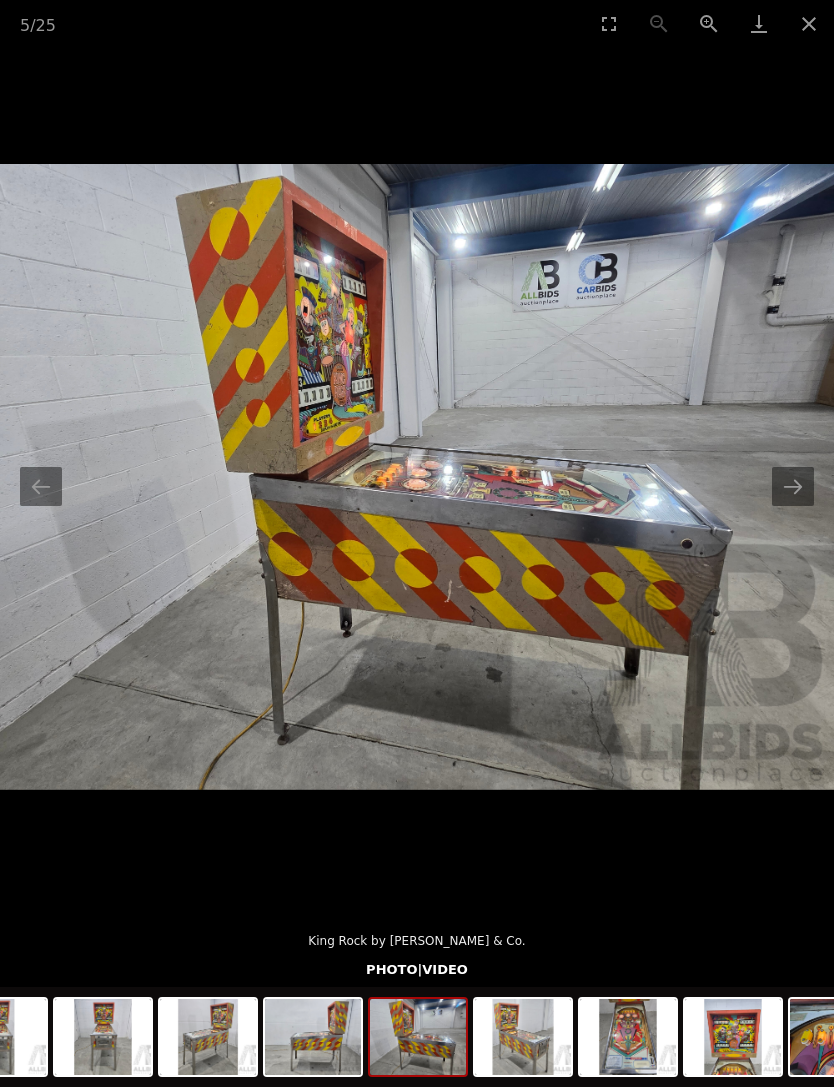
click at [795, 506] on button "Next slide" at bounding box center [793, 486] width 42 height 39
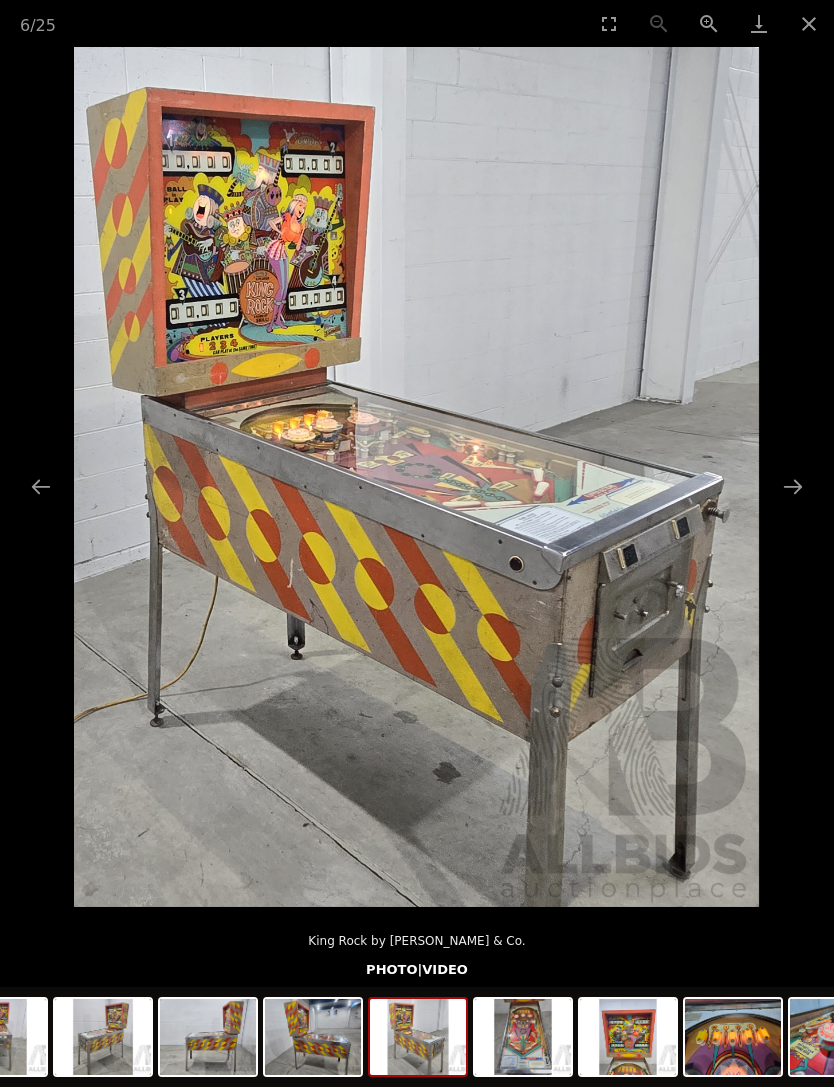
click at [798, 506] on button "Next slide" at bounding box center [793, 486] width 42 height 39
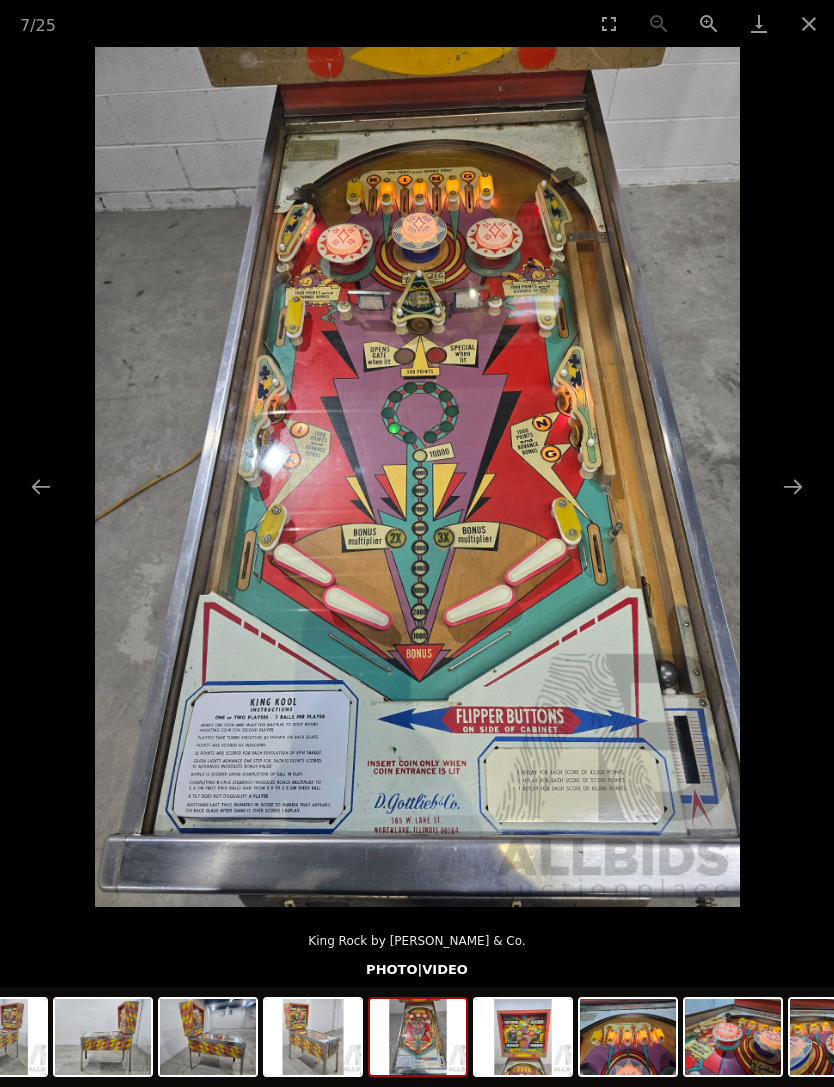
click at [804, 35] on button "Close gallery" at bounding box center [809, 23] width 50 height 47
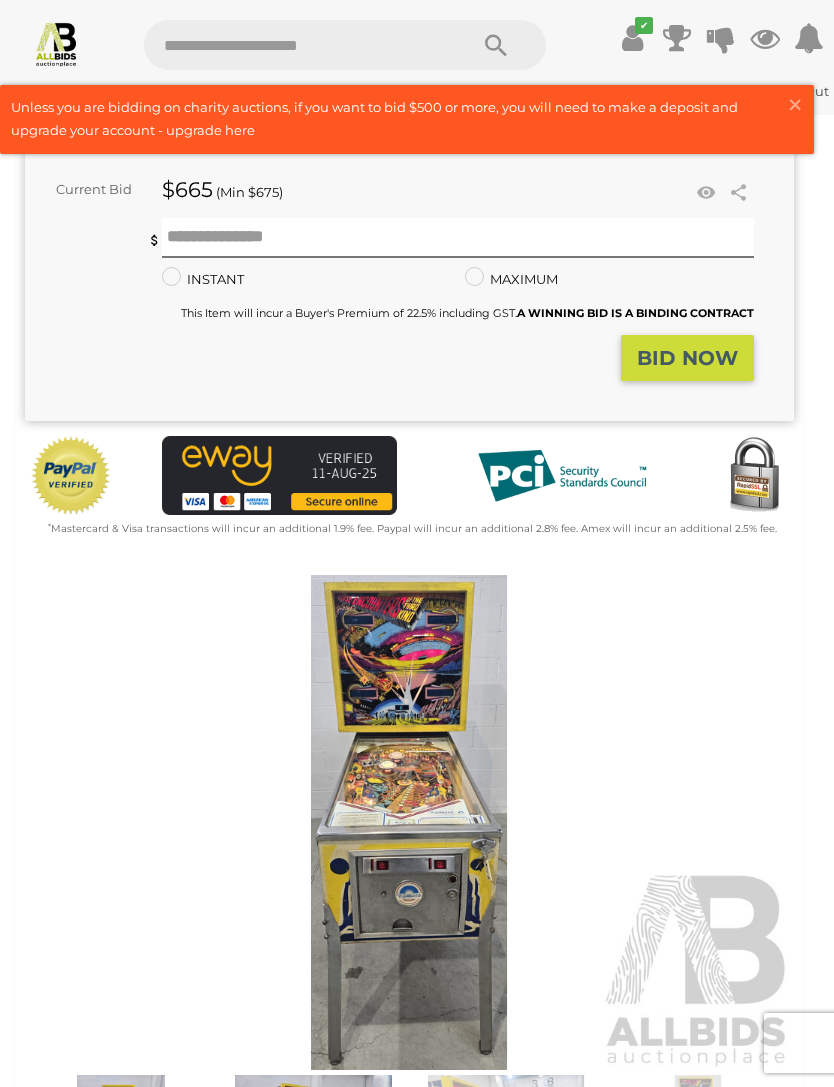
scroll to position [362, 0]
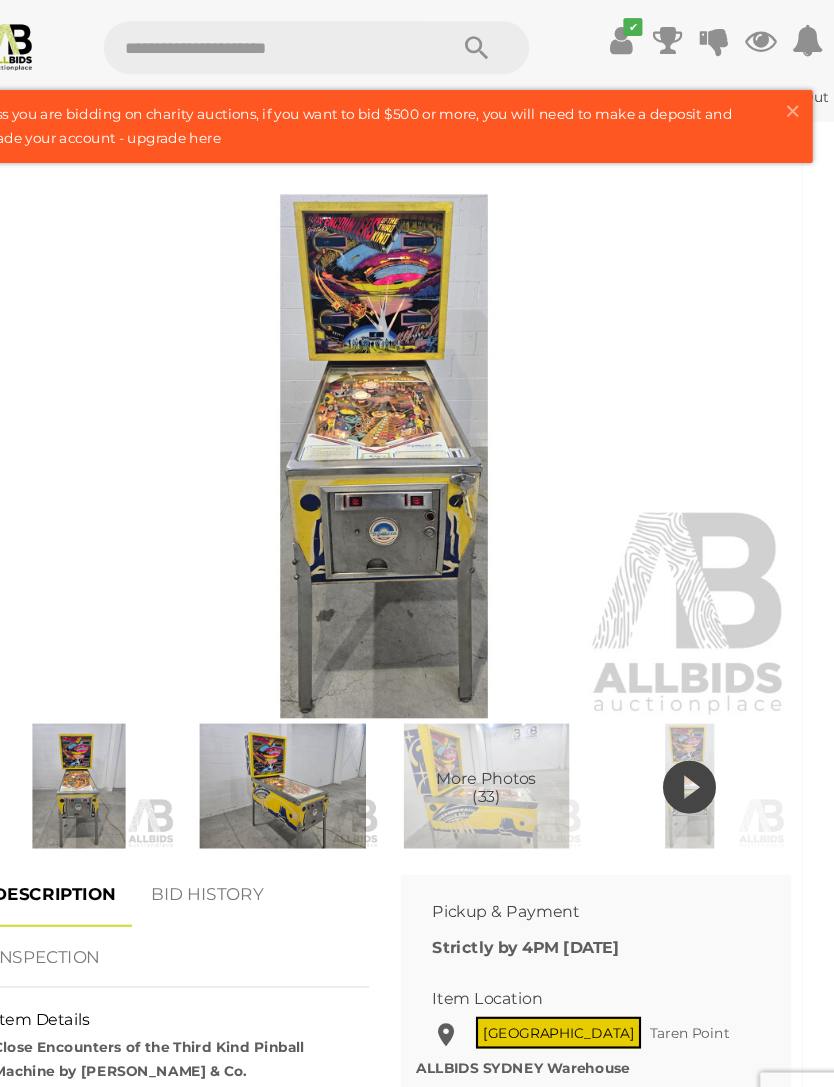
click at [673, 746] on icon at bounding box center [698, 745] width 50 height 60
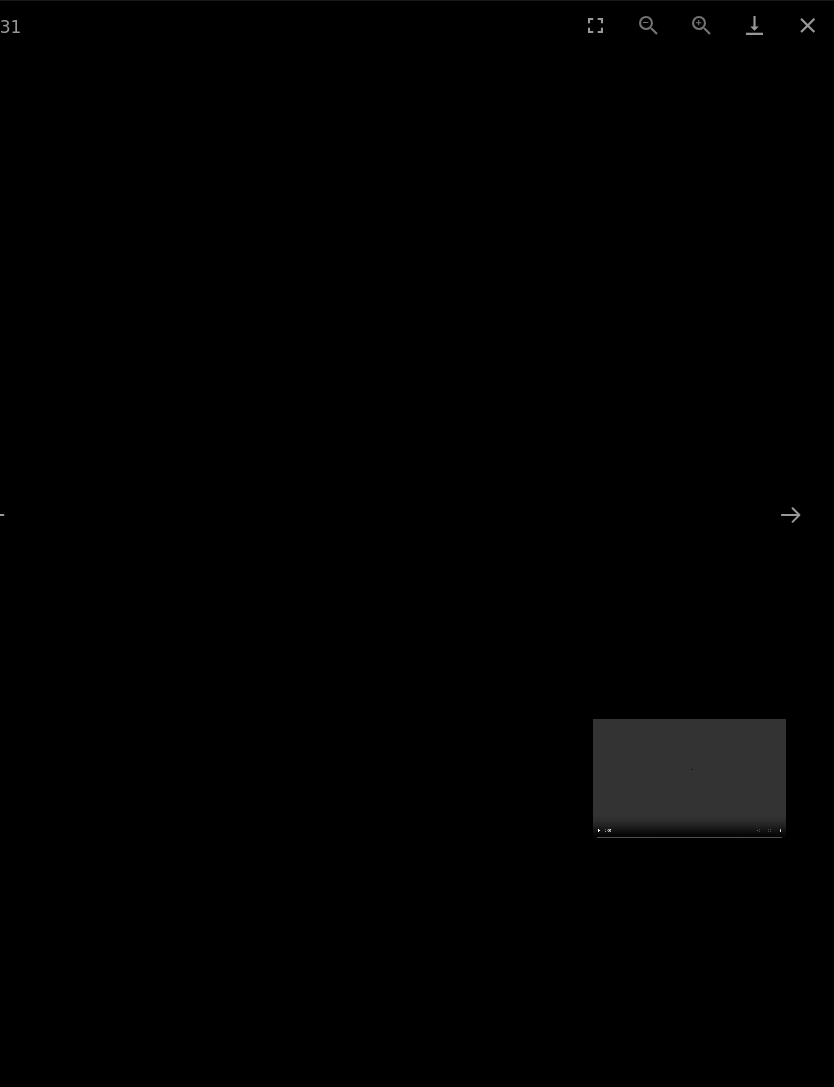
scroll to position [714, 0]
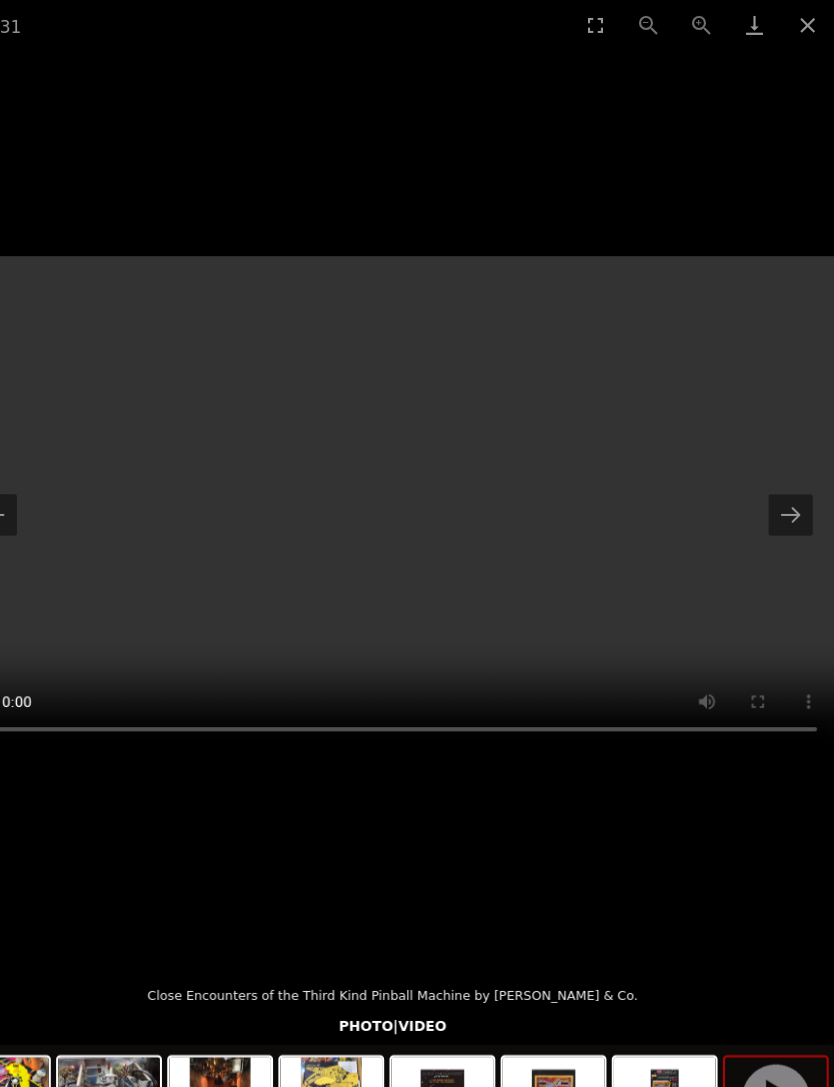
click at [727, 425] on video "Your browser does not support HTML5 video." at bounding box center [417, 476] width 834 height 469
click at [772, 493] on button "Next slide" at bounding box center [793, 486] width 42 height 39
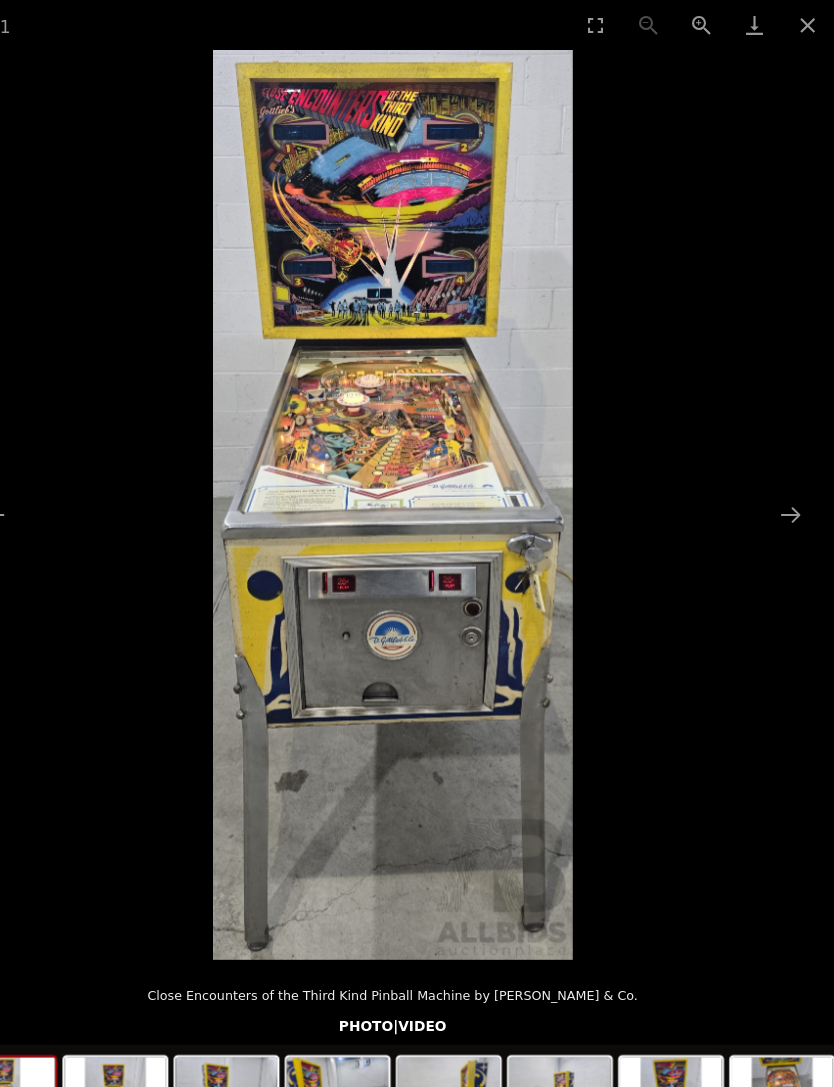
click at [772, 496] on button "Next slide" at bounding box center [793, 486] width 42 height 39
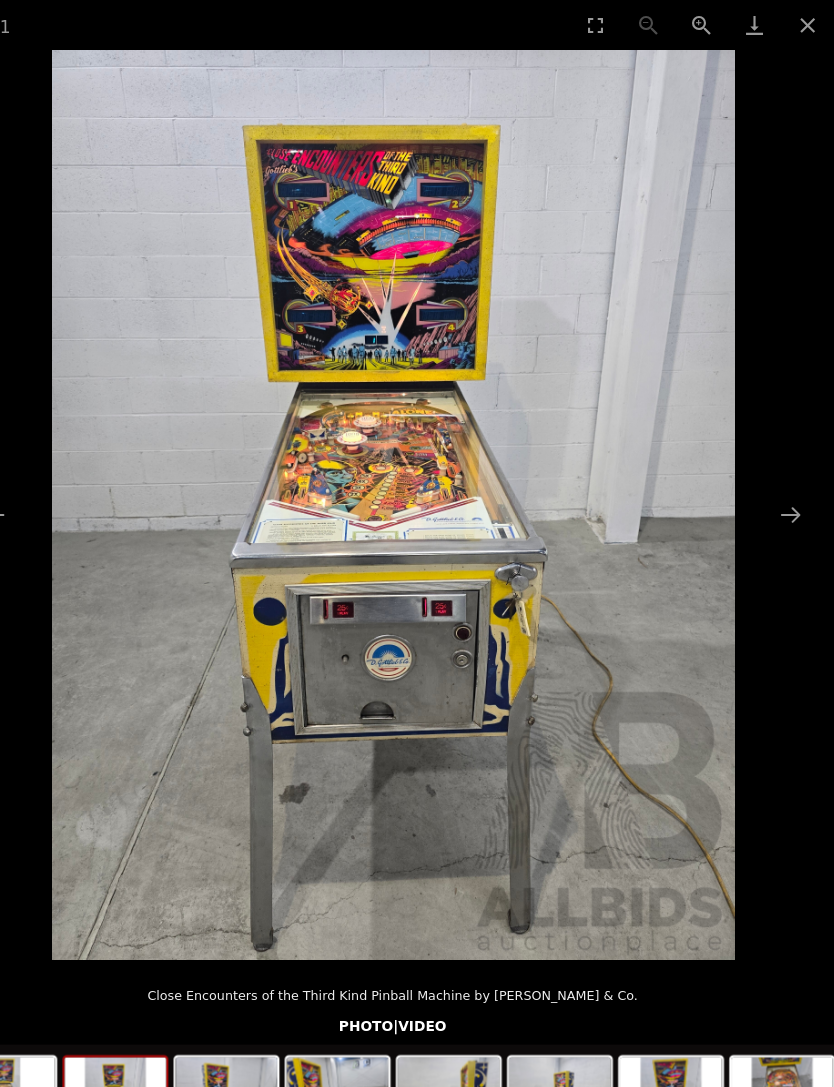
click at [772, 488] on button "Next slide" at bounding box center [793, 486] width 42 height 39
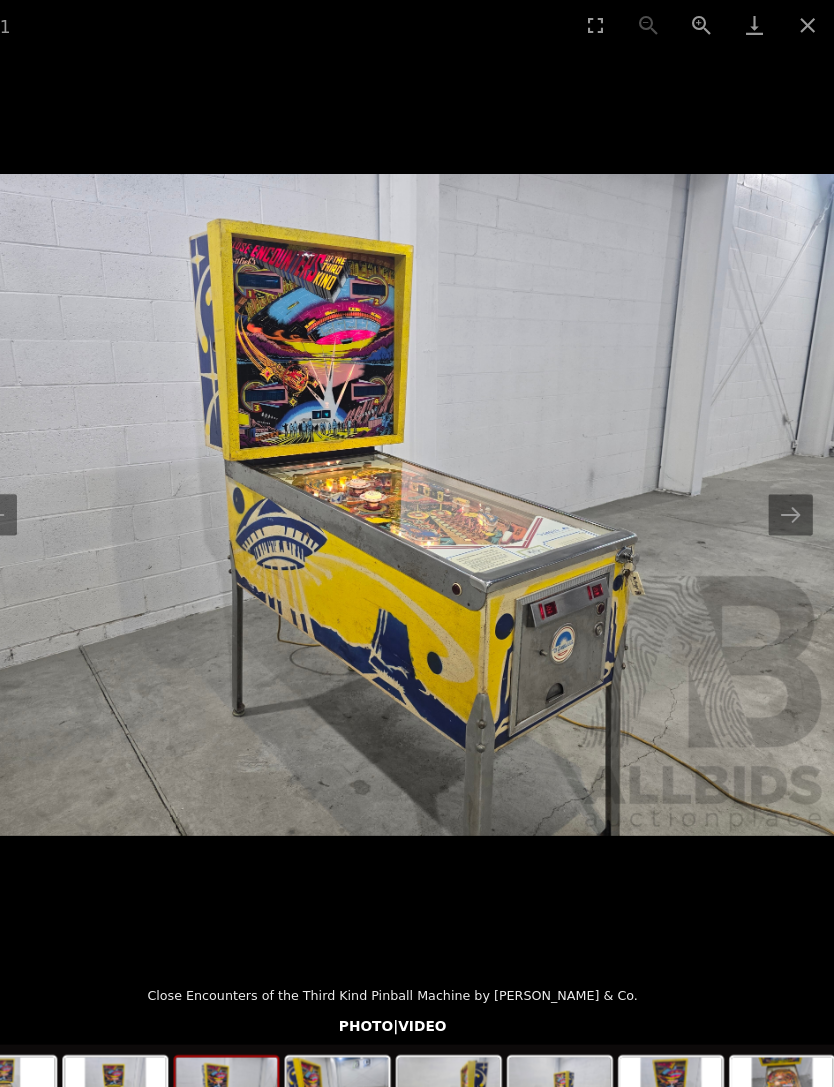
click at [772, 488] on button "Next slide" at bounding box center [793, 486] width 42 height 39
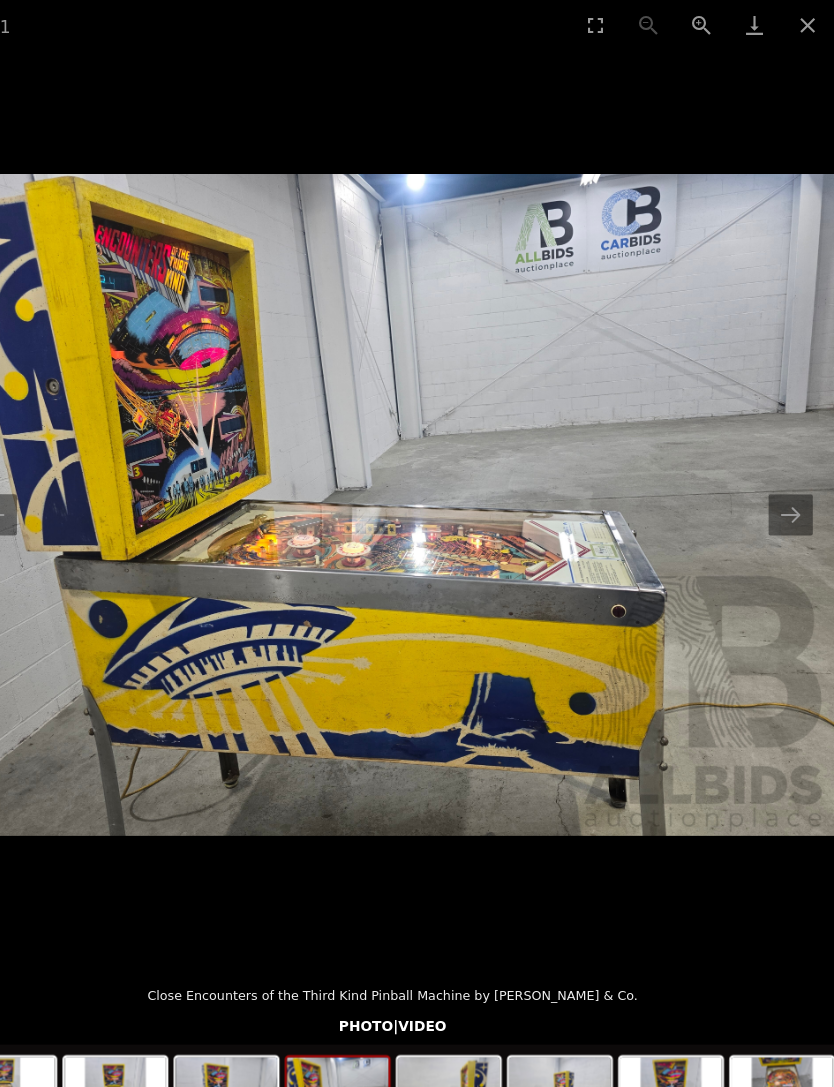
click at [772, 494] on button "Next slide" at bounding box center [793, 486] width 42 height 39
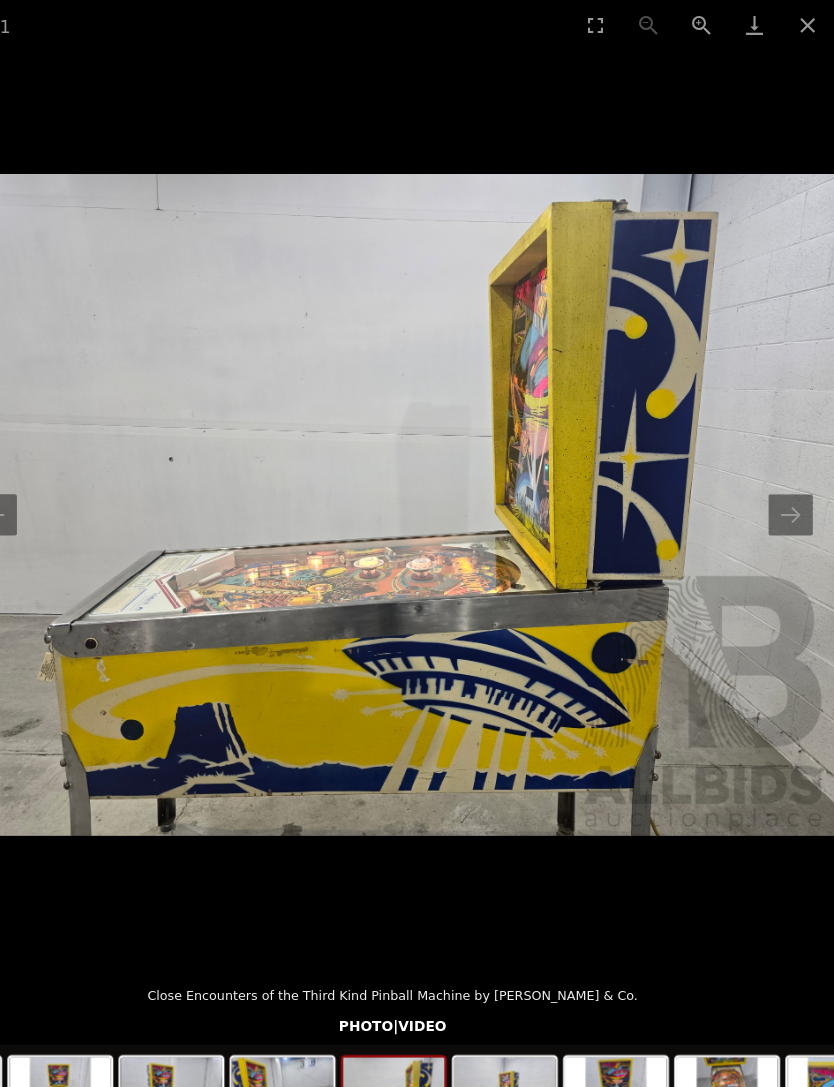
click at [772, 505] on button "Next slide" at bounding box center [793, 486] width 42 height 39
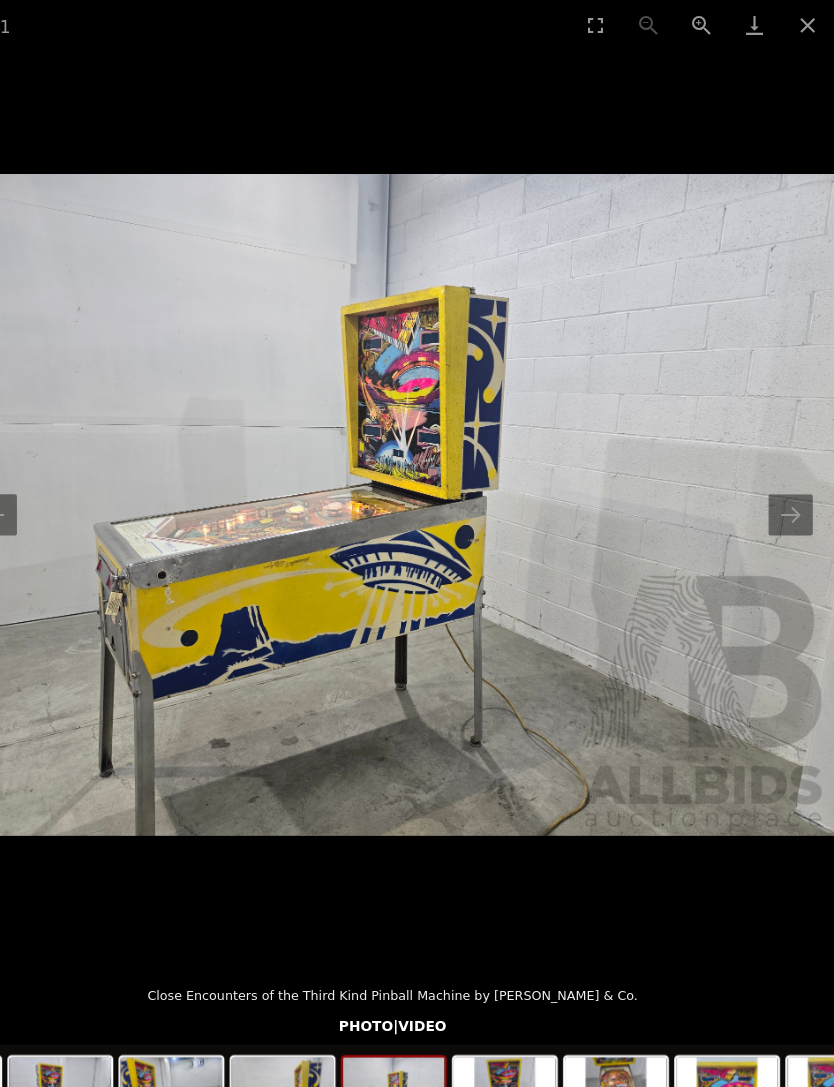
click at [772, 488] on button "Next slide" at bounding box center [793, 486] width 42 height 39
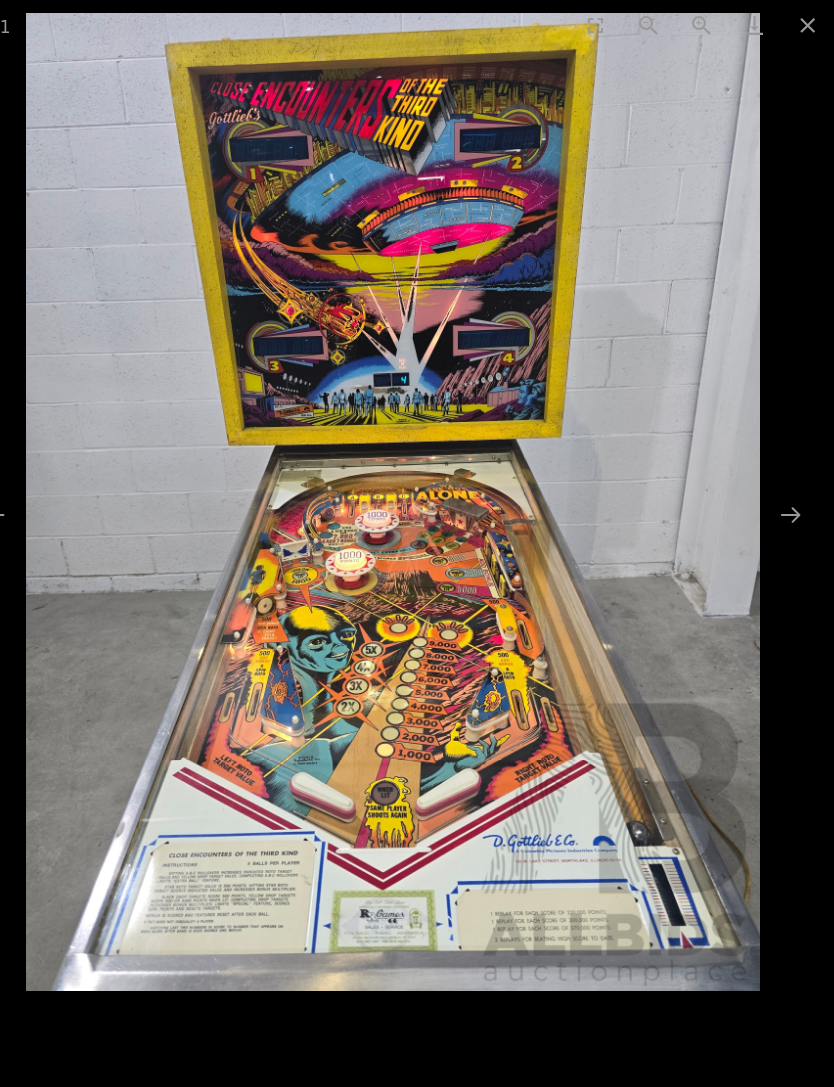
click at [772, 493] on button "Next slide" at bounding box center [793, 486] width 42 height 39
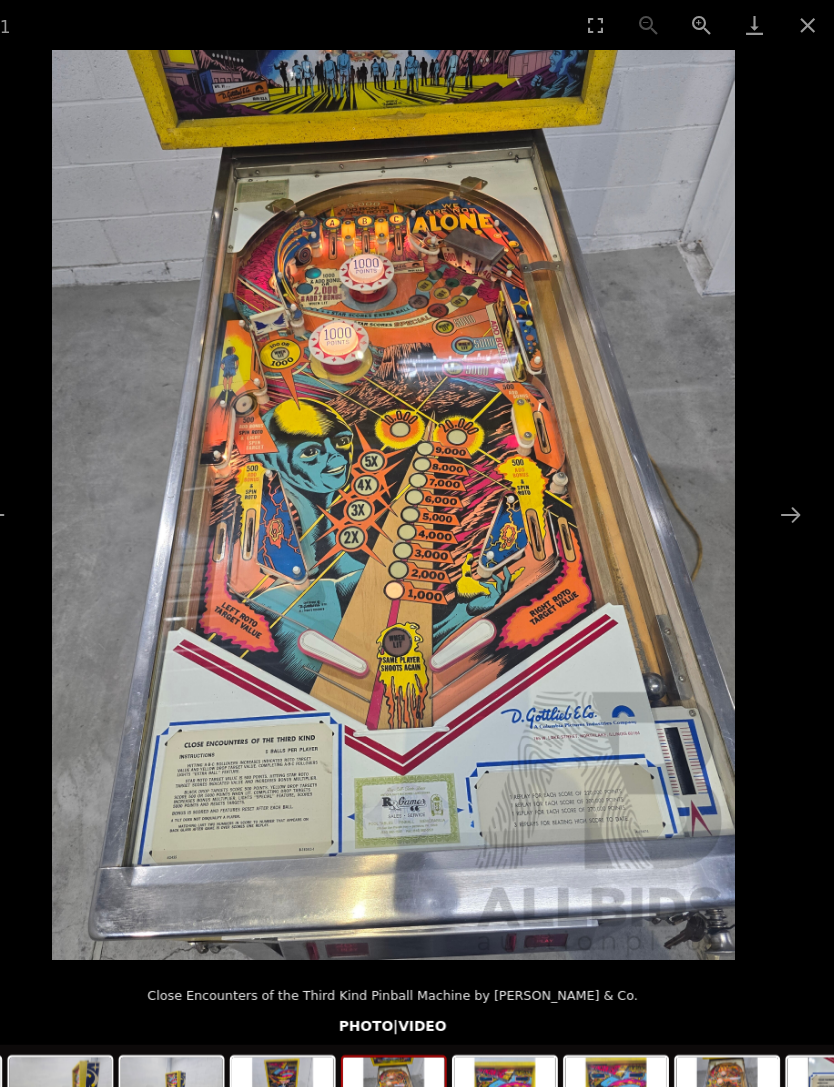
click at [772, 485] on button "Next slide" at bounding box center [793, 486] width 42 height 39
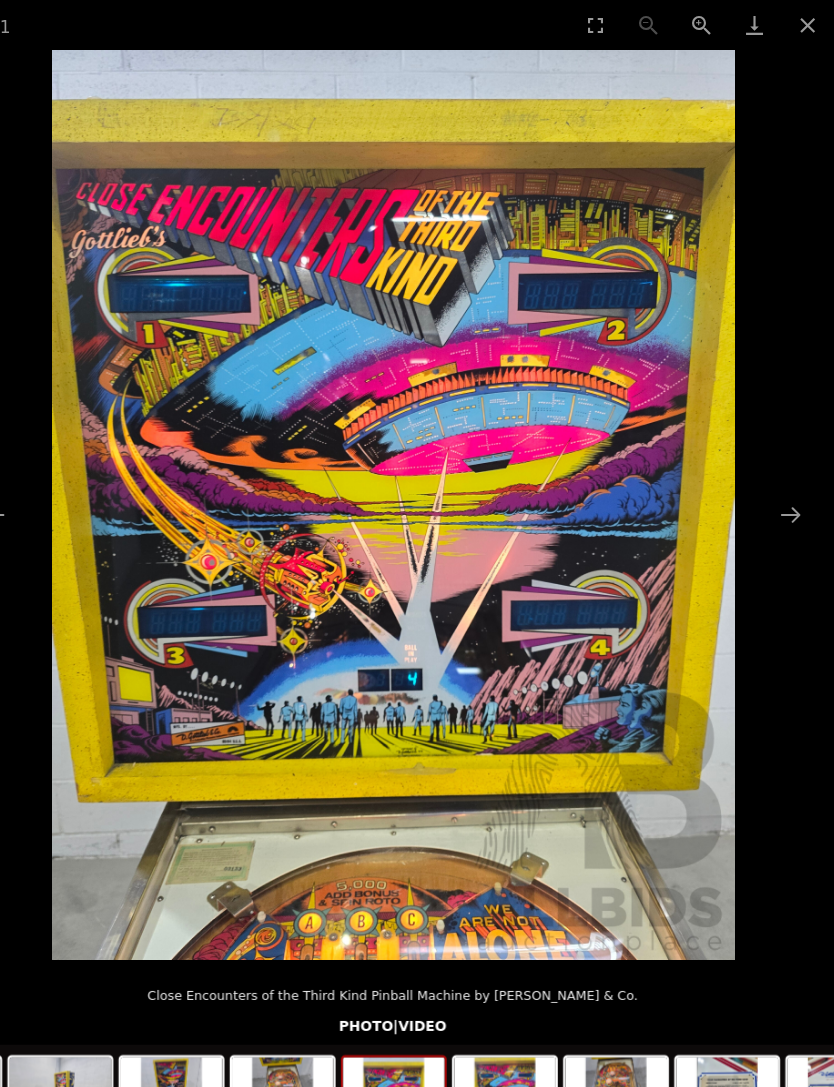
click at [772, 486] on button "Next slide" at bounding box center [793, 486] width 42 height 39
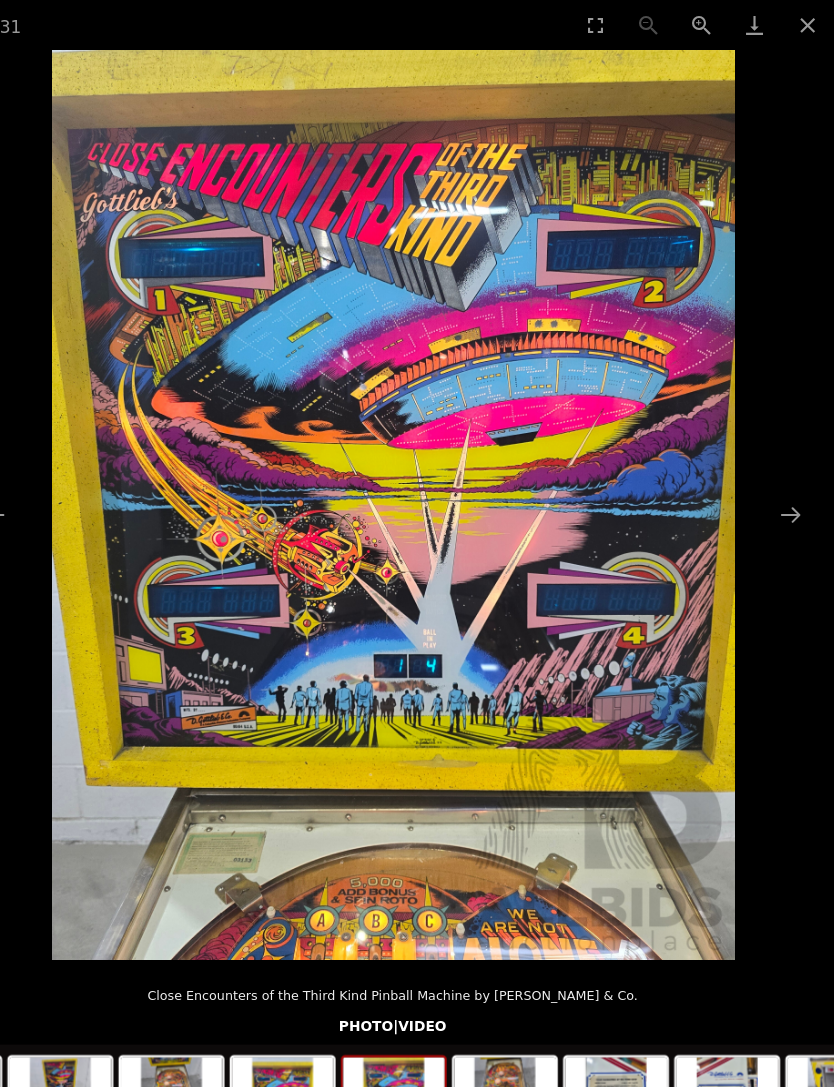
click at [772, 492] on button "Next slide" at bounding box center [793, 486] width 42 height 39
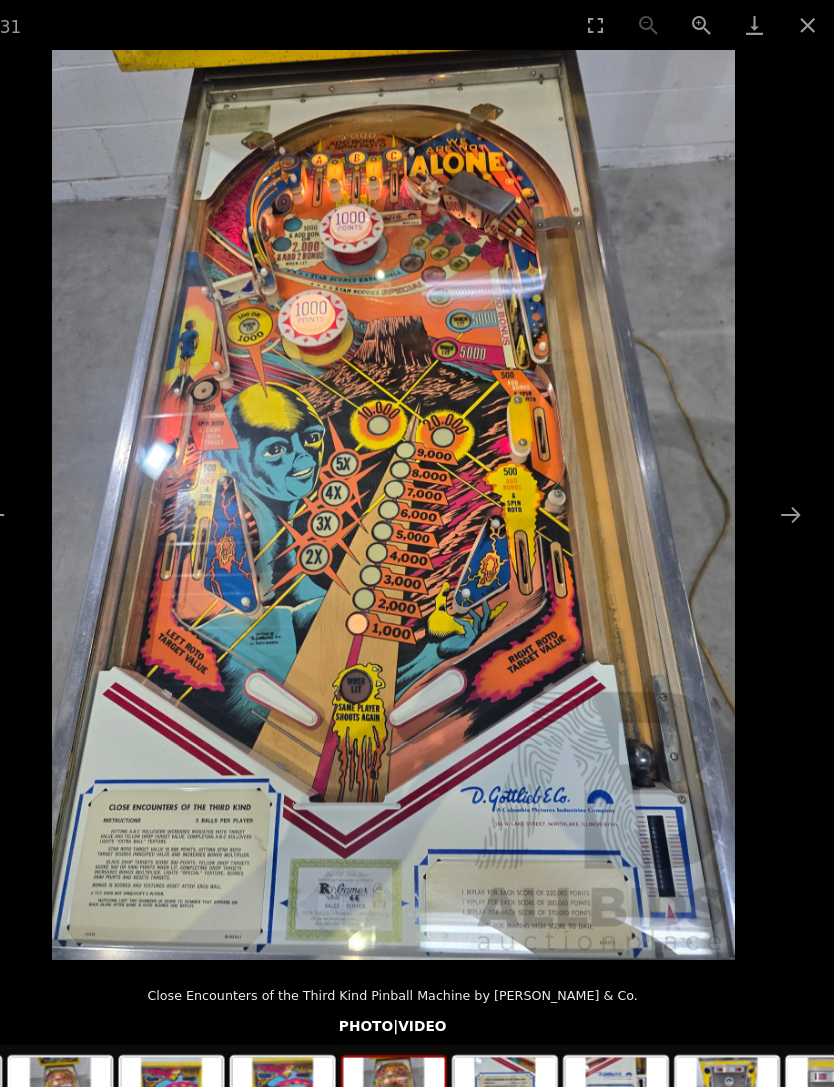
click at [772, 488] on button "Next slide" at bounding box center [793, 486] width 42 height 39
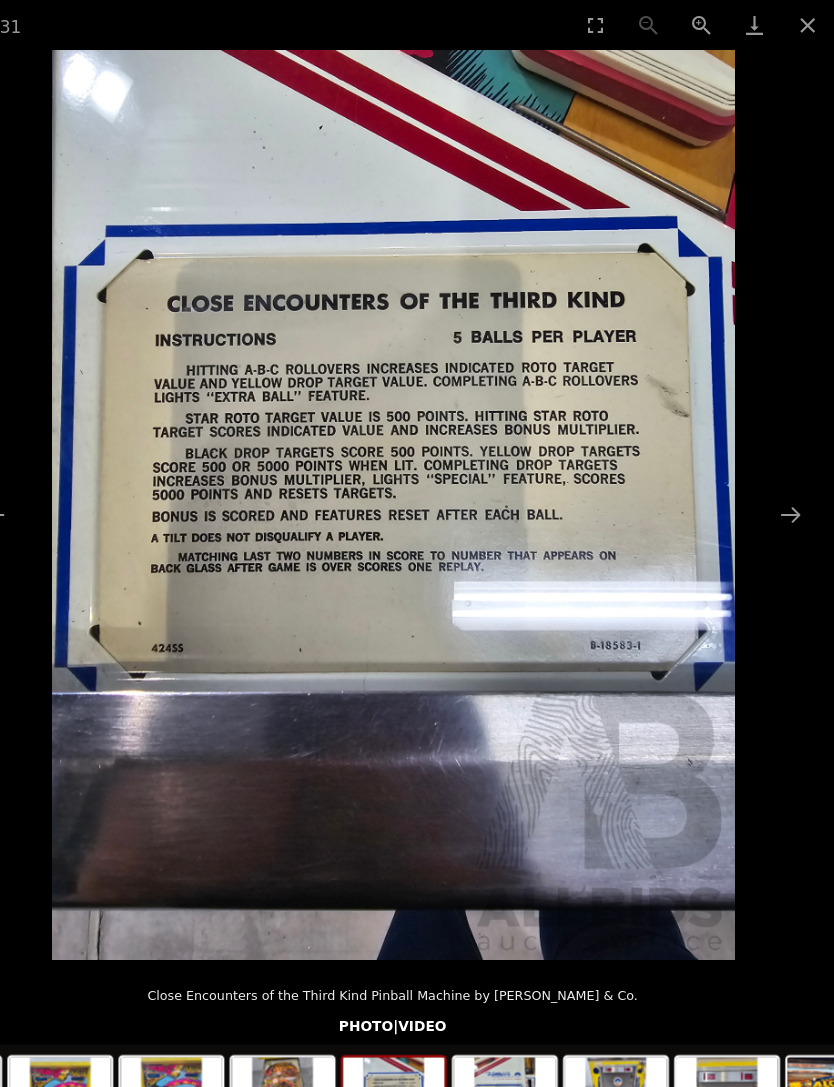
click at [772, 492] on button "Next slide" at bounding box center [793, 486] width 42 height 39
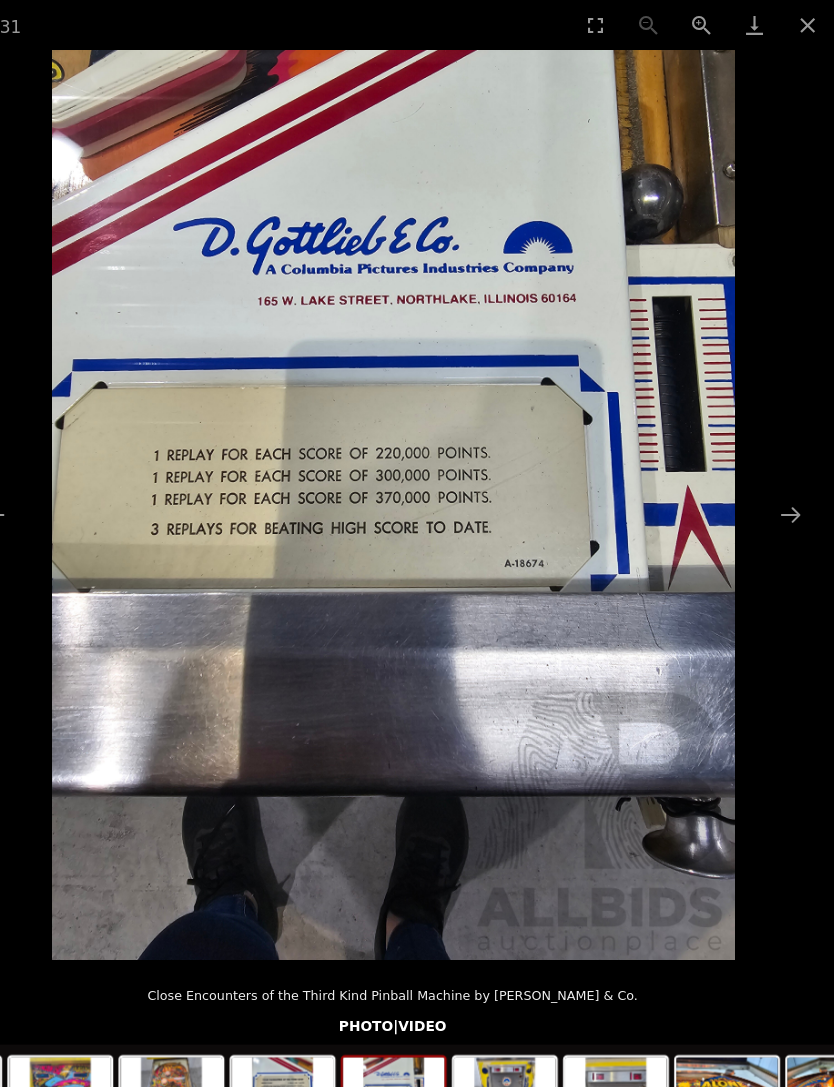
click at [784, 26] on button "Close gallery" at bounding box center [809, 23] width 50 height 47
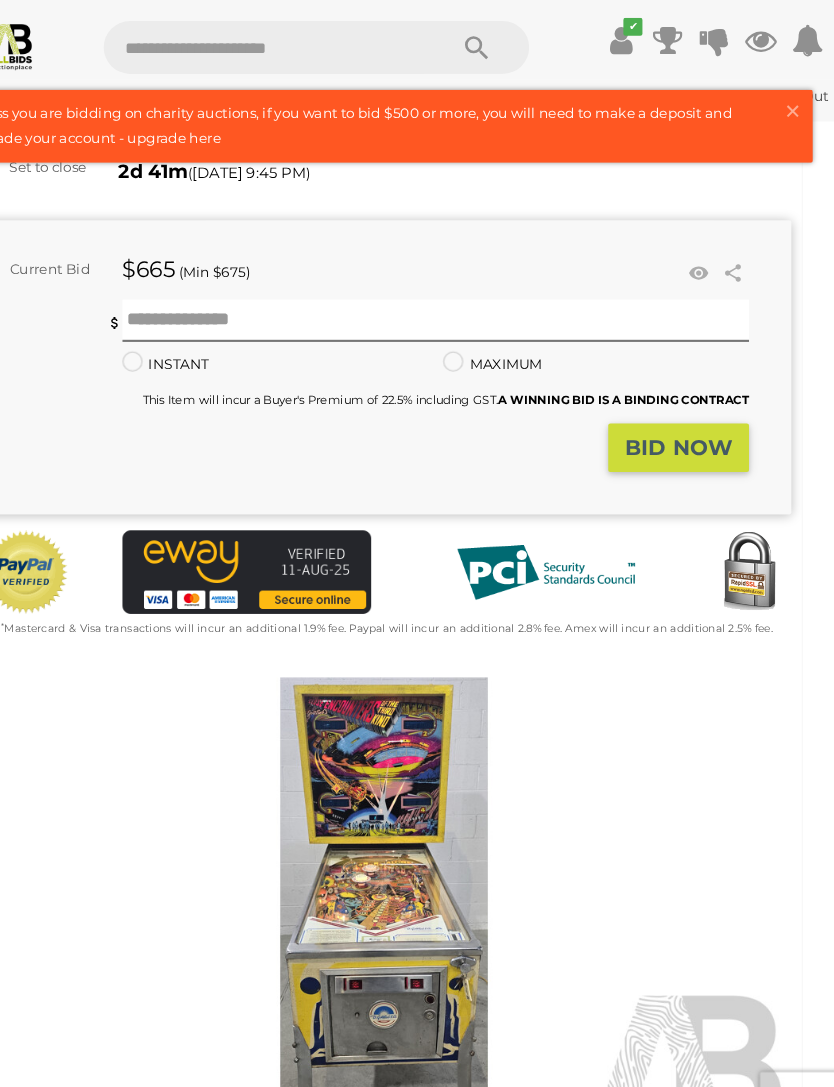
scroll to position [232, 0]
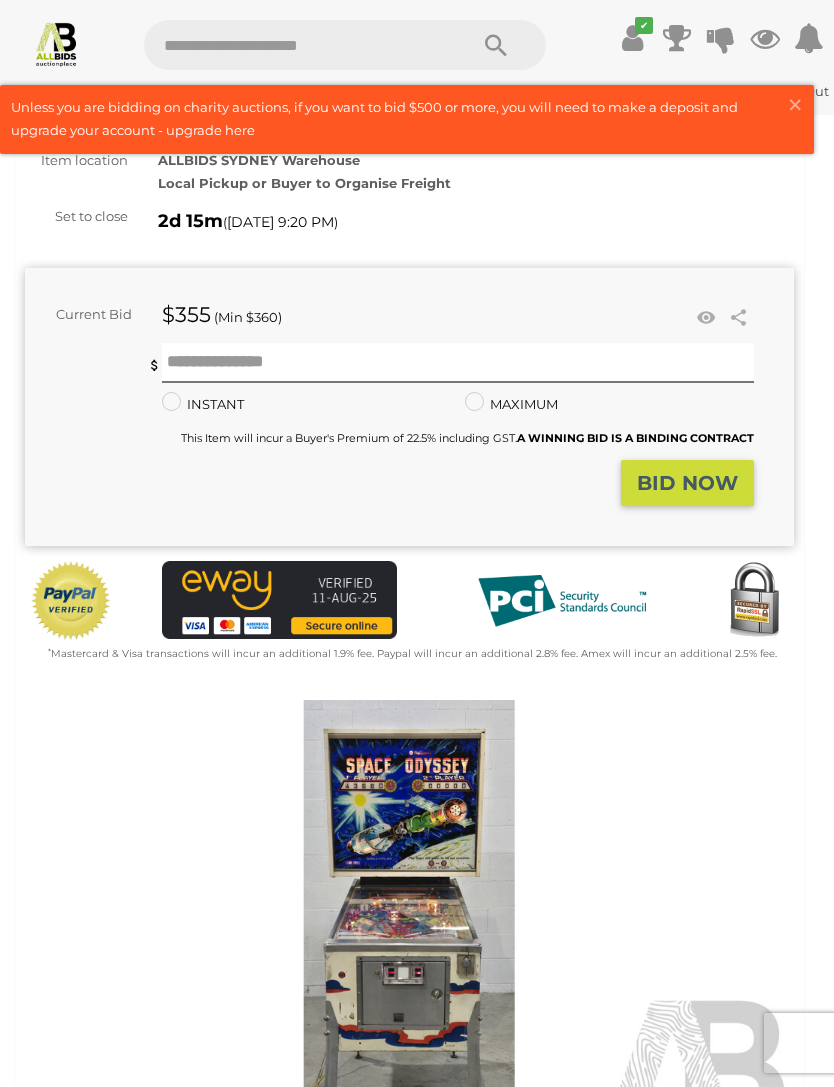
scroll to position [118, 0]
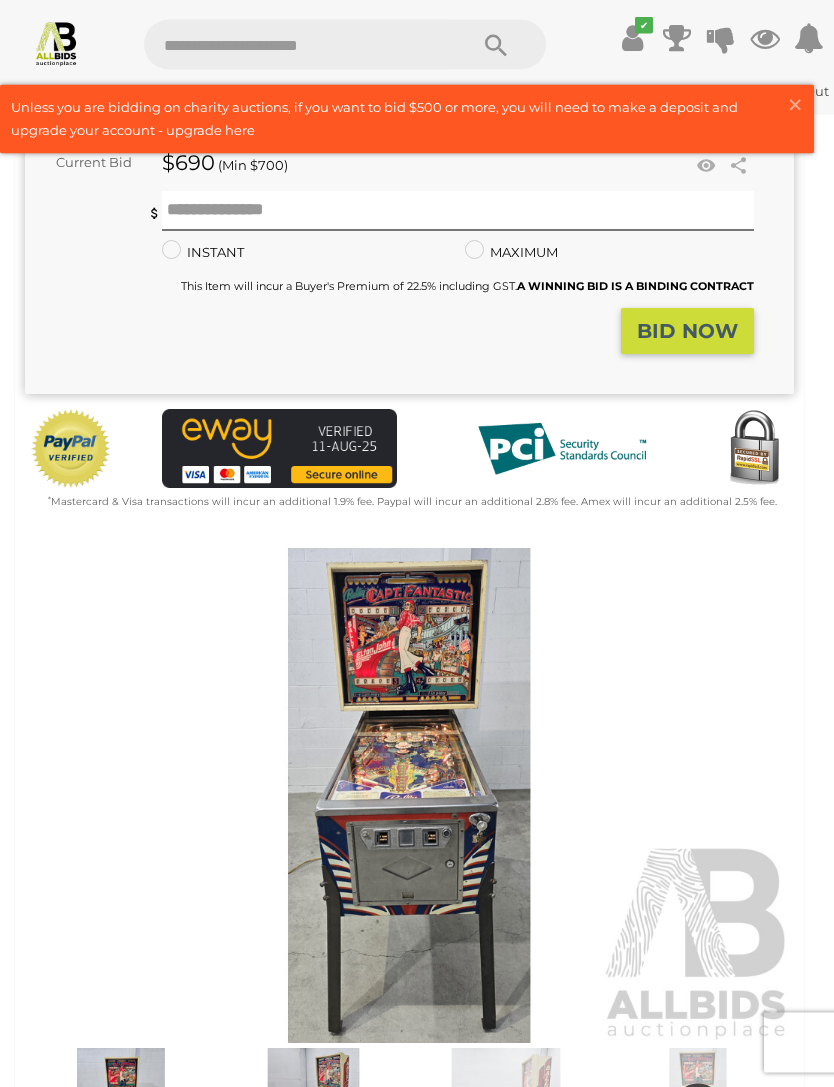
scroll to position [350, 0]
click at [351, 850] on img at bounding box center [409, 796] width 769 height 496
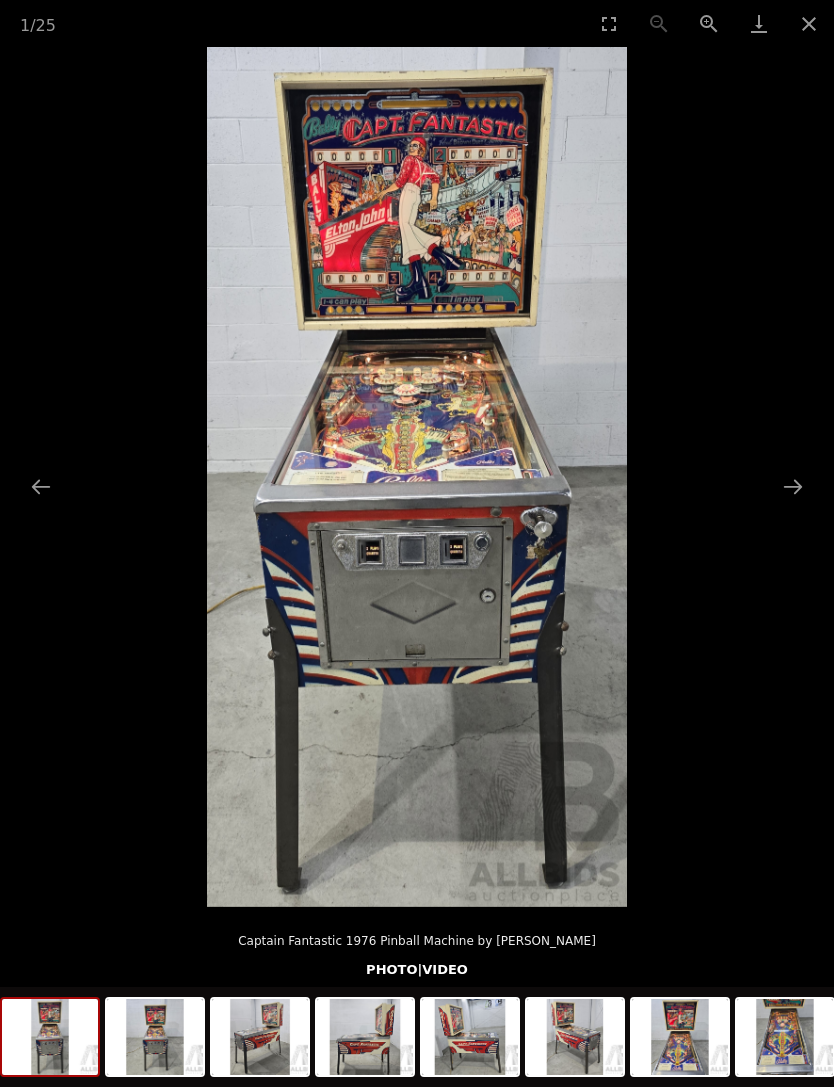
click at [345, 269] on img at bounding box center [417, 477] width 420 height 860
click at [807, 506] on button "Next slide" at bounding box center [793, 486] width 42 height 39
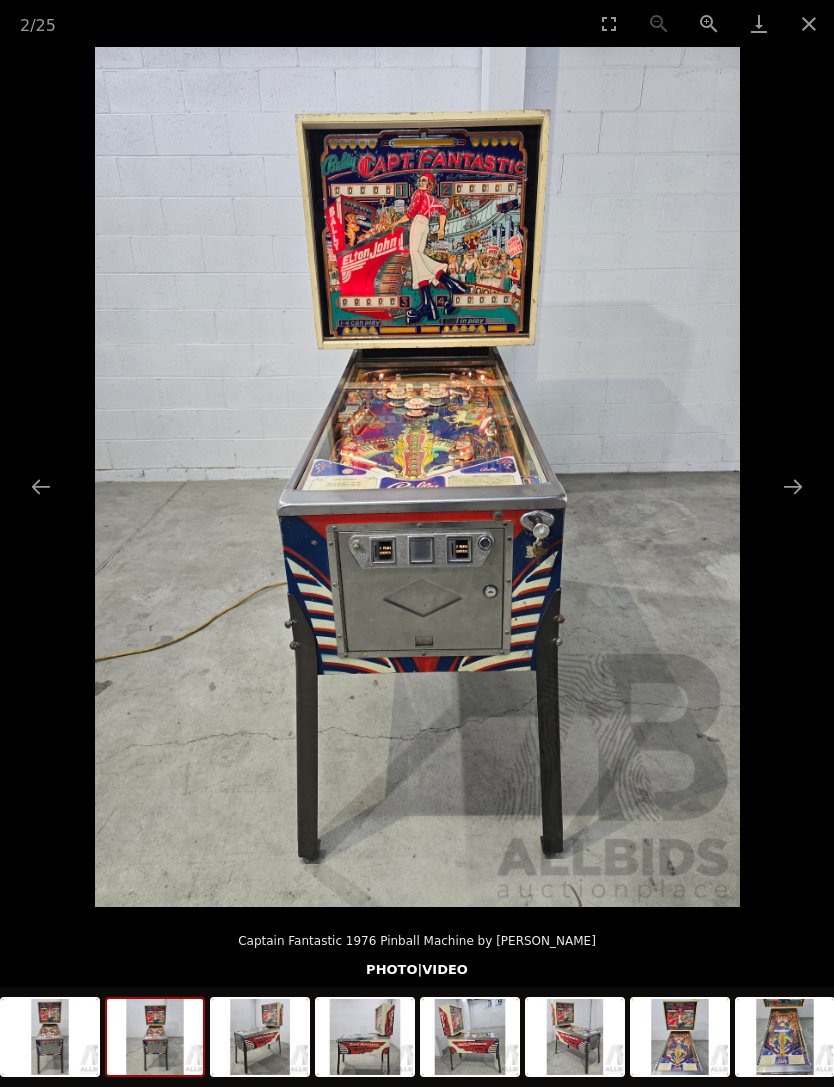
click at [825, 907] on picture at bounding box center [417, 477] width 834 height 860
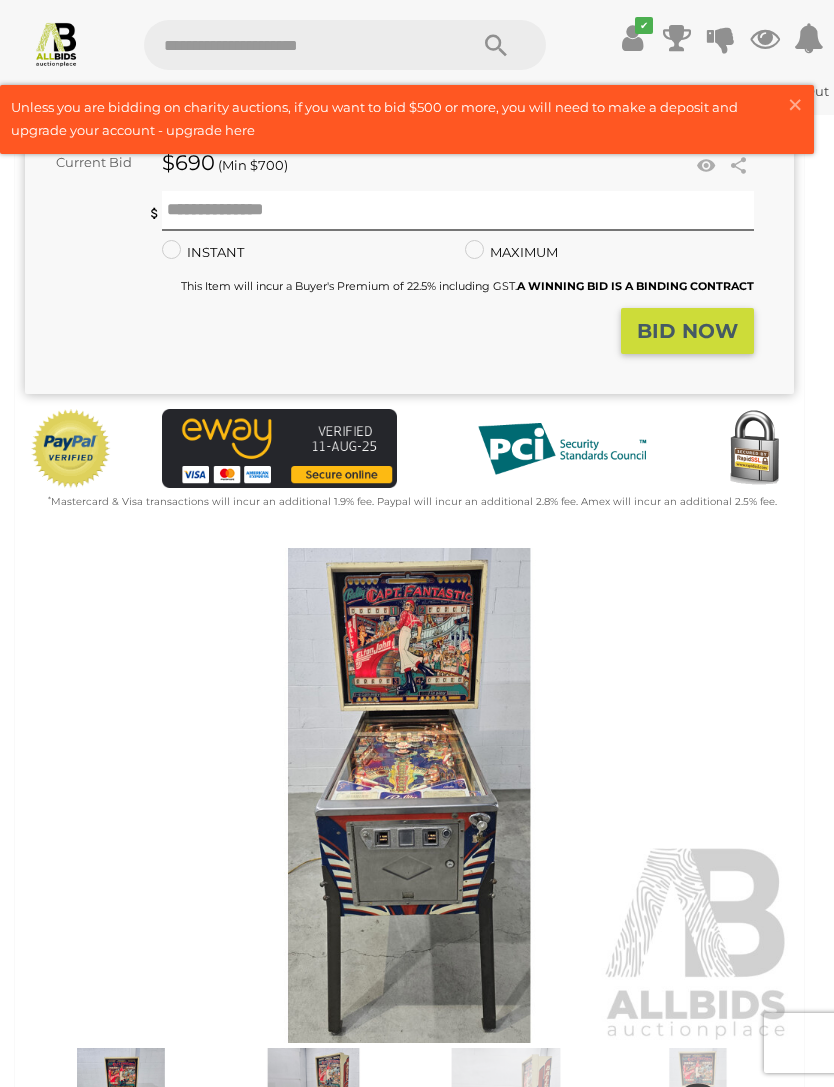
click at [414, 709] on img at bounding box center [409, 796] width 769 height 496
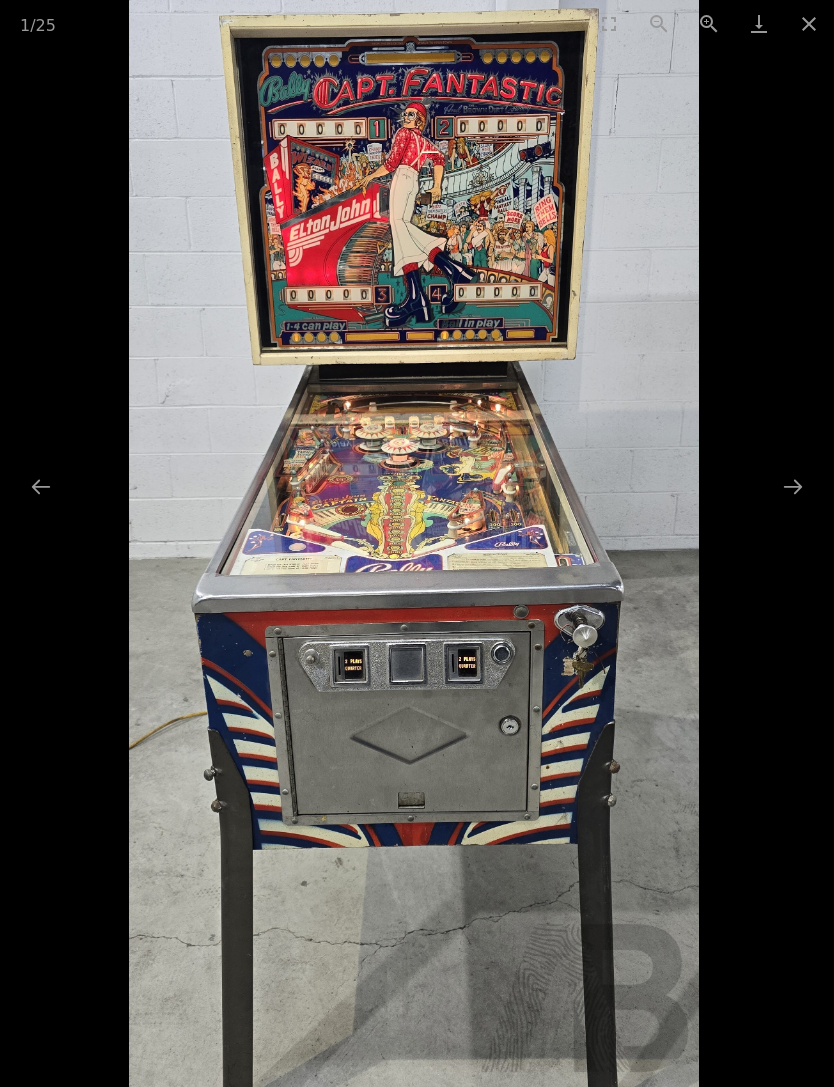
click at [812, 21] on button "Close gallery" at bounding box center [809, 23] width 50 height 47
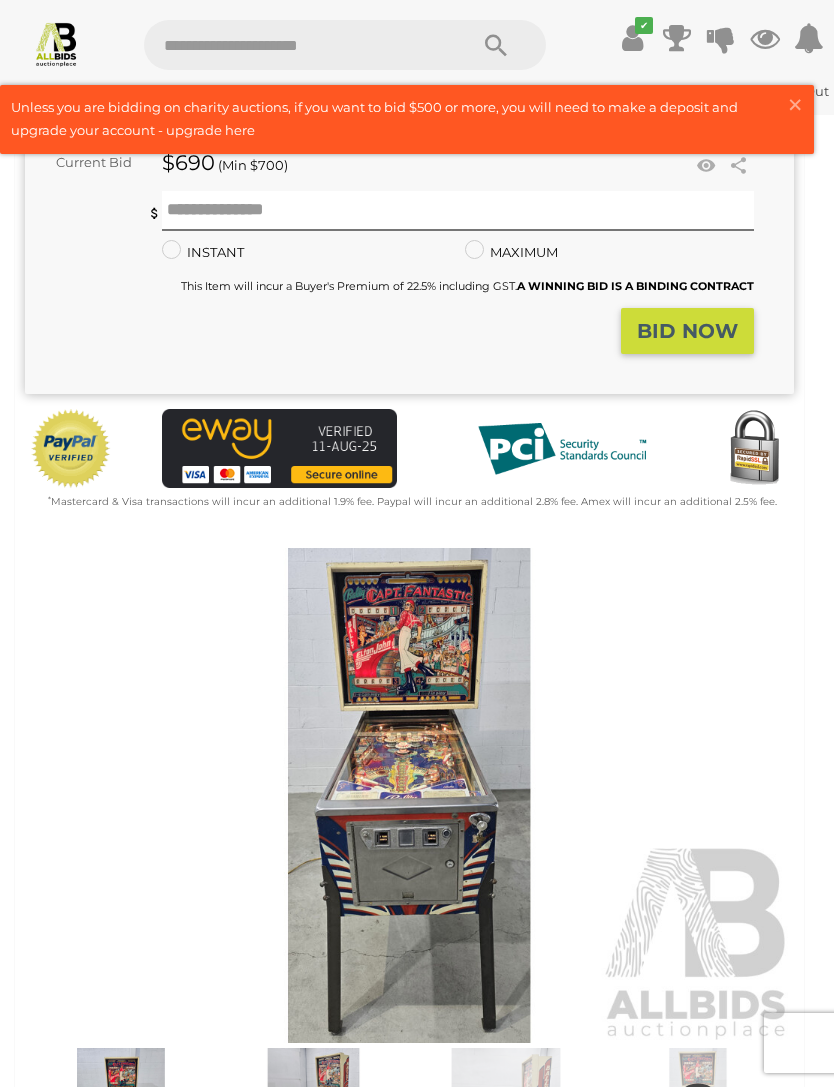
click at [792, 107] on span "×" at bounding box center [795, 104] width 18 height 39
